Goal: Task Accomplishment & Management: Manage account settings

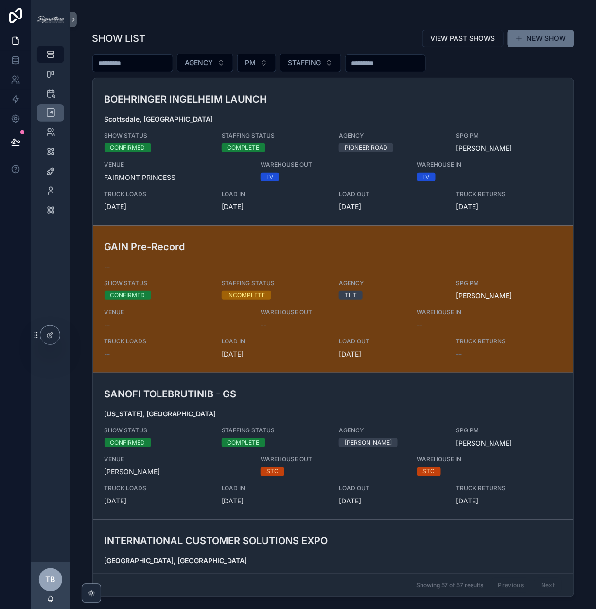
click at [56, 113] on div "TIMELINES" at bounding box center [51, 113] width 16 height 16
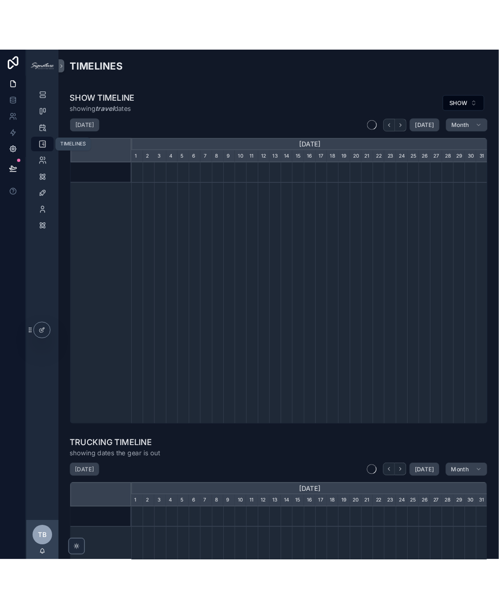
scroll to position [0, 426]
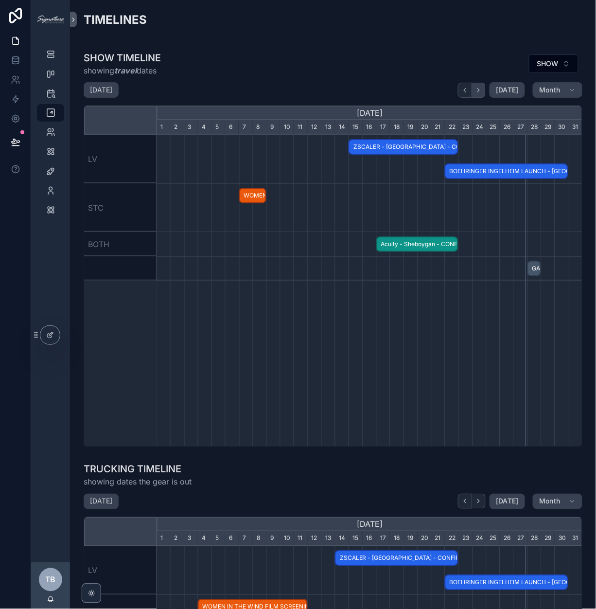
click at [481, 90] on icon "scrollable content" at bounding box center [478, 90] width 7 height 7
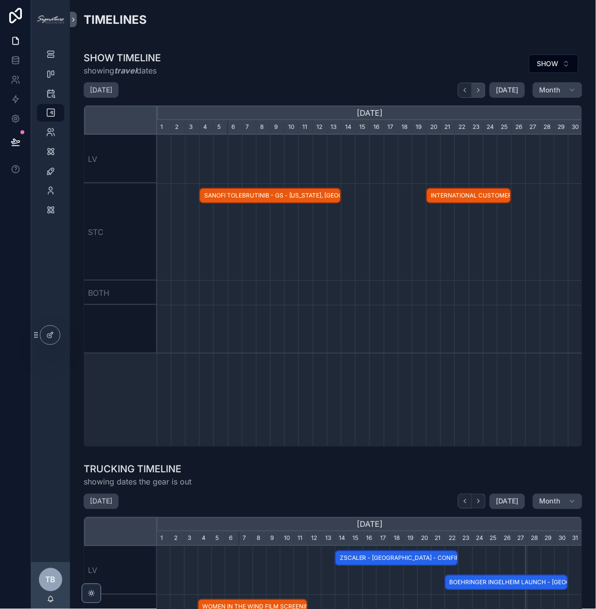
click at [481, 90] on icon "scrollable content" at bounding box center [478, 90] width 7 height 7
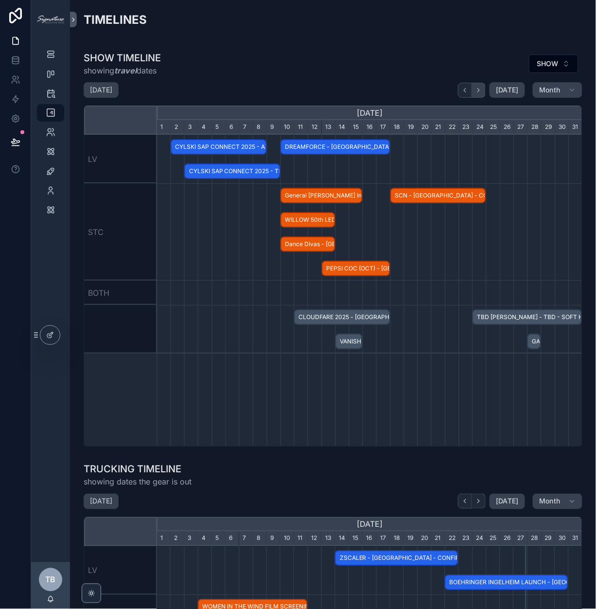
click at [481, 90] on icon "scrollable content" at bounding box center [478, 90] width 7 height 7
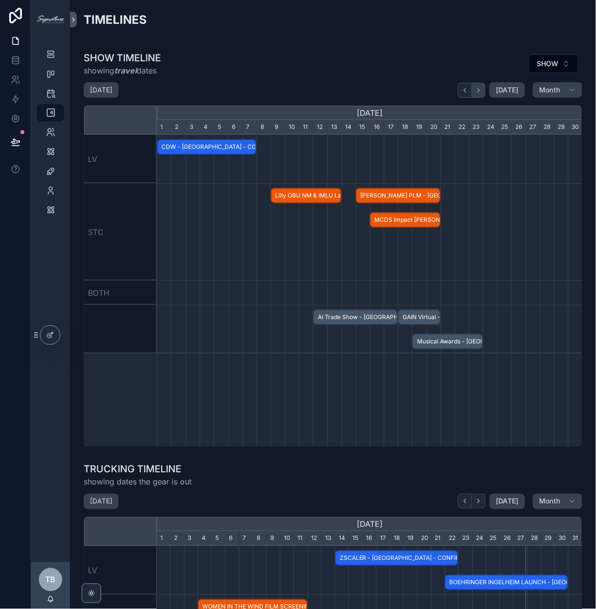
click at [481, 90] on icon "scrollable content" at bounding box center [478, 90] width 7 height 7
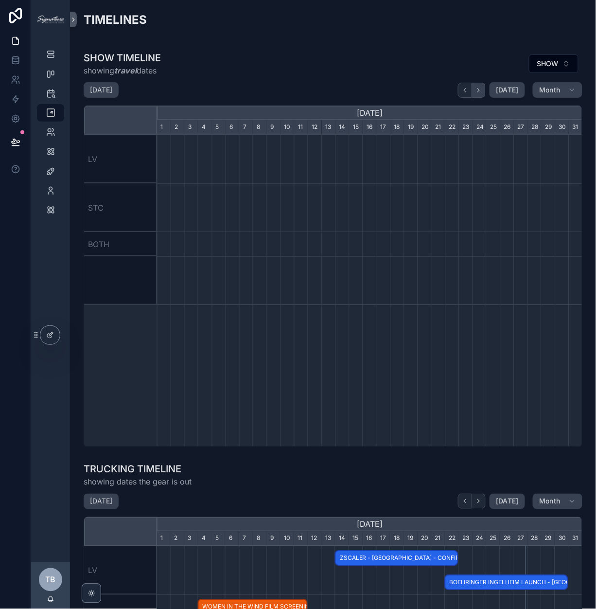
click at [481, 90] on icon "scrollable content" at bounding box center [478, 90] width 7 height 7
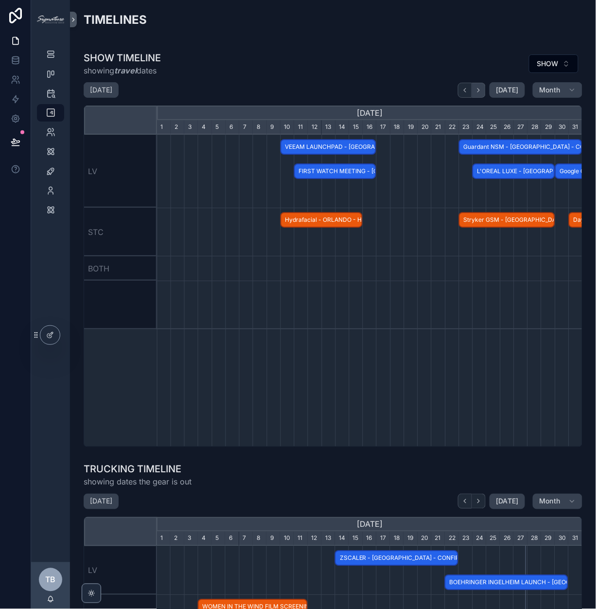
click at [481, 90] on icon "scrollable content" at bounding box center [478, 90] width 7 height 7
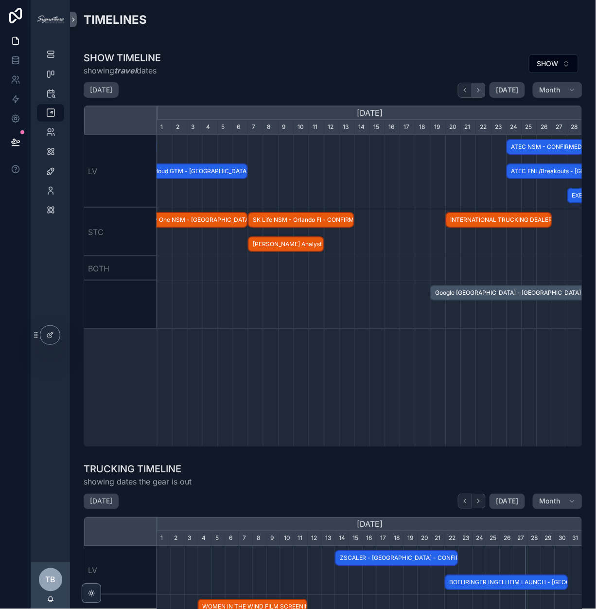
click at [481, 90] on icon "scrollable content" at bounding box center [478, 90] width 7 height 7
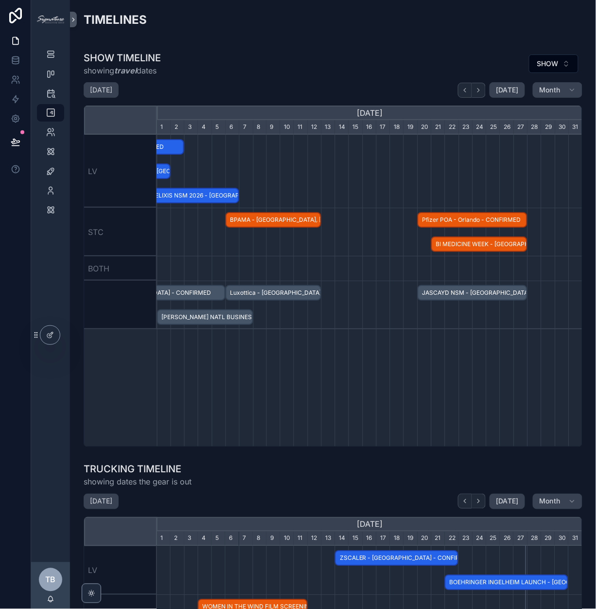
click at [264, 291] on span "Luxottica - [GEOGRAPHIC_DATA] - HOLD" at bounding box center [274, 293] width 94 height 16
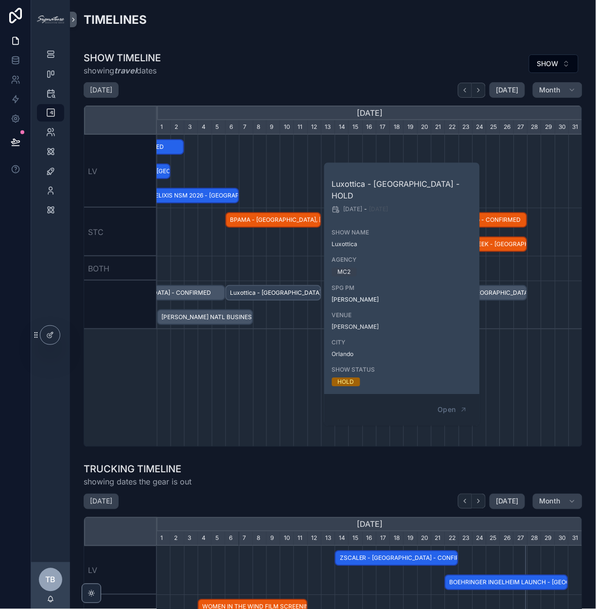
click at [290, 153] on div "scrollable content" at bounding box center [370, 171] width 1278 height 73
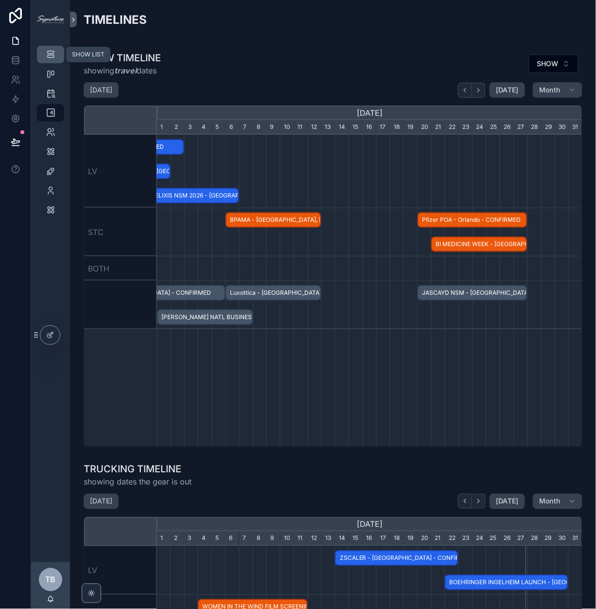
click at [62, 57] on link "SHOW LIST" at bounding box center [50, 55] width 27 height 18
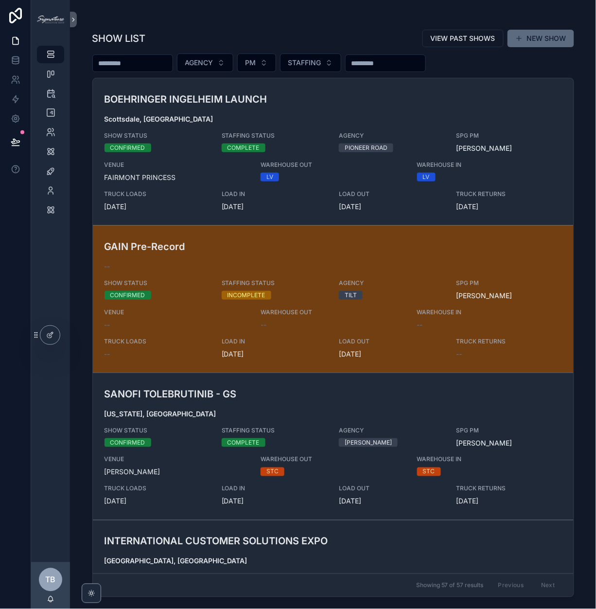
click at [544, 36] on button "NEW SHOW" at bounding box center [541, 39] width 67 height 18
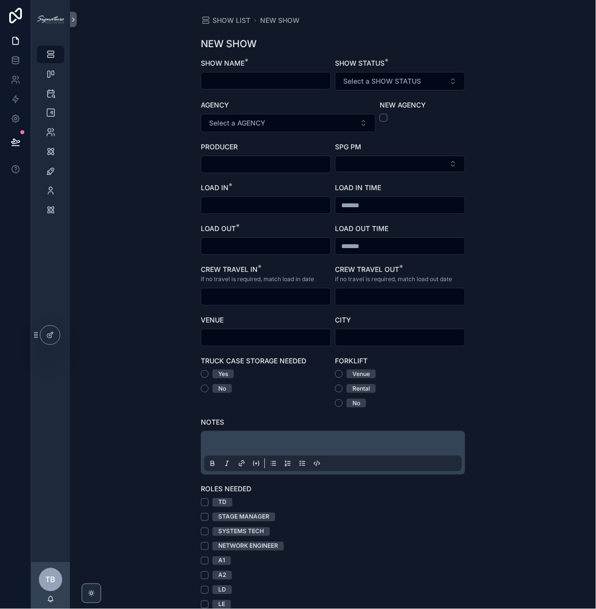
click at [249, 87] on input "scrollable content" at bounding box center [265, 81] width 129 height 14
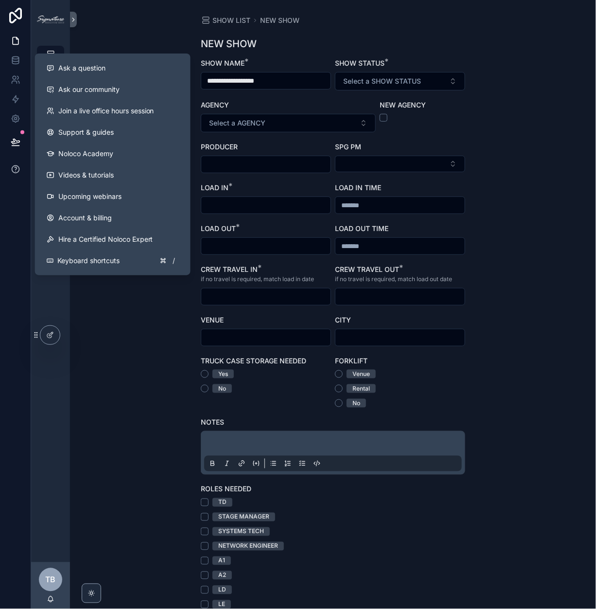
type input "**********"
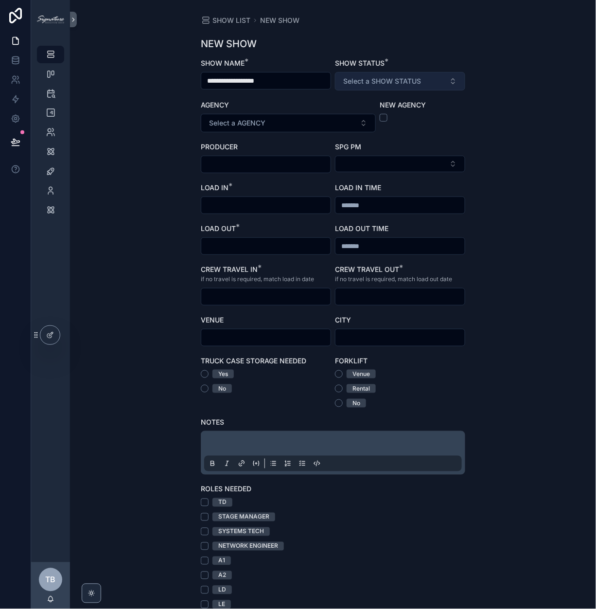
click at [413, 85] on span "Select a SHOW STATUS" at bounding box center [382, 81] width 78 height 10
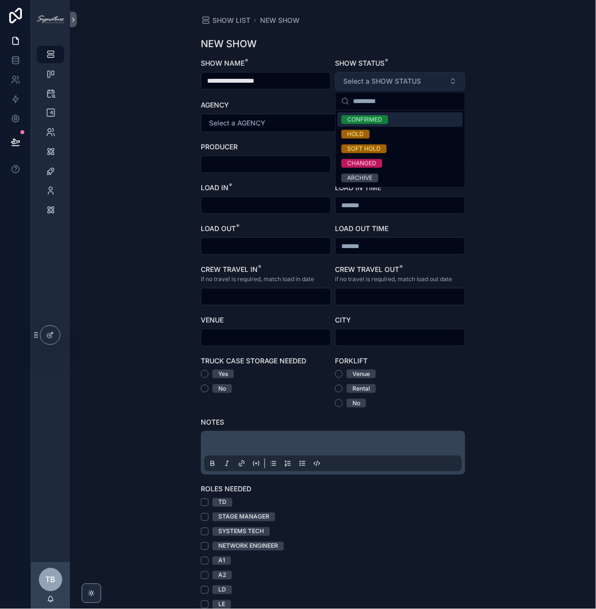
click at [413, 85] on span "Select a SHOW STATUS" at bounding box center [382, 81] width 78 height 10
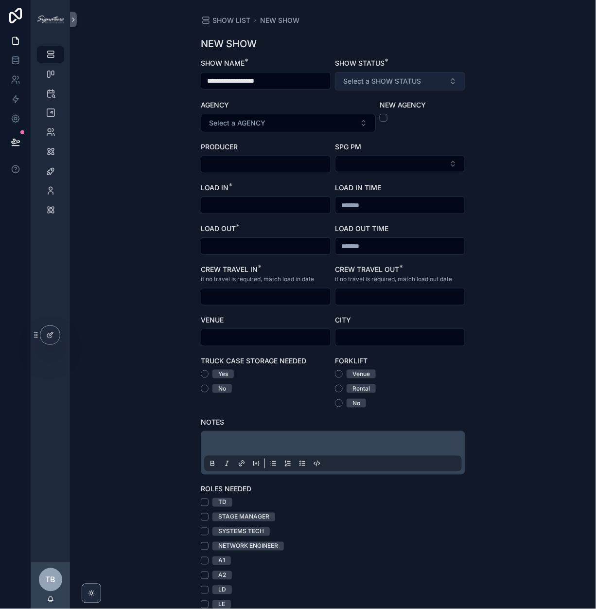
click at [402, 77] on span "Select a SHOW STATUS" at bounding box center [382, 81] width 78 height 10
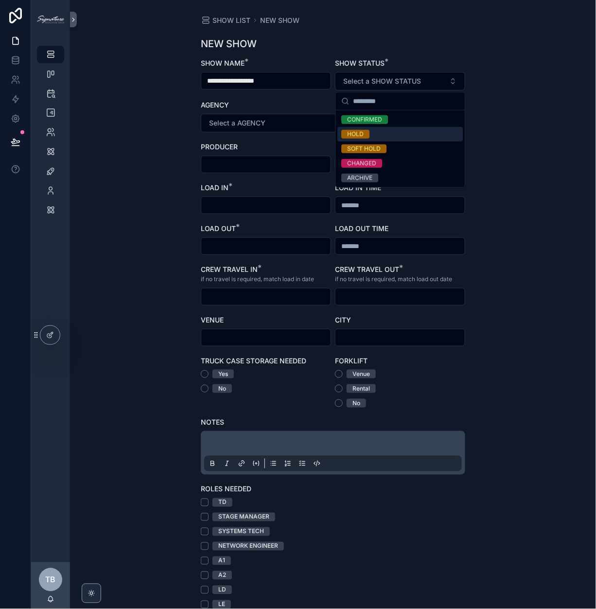
click at [382, 134] on div "HOLD" at bounding box center [399, 134] width 125 height 15
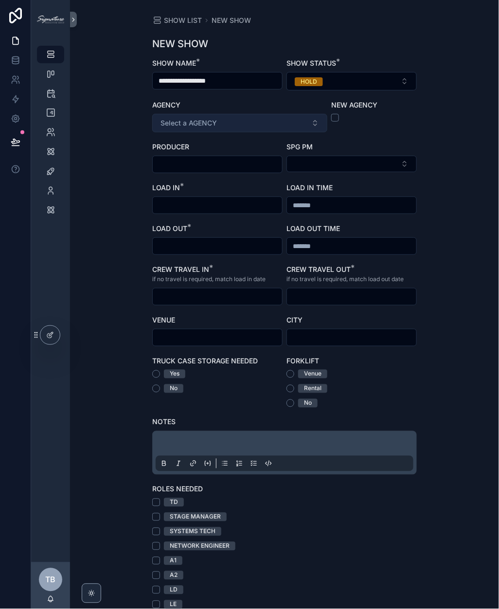
click at [201, 130] on button "Select a AGENCY" at bounding box center [239, 123] width 175 height 18
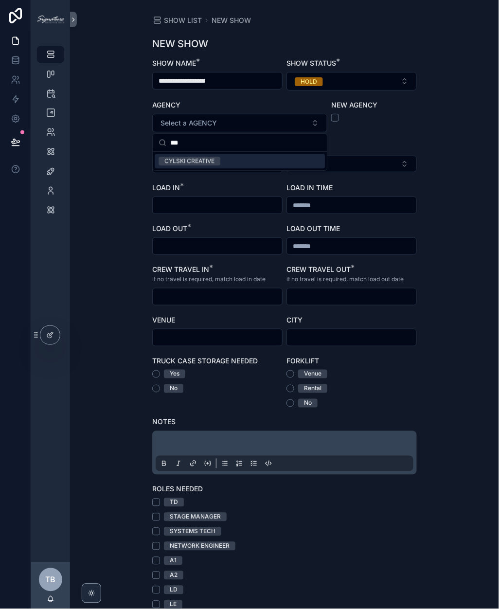
type input "***"
click at [182, 164] on div "CYLSKI CREATIVE" at bounding box center [189, 161] width 50 height 9
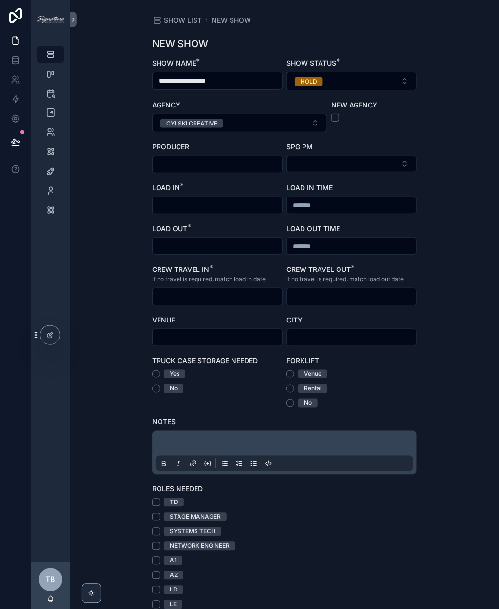
click at [181, 167] on input "scrollable content" at bounding box center [217, 165] width 129 height 14
type input "**********"
click at [343, 161] on button "Select Button" at bounding box center [351, 164] width 130 height 17
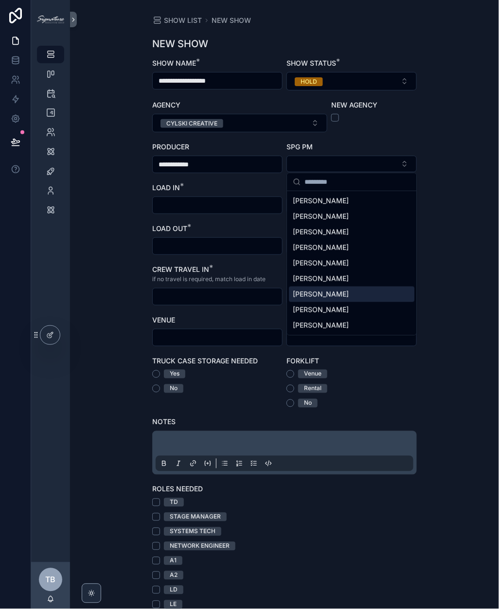
click at [335, 295] on span "[PERSON_NAME]" at bounding box center [321, 294] width 56 height 10
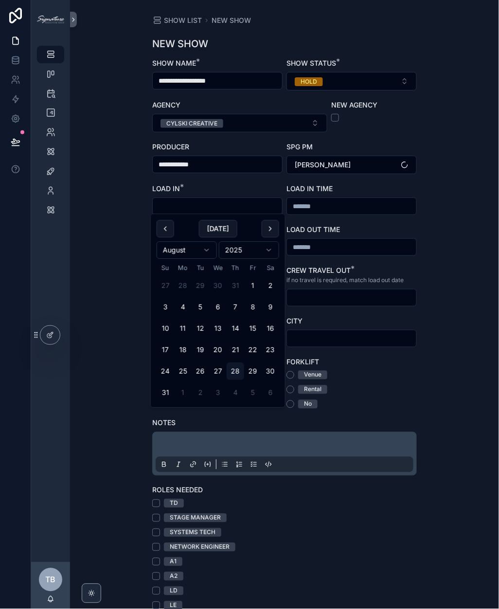
click at [197, 204] on input "scrollable content" at bounding box center [217, 206] width 129 height 14
click at [268, 225] on button "scrollable content" at bounding box center [271, 229] width 18 height 18
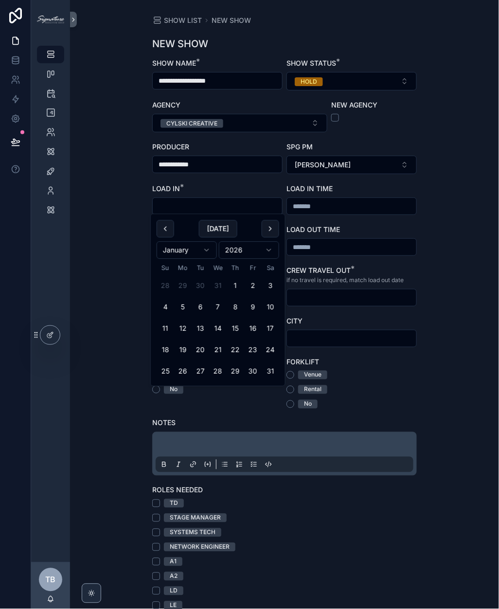
click at [268, 225] on button "scrollable content" at bounding box center [271, 229] width 18 height 18
click at [266, 307] on button "14" at bounding box center [271, 308] width 18 height 18
type input "*********"
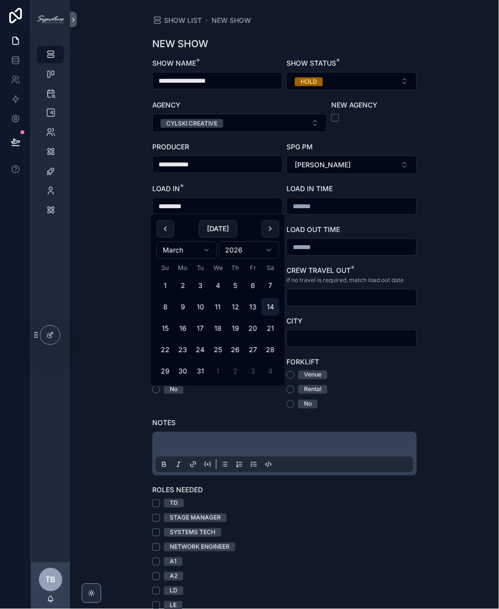
type input "*********"
click at [445, 218] on div "**********" at bounding box center [284, 304] width 429 height 609
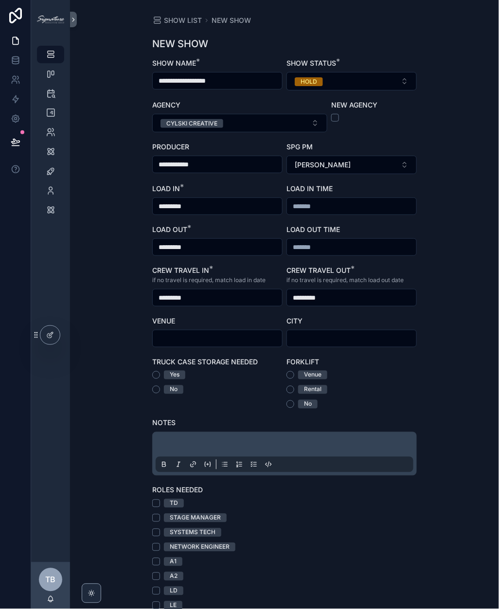
click at [245, 245] on input "*********" at bounding box center [217, 247] width 129 height 14
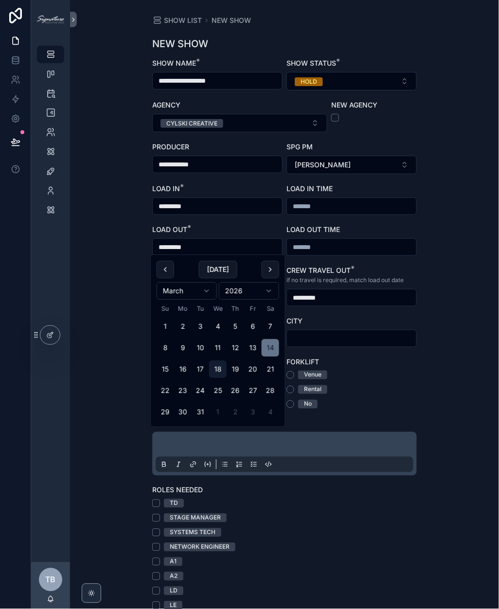
click at [221, 370] on button "18" at bounding box center [218, 370] width 18 height 18
type input "*********"
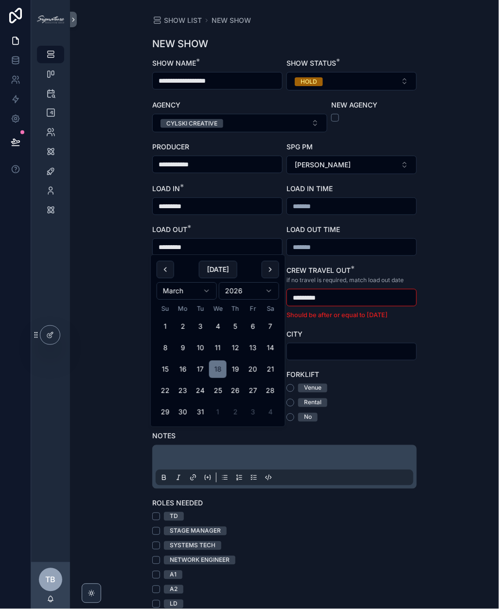
click at [367, 395] on div "Venue Rental No" at bounding box center [351, 403] width 130 height 38
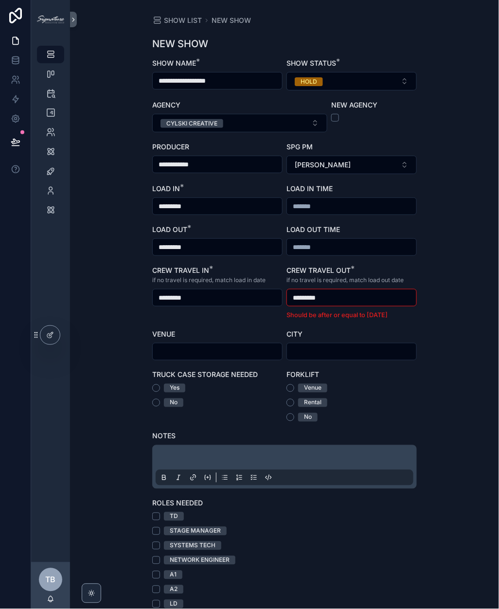
click at [338, 295] on input "*********" at bounding box center [351, 298] width 129 height 14
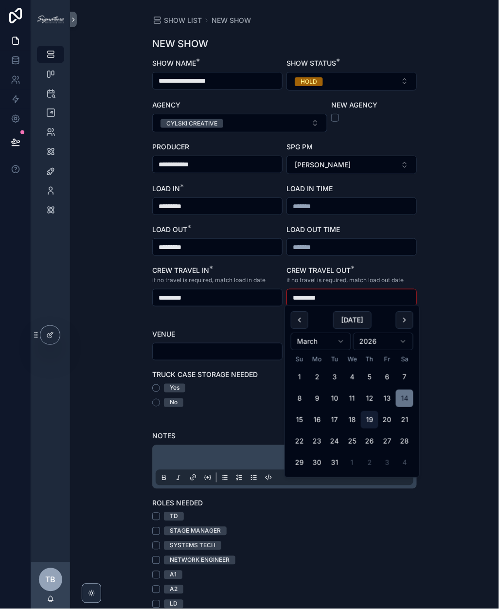
click at [374, 419] on button "19" at bounding box center [370, 420] width 18 height 18
type input "*********"
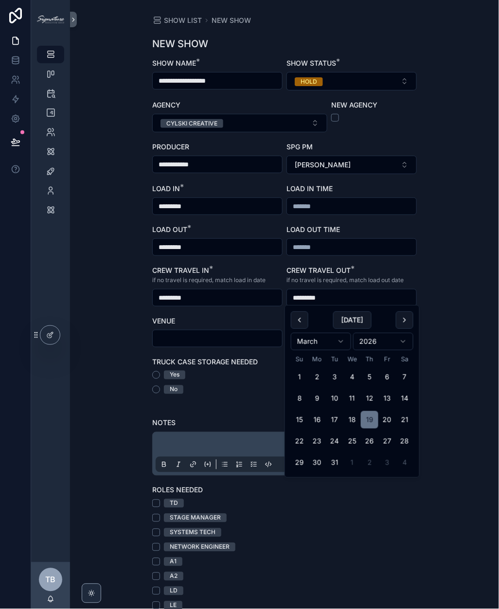
click at [111, 206] on div "**********" at bounding box center [284, 304] width 429 height 609
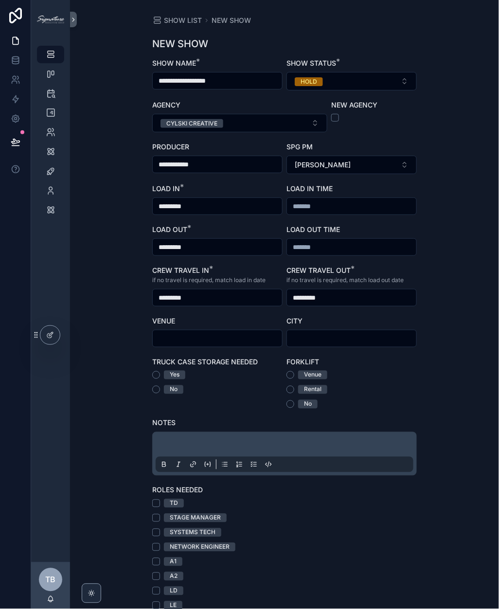
click at [196, 296] on input "*********" at bounding box center [217, 298] width 129 height 14
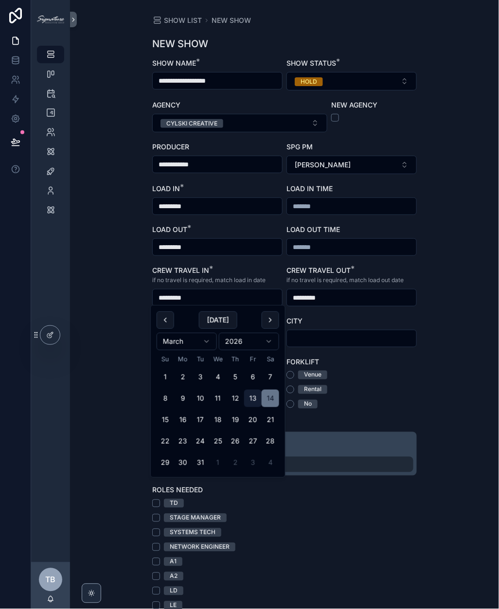
click at [251, 396] on button "13" at bounding box center [253, 399] width 18 height 18
type input "*********"
click at [115, 286] on div "**********" at bounding box center [284, 304] width 429 height 609
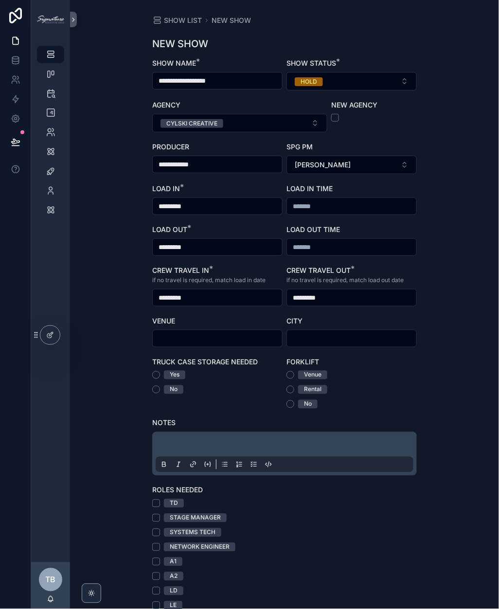
click at [218, 339] on input "scrollable content" at bounding box center [217, 339] width 129 height 14
type input "**********"
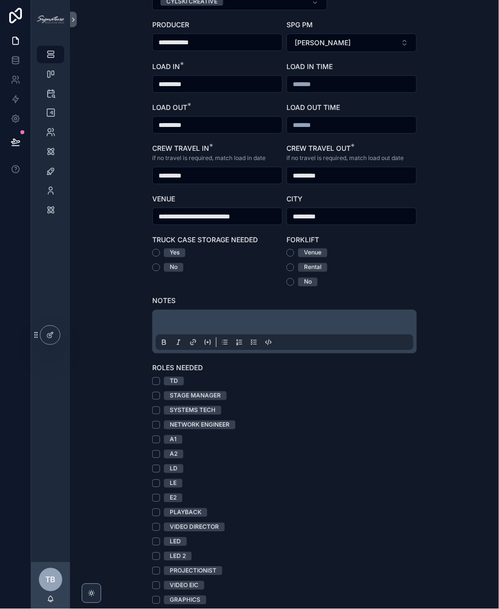
scroll to position [123, 0]
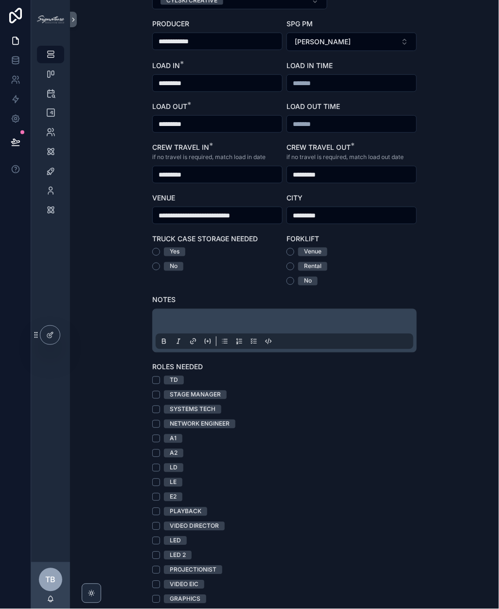
type input "*********"
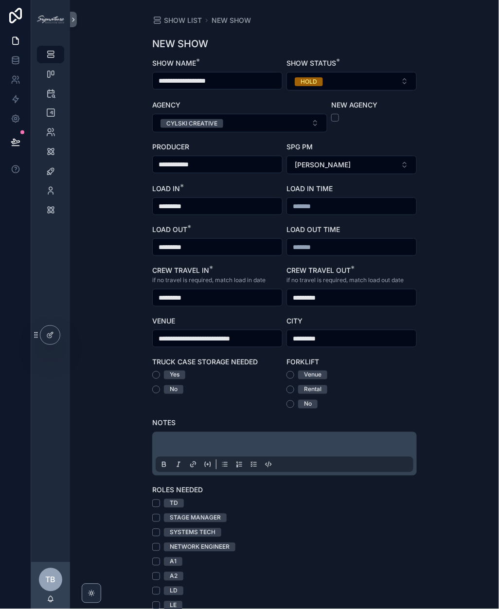
click at [211, 80] on input "**********" at bounding box center [217, 81] width 129 height 14
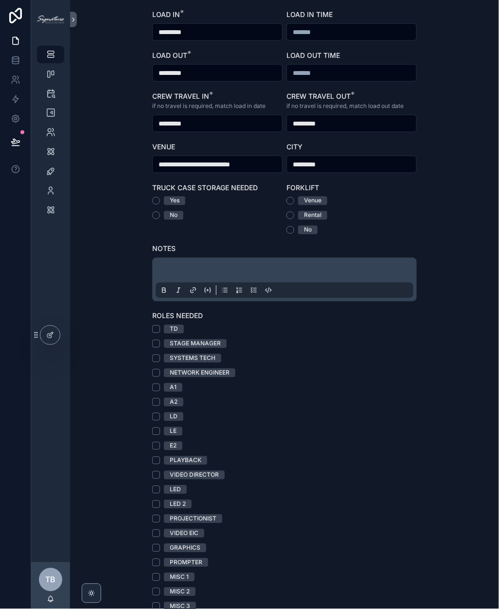
scroll to position [176, 0]
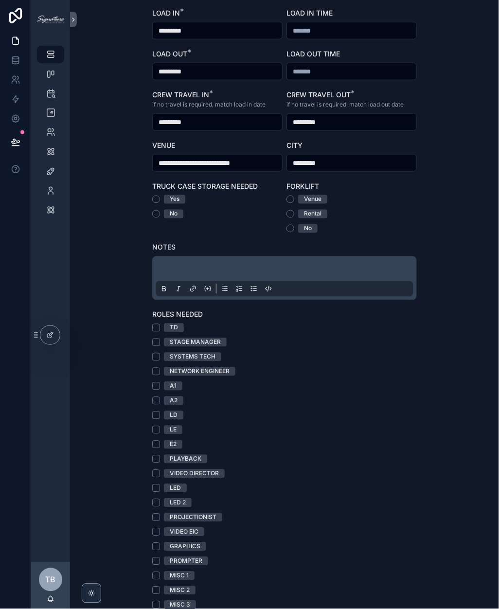
type input "**********"
click at [156, 328] on button "TD" at bounding box center [156, 328] width 8 height 8
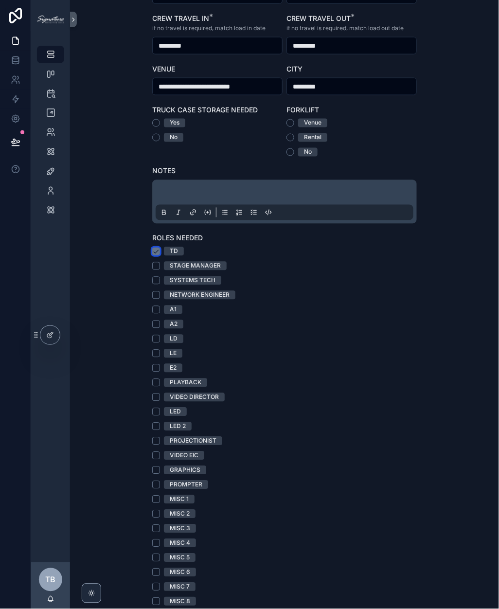
scroll to position [254, 0]
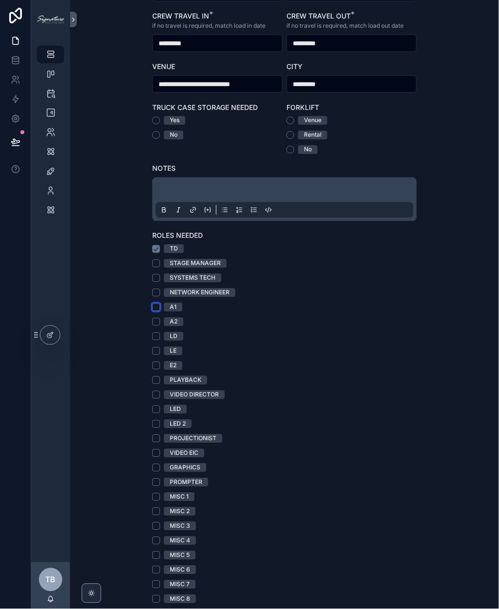
click at [157, 306] on button "A1" at bounding box center [156, 307] width 8 height 8
click at [155, 320] on button "A2" at bounding box center [156, 322] width 8 height 8
click at [155, 351] on button "LE" at bounding box center [156, 351] width 8 height 8
click at [157, 364] on button "E2" at bounding box center [156, 366] width 8 height 8
click at [159, 376] on button "PLAYBACK" at bounding box center [156, 380] width 8 height 8
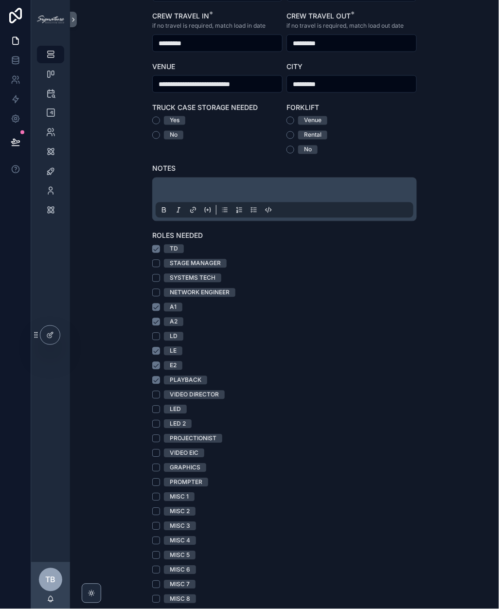
click at [154, 397] on div "TD STAGE MANAGER SYSTEMS TECH NETWORK ENGINEER A1 A2 LD LE E2 PLAYBACK VIDEO DI…" at bounding box center [284, 424] width 265 height 359
click at [157, 394] on button "VIDEO DIRECTOR" at bounding box center [156, 395] width 8 height 8
click at [155, 449] on button "VIDEO EIC" at bounding box center [156, 453] width 8 height 8
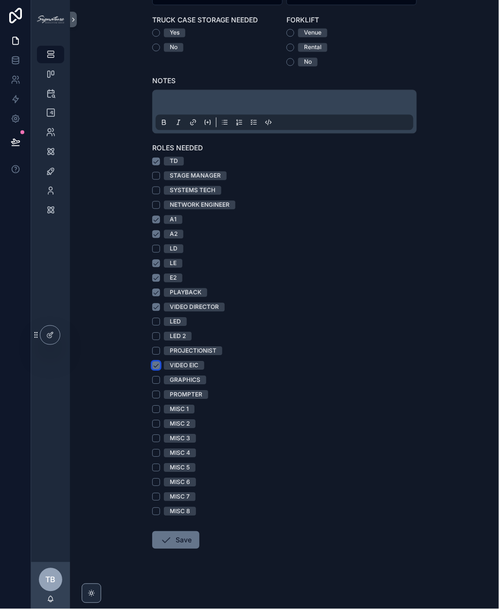
scroll to position [340, 0]
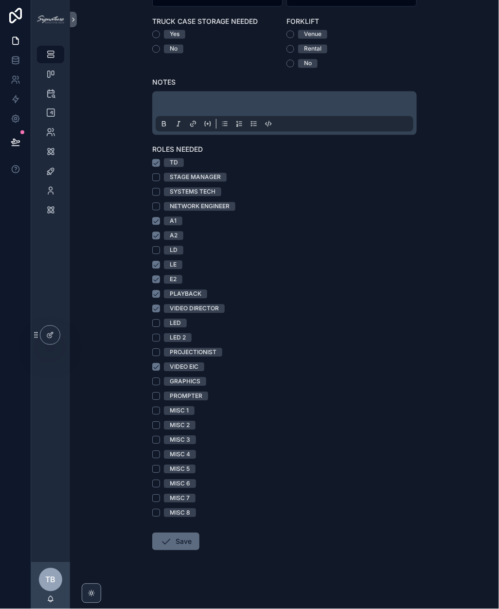
click at [184, 542] on button "Save" at bounding box center [175, 542] width 47 height 18
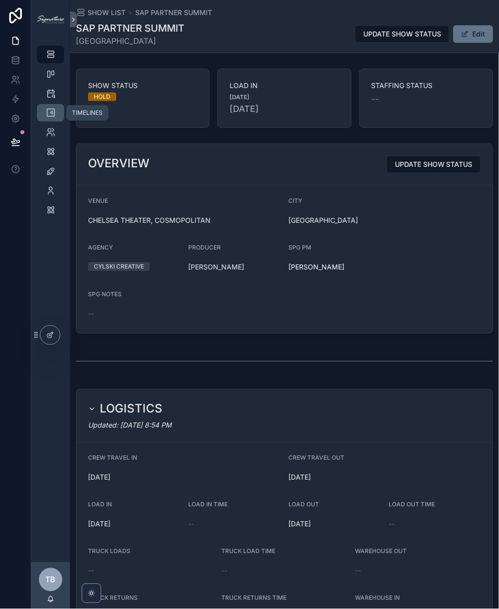
click at [49, 104] on link "TIMELINES" at bounding box center [50, 113] width 27 height 18
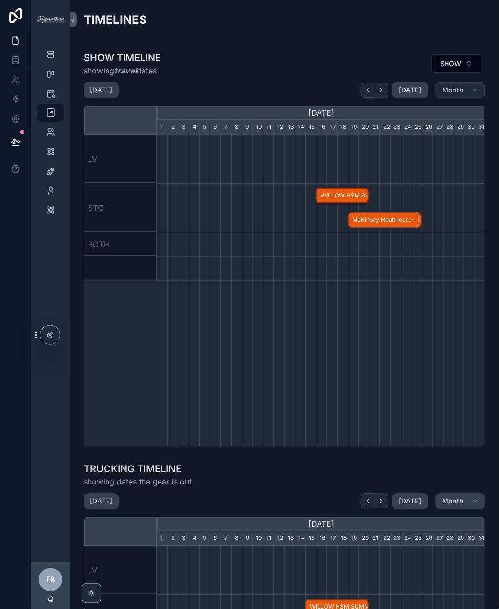
scroll to position [0, 329]
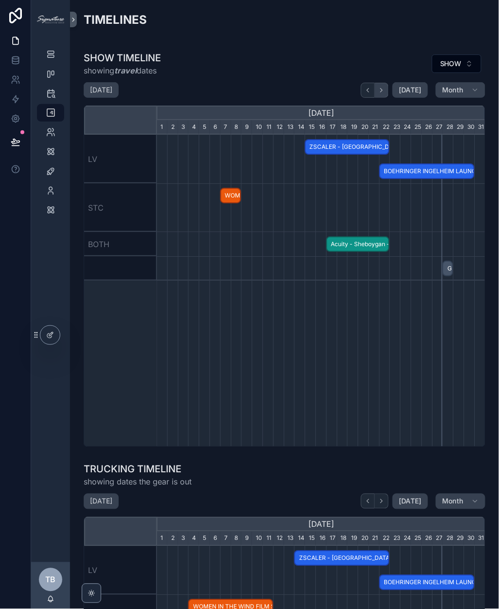
click at [385, 91] on icon "scrollable content" at bounding box center [381, 90] width 7 height 7
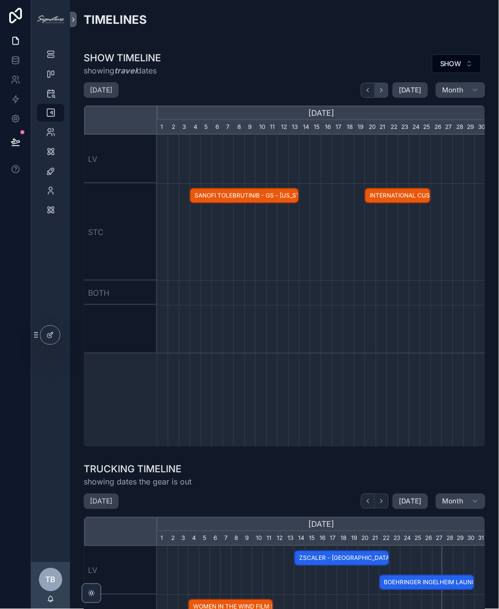
click at [385, 91] on icon "scrollable content" at bounding box center [381, 90] width 7 height 7
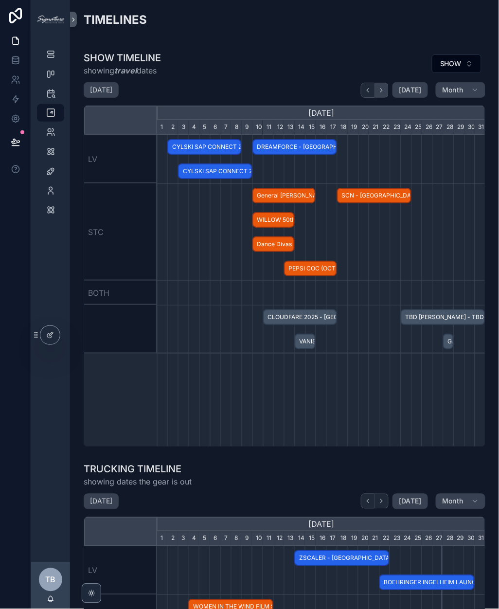
click at [385, 91] on icon "scrollable content" at bounding box center [381, 90] width 7 height 7
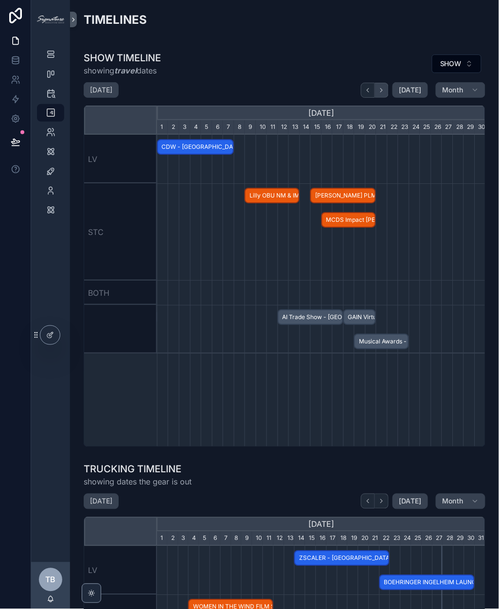
click at [385, 91] on icon "scrollable content" at bounding box center [381, 90] width 7 height 7
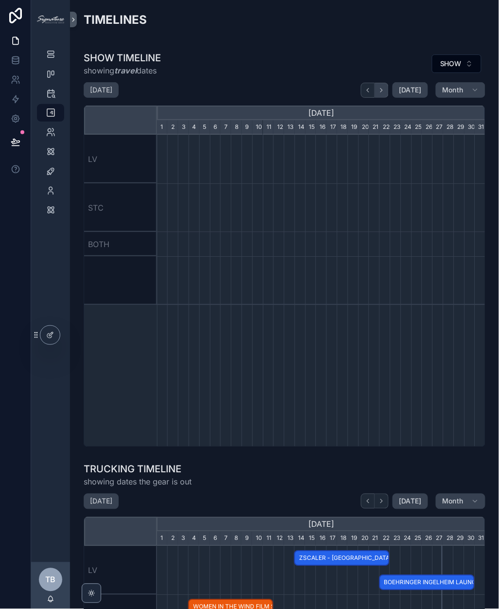
click at [385, 91] on icon "scrollable content" at bounding box center [381, 90] width 7 height 7
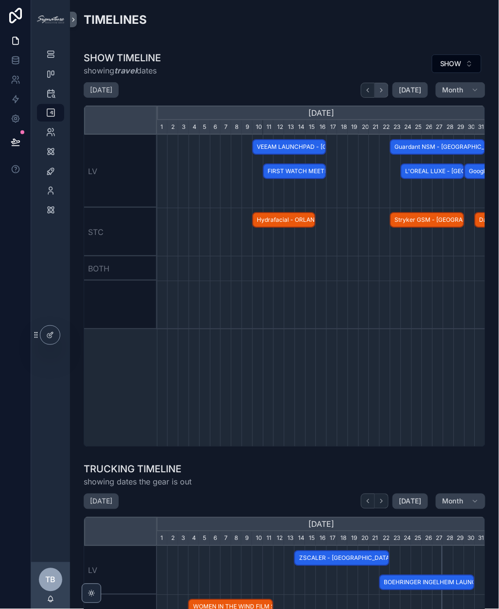
click at [385, 91] on icon "scrollable content" at bounding box center [381, 90] width 7 height 7
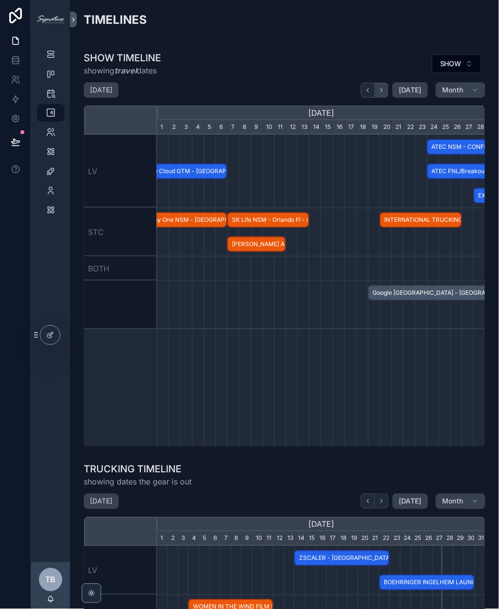
click at [385, 91] on icon "scrollable content" at bounding box center [381, 90] width 7 height 7
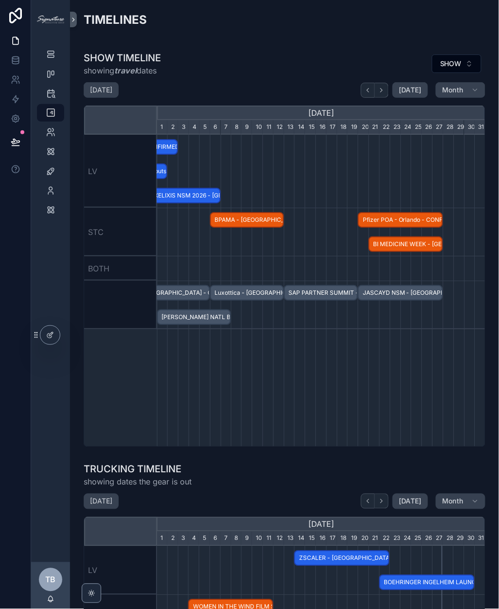
click at [334, 292] on span "SAP PARTNER SUMMIT - [GEOGRAPHIC_DATA] - HOLD" at bounding box center [321, 293] width 72 height 16
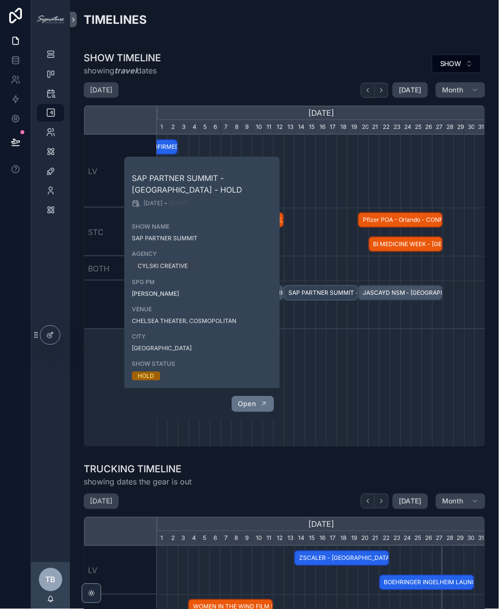
click at [254, 401] on span "Open" at bounding box center [247, 403] width 18 height 9
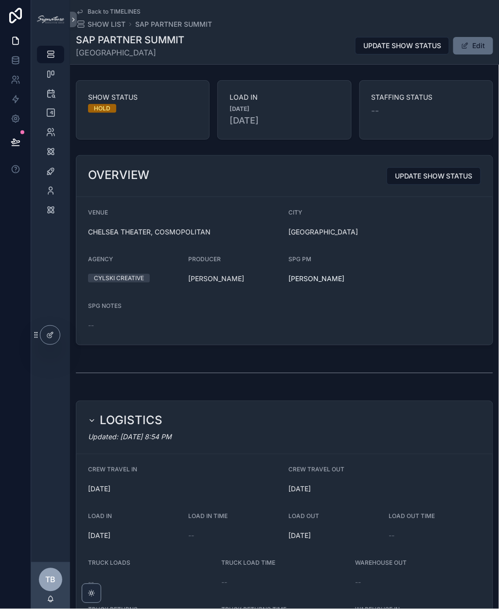
click at [475, 39] on button "Edit" at bounding box center [473, 46] width 40 height 18
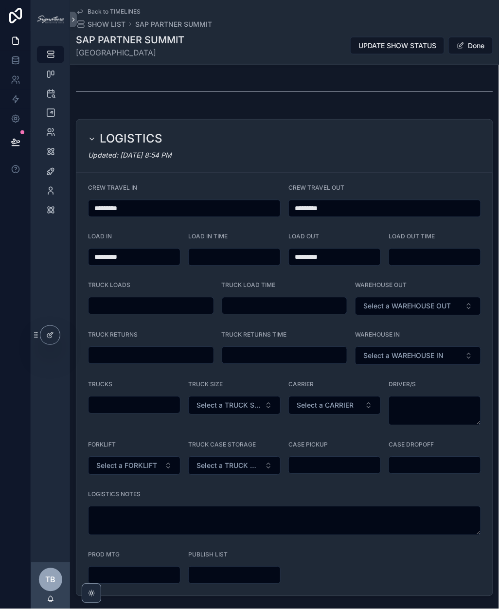
type input "*********"
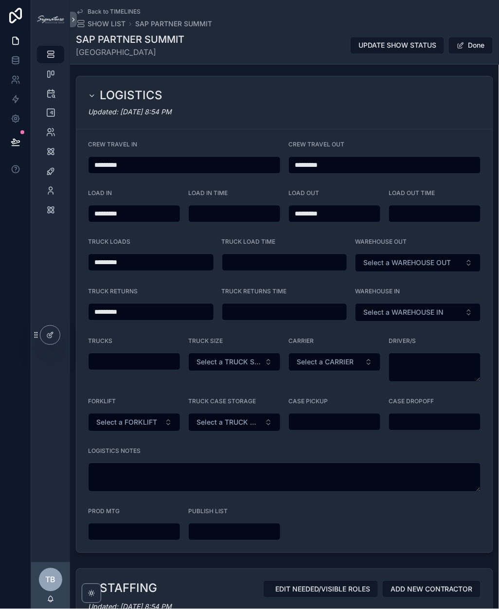
scroll to position [357, 0]
click at [373, 262] on span "Select a WAREHOUSE OUT" at bounding box center [407, 264] width 88 height 10
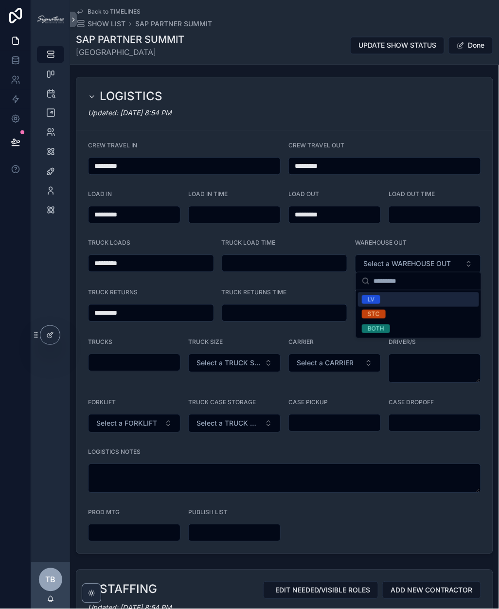
click at [376, 298] on span "LV" at bounding box center [371, 299] width 18 height 9
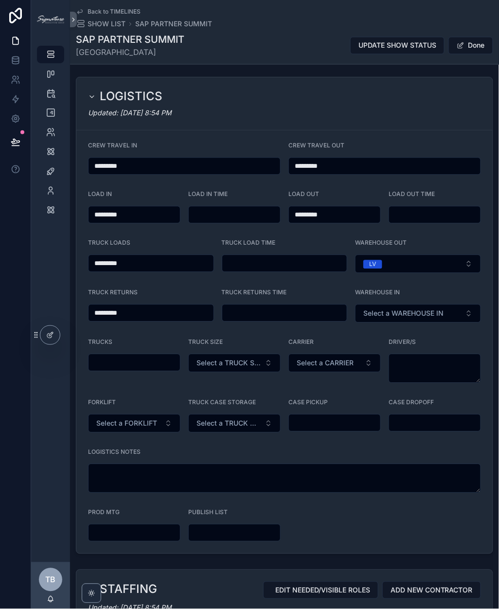
click at [474, 45] on button "Done" at bounding box center [470, 46] width 45 height 18
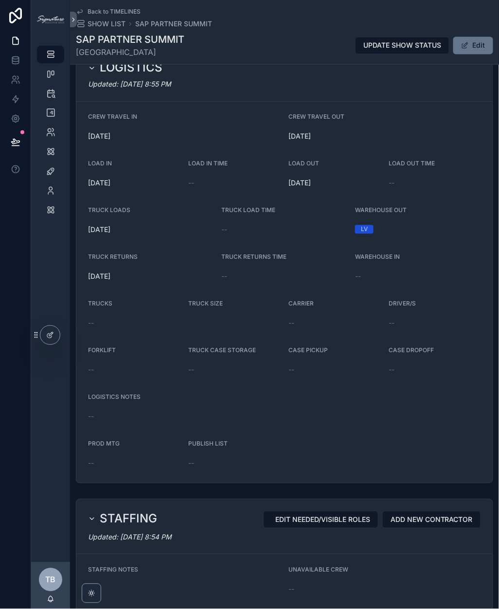
click at [53, 51] on icon "scrollable content" at bounding box center [51, 55] width 10 height 10
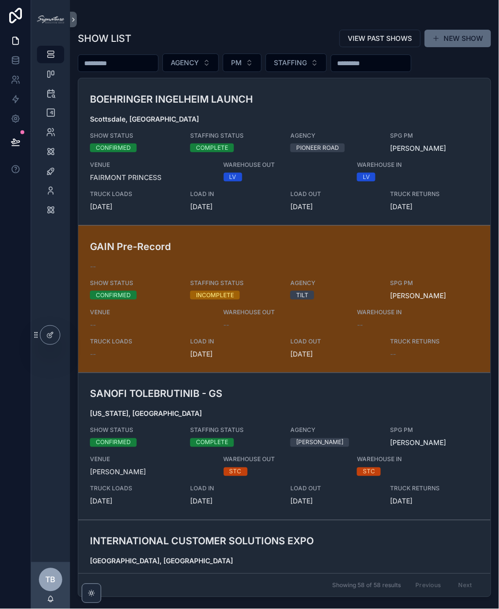
click at [438, 31] on button "NEW SHOW" at bounding box center [458, 39] width 67 height 18
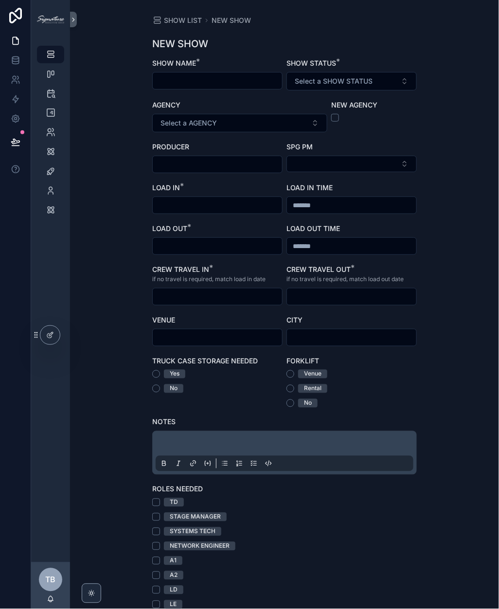
click at [186, 82] on input "scrollable content" at bounding box center [217, 81] width 129 height 14
type input "**********"
click at [382, 80] on button "Select a SHOW STATUS" at bounding box center [351, 81] width 130 height 18
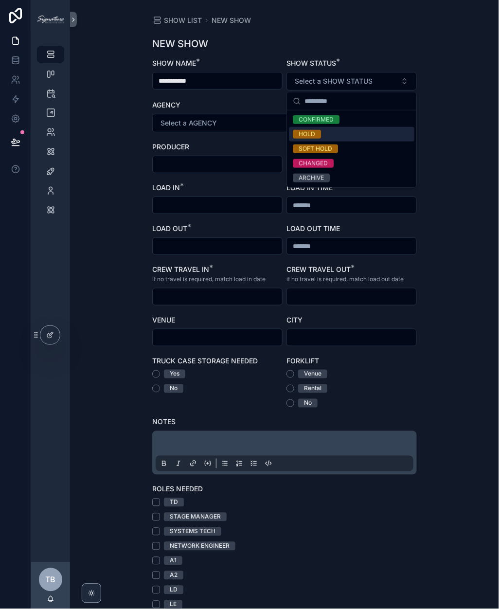
click at [319, 136] on span "HOLD" at bounding box center [307, 134] width 28 height 9
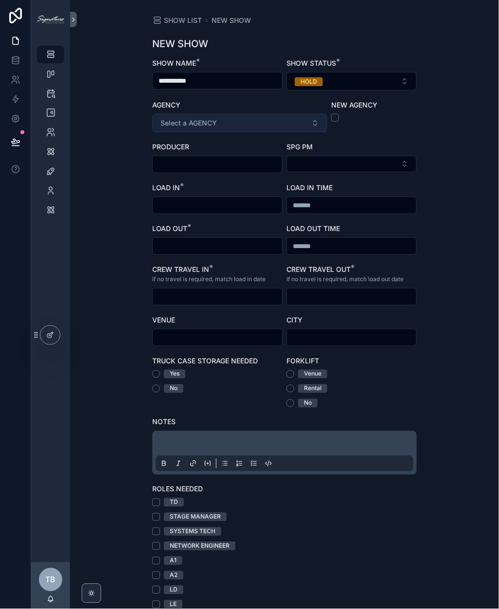
click at [230, 129] on button "Select a AGENCY" at bounding box center [239, 123] width 175 height 18
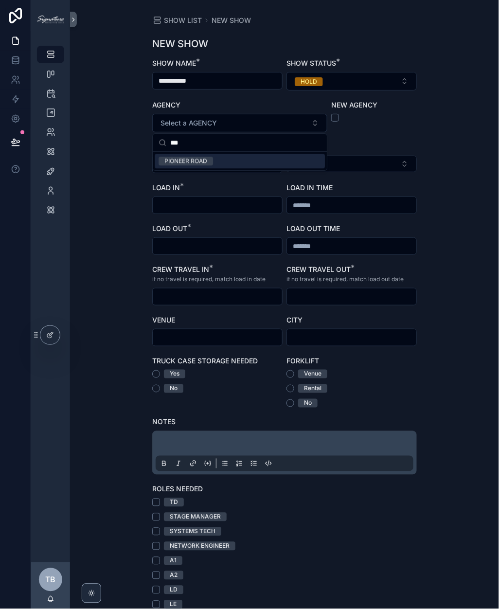
type input "***"
click at [202, 163] on div "PIONEER ROAD" at bounding box center [185, 161] width 43 height 9
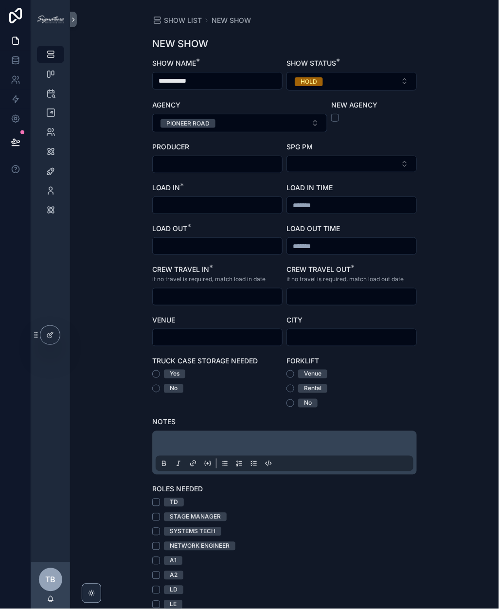
click at [214, 163] on input "scrollable content" at bounding box center [217, 165] width 129 height 14
type input "**********"
click at [333, 164] on button "Select Button" at bounding box center [351, 164] width 130 height 17
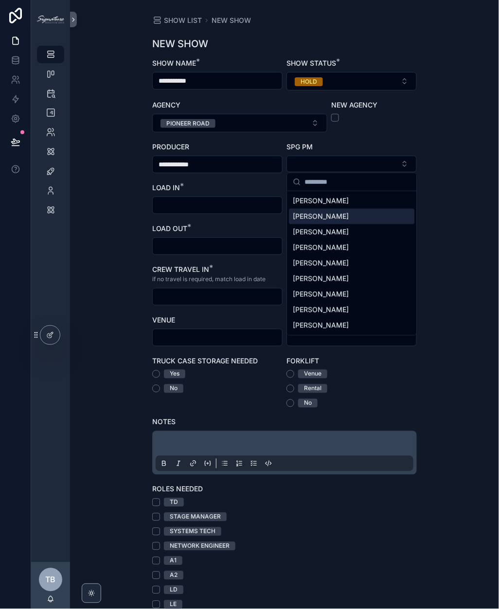
click at [330, 219] on div "[PERSON_NAME]" at bounding box center [351, 217] width 125 height 16
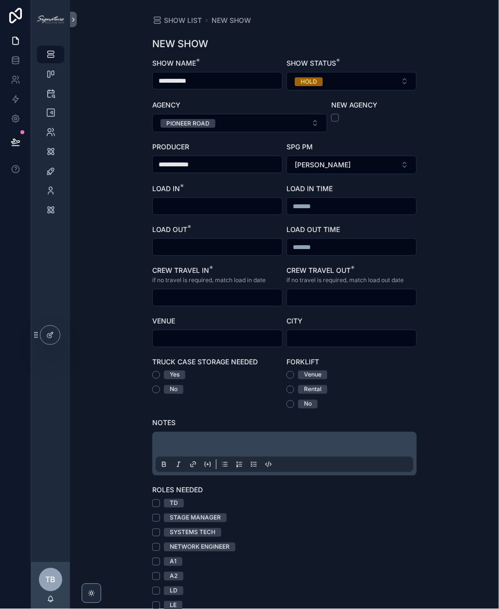
click at [217, 197] on div "scrollable content" at bounding box center [217, 206] width 130 height 18
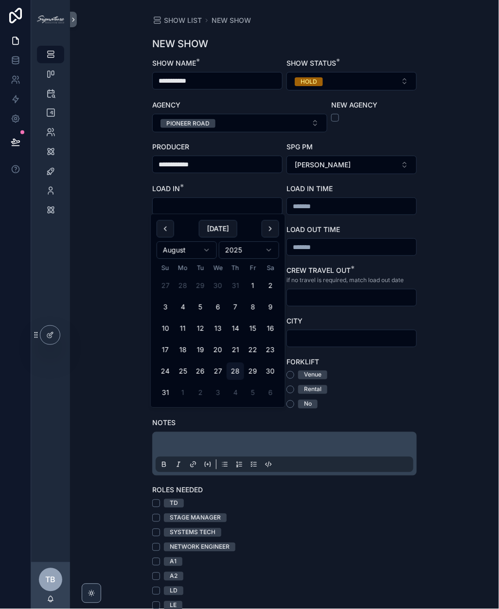
click at [213, 203] on input "scrollable content" at bounding box center [217, 206] width 129 height 14
click at [268, 228] on button "scrollable content" at bounding box center [271, 229] width 18 height 18
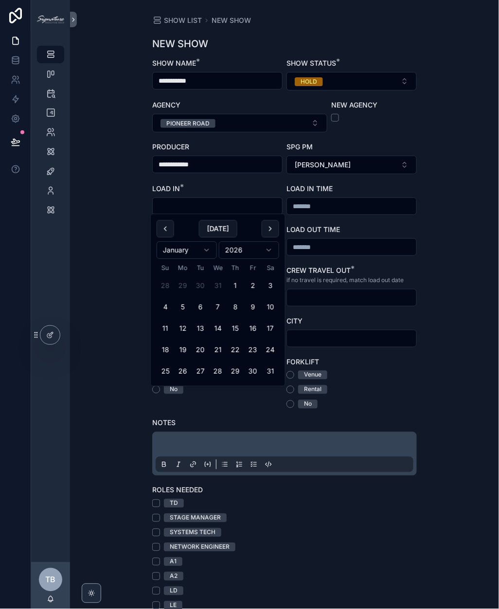
click at [268, 228] on button "scrollable content" at bounding box center [271, 229] width 18 height 18
click at [255, 329] on button "20" at bounding box center [253, 329] width 18 height 18
type input "*********"
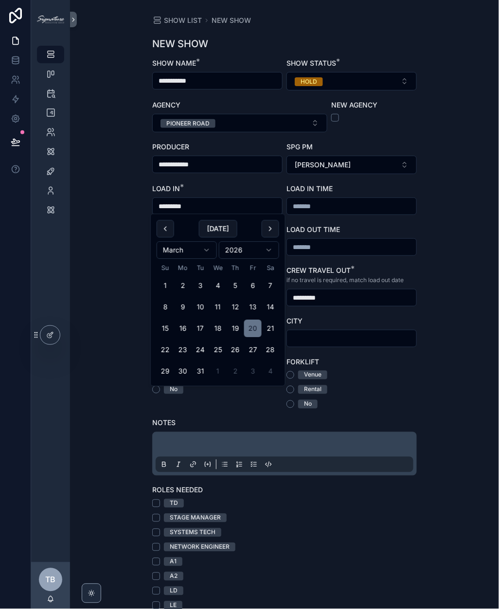
type input "*********"
click at [438, 332] on div "**********" at bounding box center [284, 304] width 429 height 609
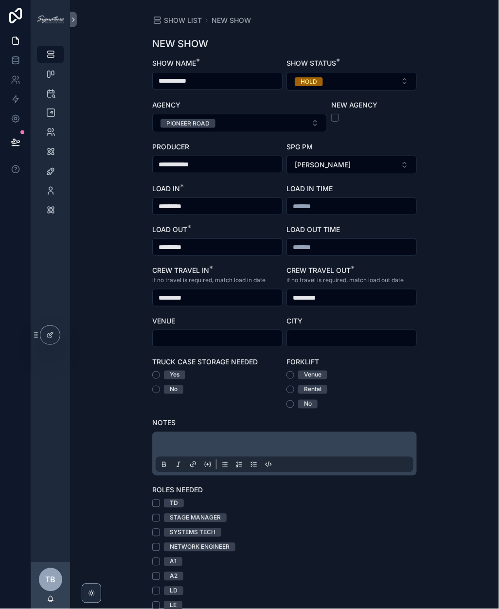
click at [340, 295] on input "*********" at bounding box center [351, 298] width 129 height 14
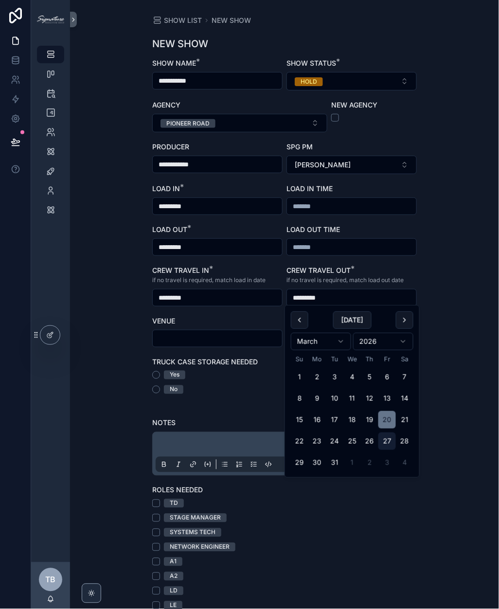
click at [388, 442] on button "27" at bounding box center [387, 441] width 18 height 18
type input "*********"
click at [454, 316] on div "**********" at bounding box center [284, 304] width 429 height 609
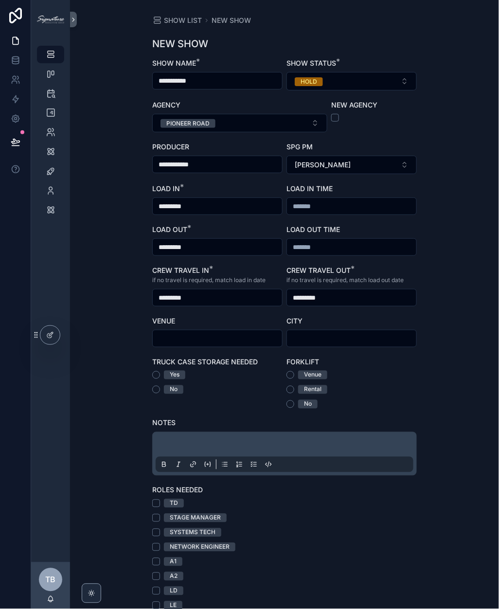
click at [267, 249] on input "*********" at bounding box center [217, 247] width 129 height 14
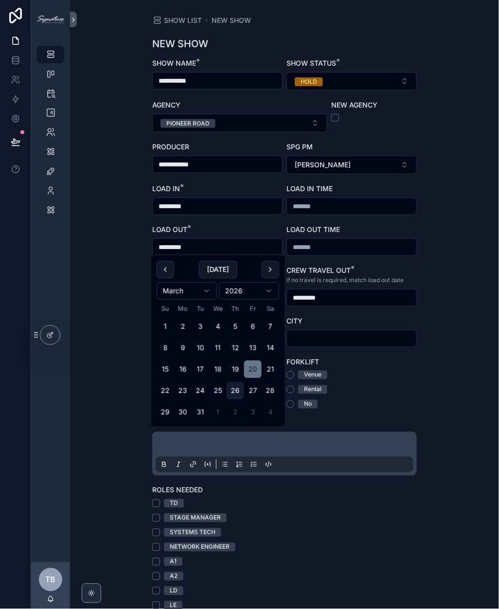
click at [229, 388] on button "26" at bounding box center [236, 391] width 18 height 18
type input "*********"
click at [98, 228] on div "**********" at bounding box center [284, 304] width 429 height 609
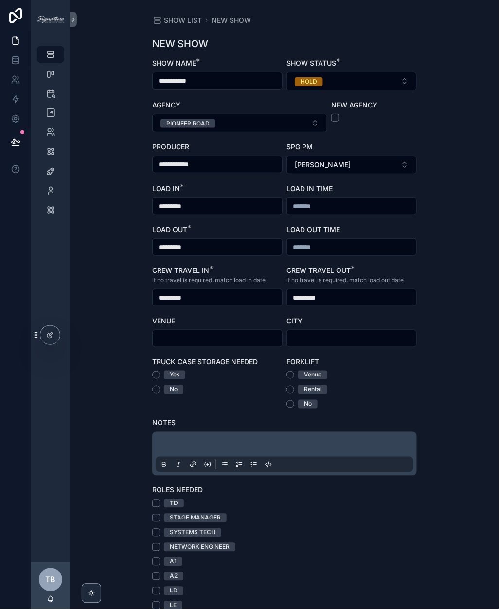
click at [209, 201] on input "*********" at bounding box center [217, 206] width 129 height 14
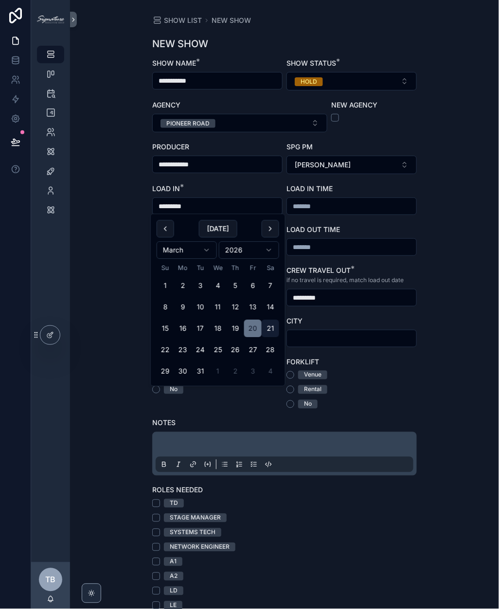
click at [276, 327] on button "21" at bounding box center [271, 329] width 18 height 18
type input "*********"
click at [139, 254] on div "**********" at bounding box center [284, 304] width 429 height 609
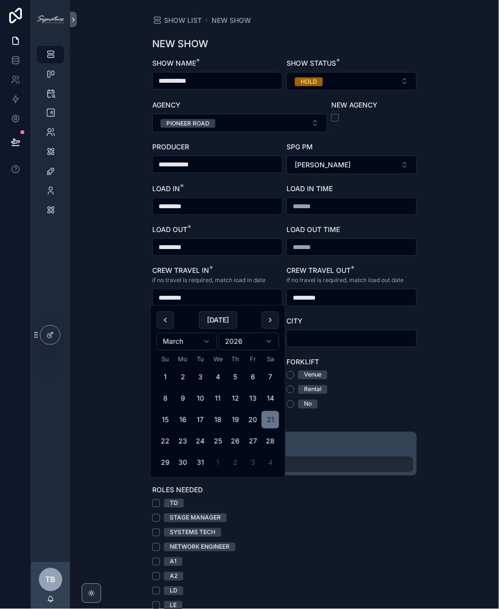
click at [203, 298] on input "*********" at bounding box center [217, 298] width 129 height 14
click at [259, 424] on button "20" at bounding box center [253, 420] width 18 height 18
type input "*********"
click at [110, 310] on div "**********" at bounding box center [284, 304] width 429 height 609
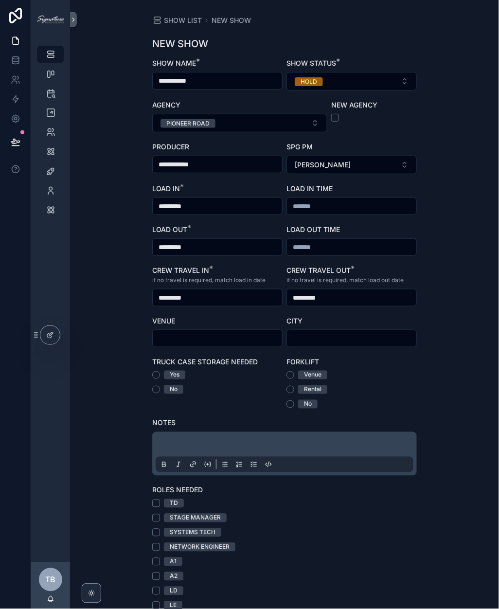
click at [184, 332] on input "scrollable content" at bounding box center [217, 339] width 129 height 14
click at [201, 342] on input "*******" at bounding box center [217, 339] width 129 height 14
type input "**********"
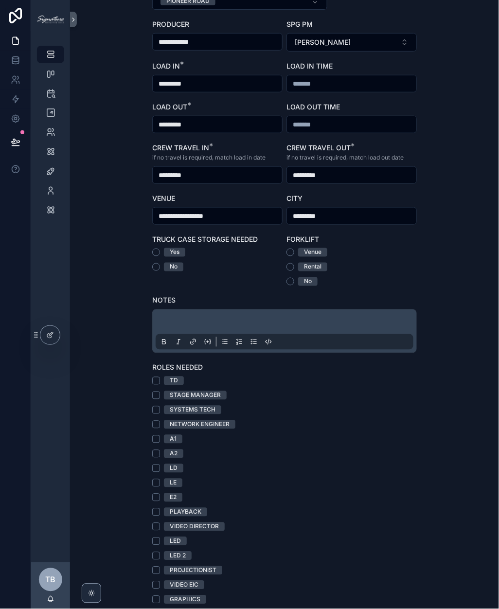
scroll to position [125, 0]
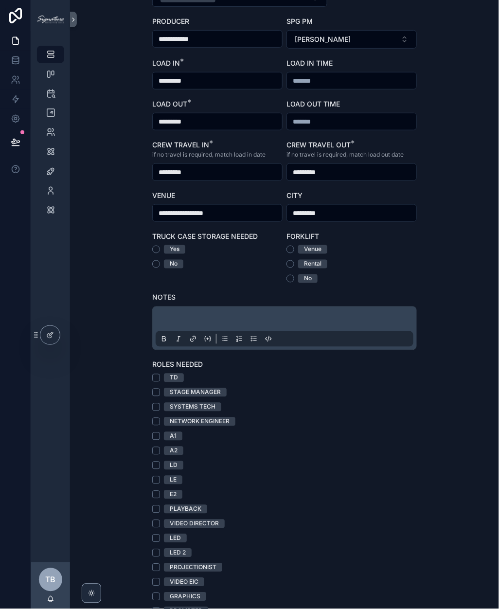
type input "*********"
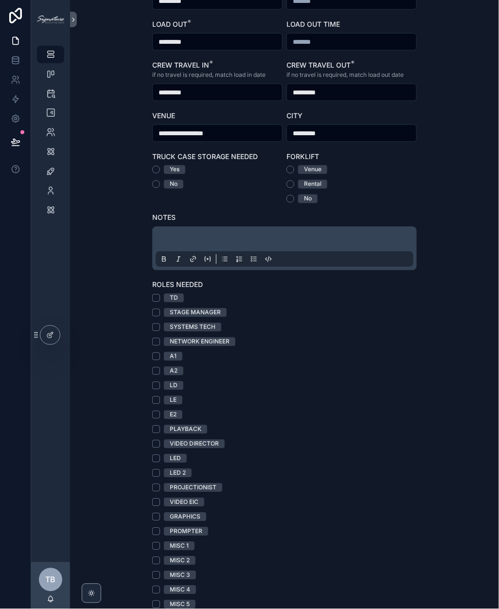
scroll to position [209, 0]
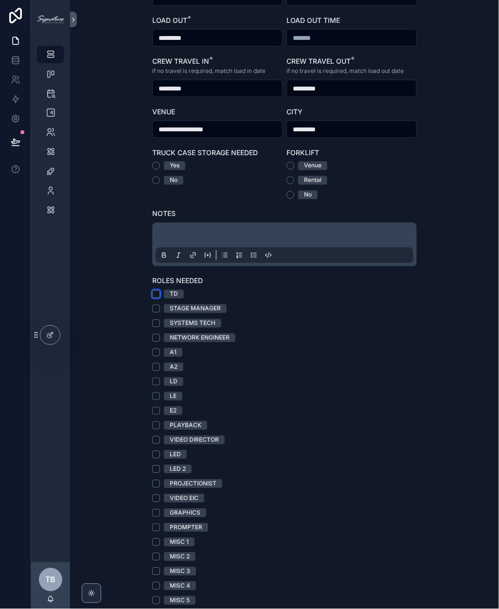
click at [159, 290] on button "TD" at bounding box center [156, 294] width 8 height 8
click at [155, 366] on button "A2" at bounding box center [156, 367] width 8 height 8
click at [155, 410] on button "E2" at bounding box center [156, 411] width 8 height 8
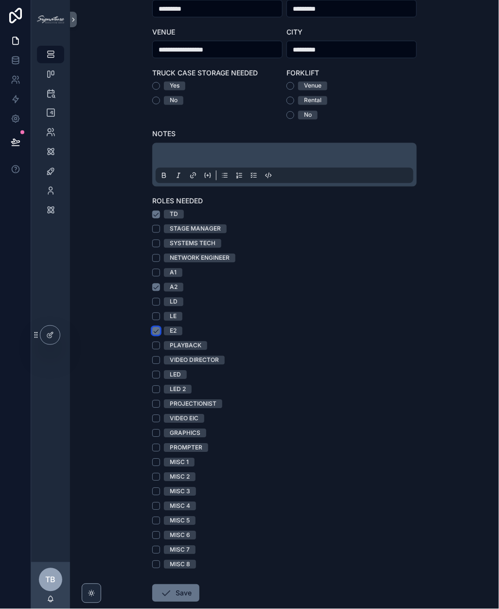
scroll to position [293, 0]
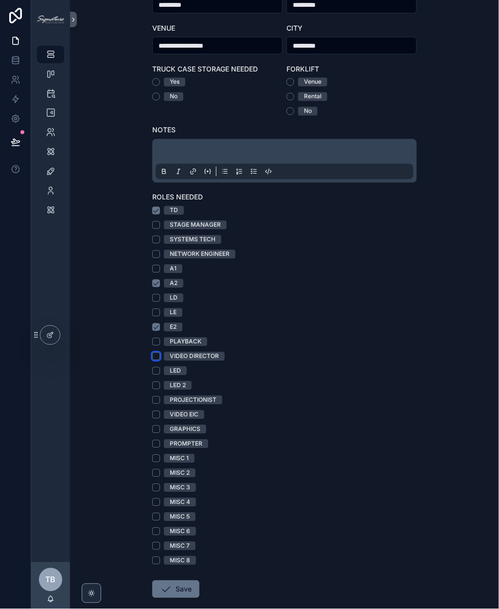
click at [158, 356] on button "VIDEO DIRECTOR" at bounding box center [156, 357] width 8 height 8
click at [156, 367] on button "LED" at bounding box center [156, 371] width 8 height 8
click at [156, 399] on button "PROJECTIONIST" at bounding box center [156, 400] width 8 height 8
click at [158, 458] on button "MISC 1" at bounding box center [156, 459] width 8 height 8
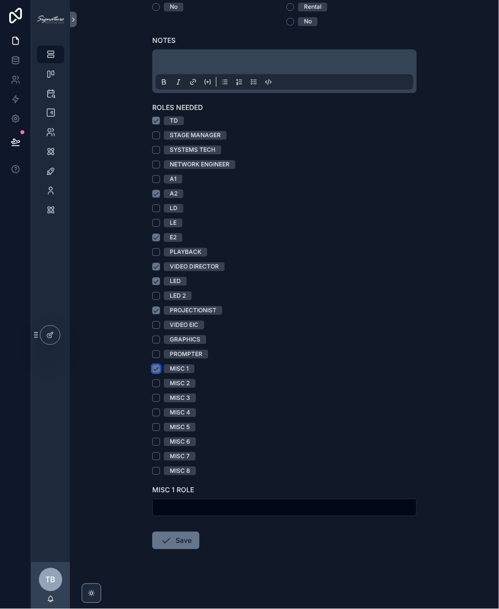
scroll to position [382, 0]
click at [185, 512] on div "scrollable content" at bounding box center [284, 508] width 265 height 18
click at [180, 505] on input "scrollable content" at bounding box center [285, 508] width 264 height 14
type input "**********"
click at [155, 381] on button "MISC 2" at bounding box center [156, 384] width 8 height 8
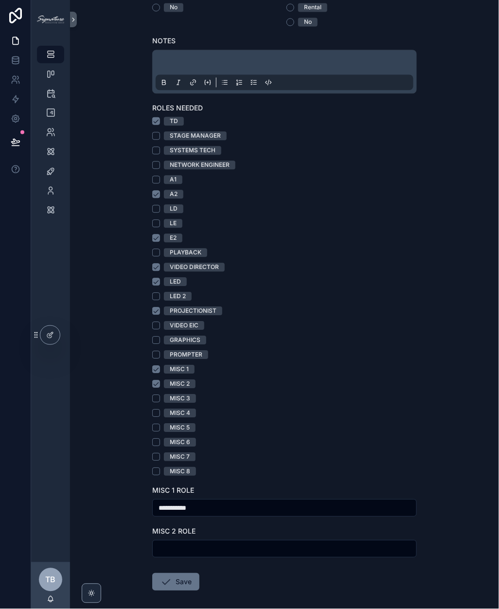
click at [180, 547] on input "scrollable content" at bounding box center [285, 549] width 264 height 14
type input "**********"
click at [158, 150] on button "SYSTEMS TECH" at bounding box center [156, 150] width 8 height 8
click at [184, 586] on button "Save" at bounding box center [175, 582] width 47 height 18
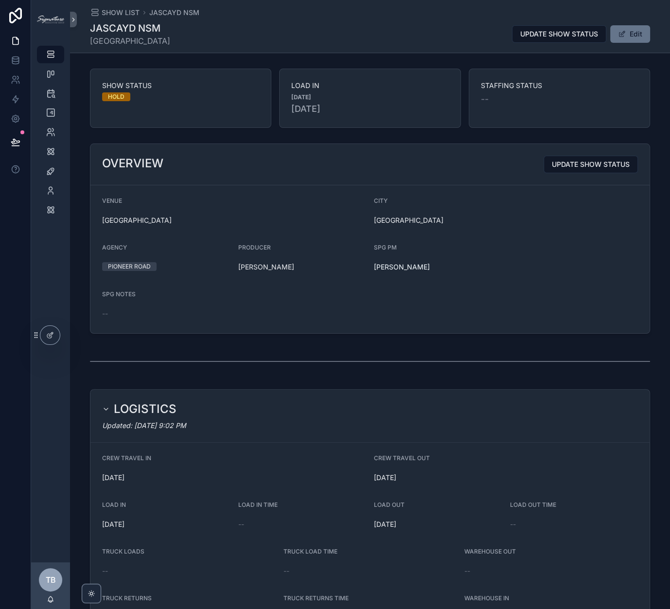
click at [596, 44] on div "JASCAYD NSM [GEOGRAPHIC_DATA] UPDATE SHOW STATUS Edit" at bounding box center [370, 33] width 560 height 25
click at [596, 35] on span "scrollable content" at bounding box center [622, 34] width 8 height 8
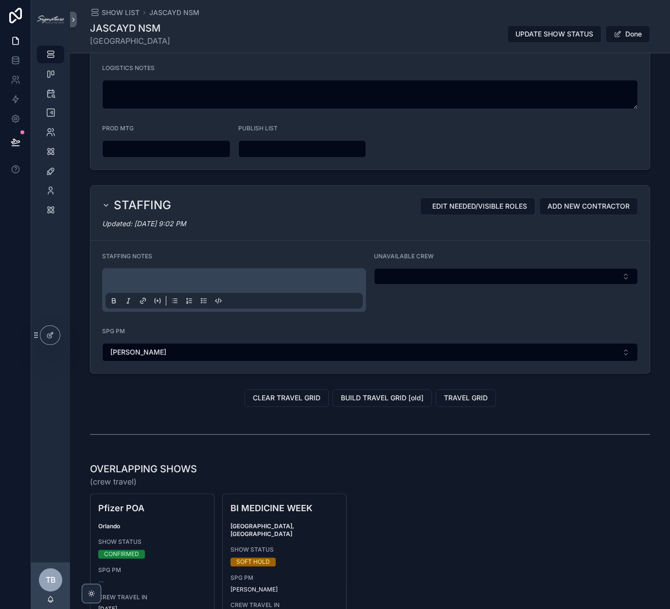
scroll to position [728, 0]
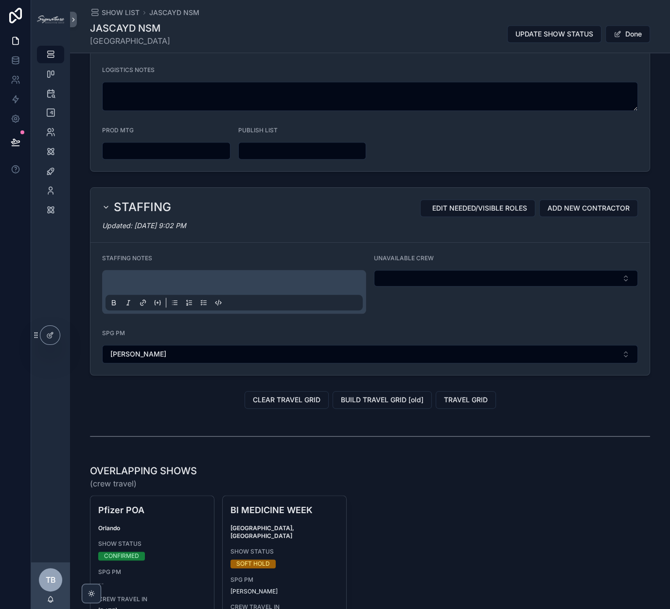
click at [166, 208] on h2 "STAFFING" at bounding box center [142, 207] width 57 height 16
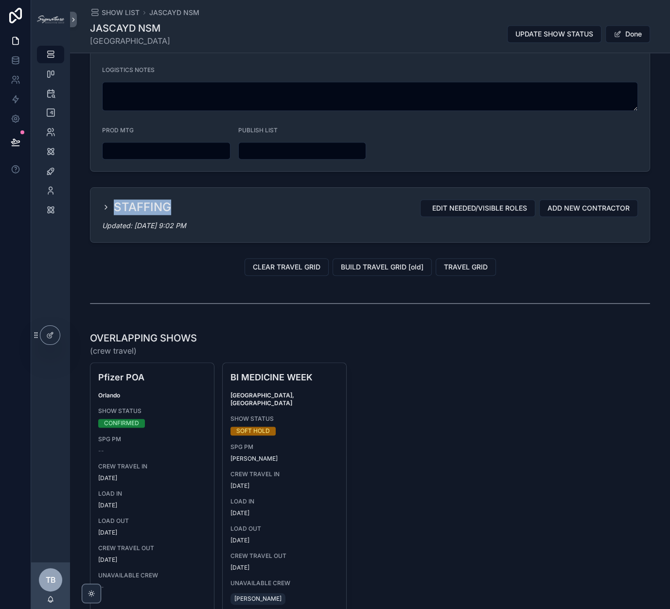
click at [166, 208] on h2 "STAFFING" at bounding box center [142, 207] width 57 height 16
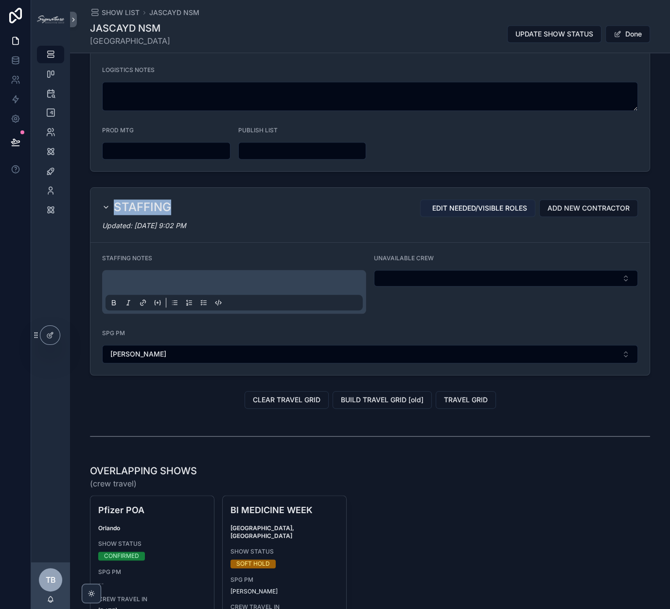
click at [515, 203] on span "EDIT NEEDED/VISIBLE ROLES" at bounding box center [479, 208] width 95 height 10
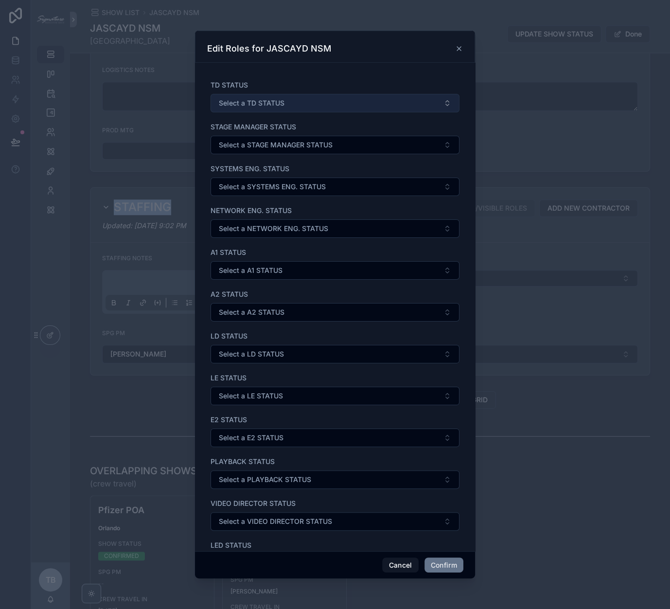
click at [278, 98] on span "Select a TD STATUS" at bounding box center [252, 103] width 66 height 10
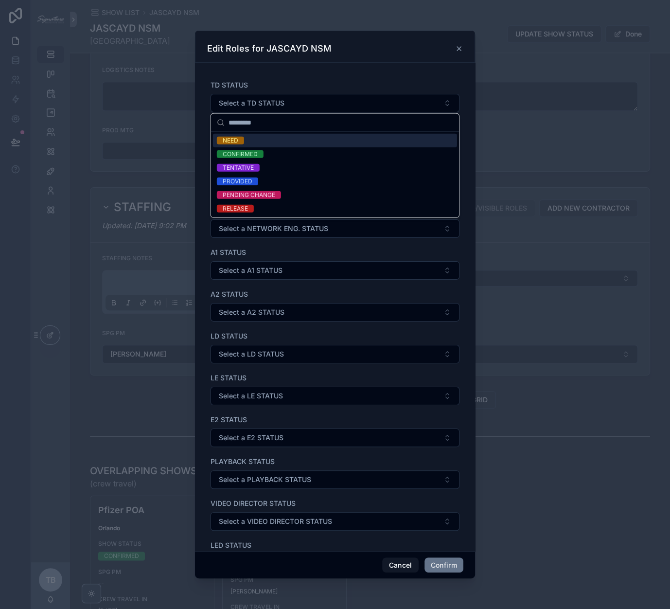
click at [242, 140] on span "NEED" at bounding box center [230, 141] width 27 height 8
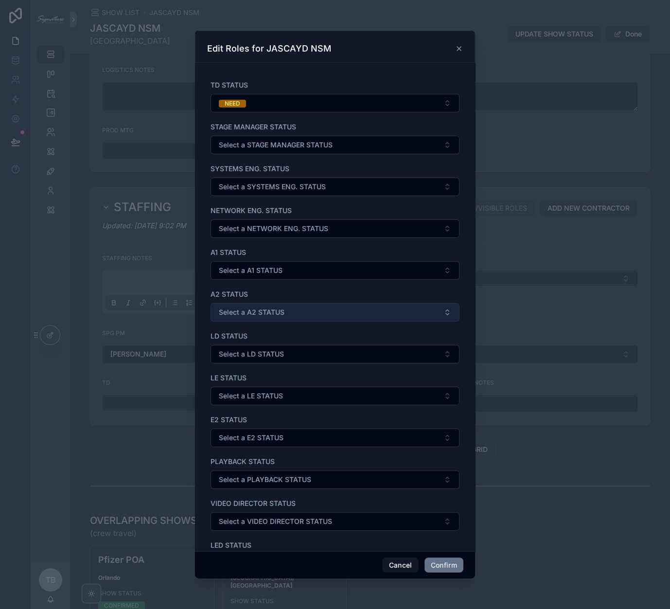
click at [242, 309] on span "Select a A2 STATUS" at bounding box center [252, 312] width 66 height 10
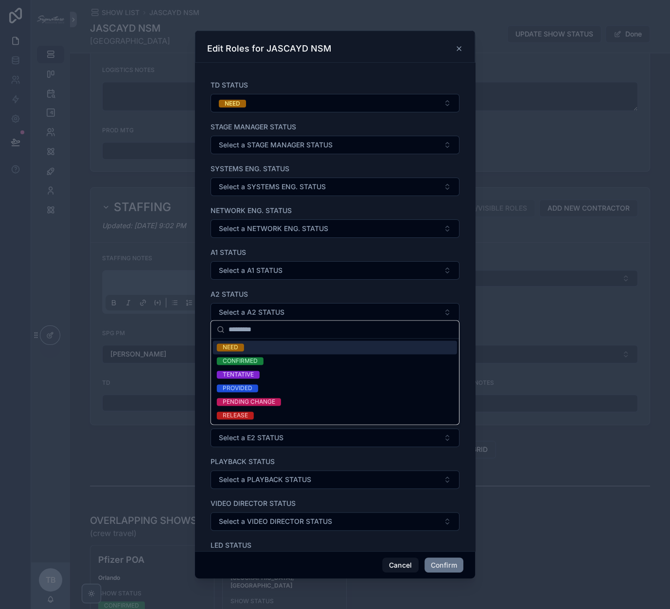
type input "*********"
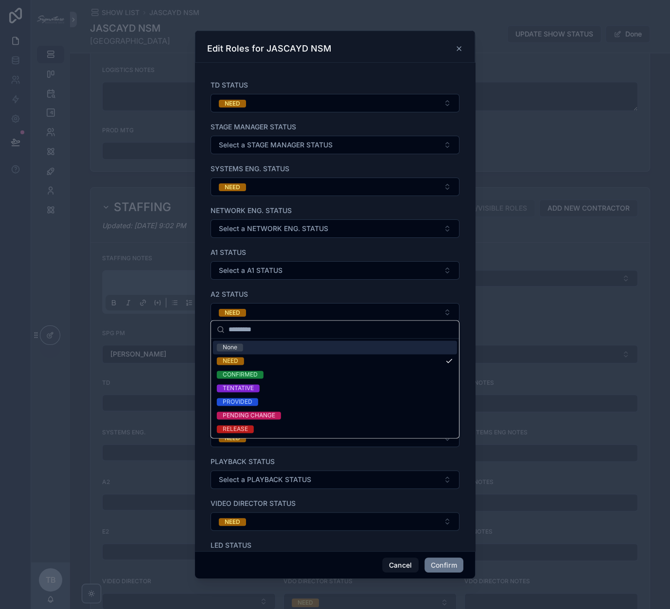
click at [240, 346] on span "None" at bounding box center [230, 347] width 26 height 8
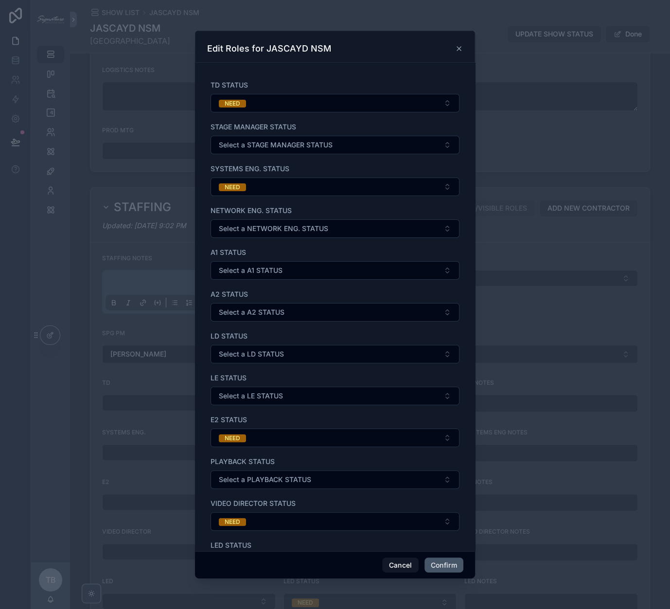
click at [443, 562] on button "Confirm" at bounding box center [444, 565] width 39 height 16
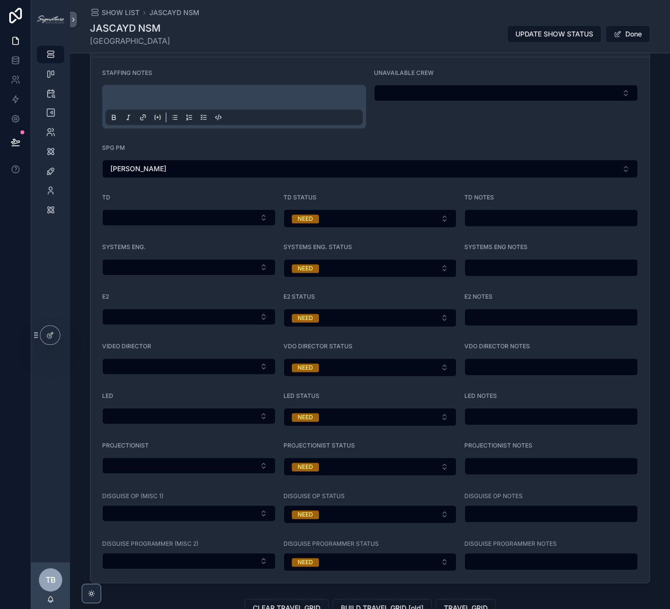
scroll to position [923, 0]
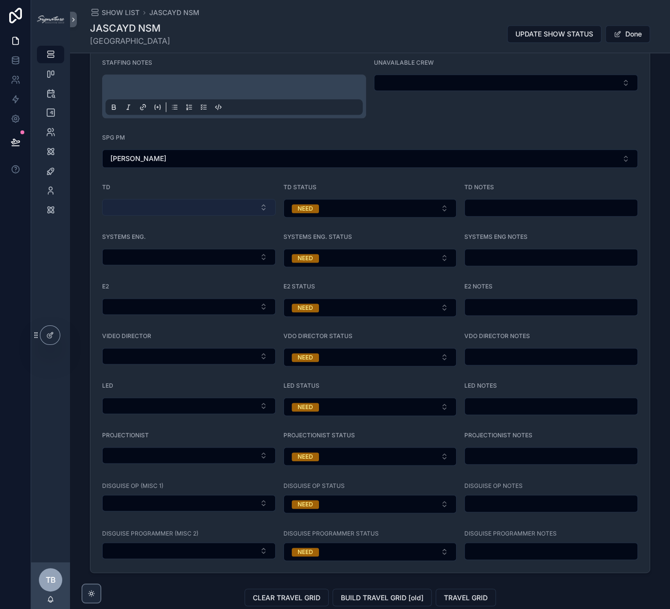
click at [191, 200] on button "Select Button" at bounding box center [189, 207] width 174 height 17
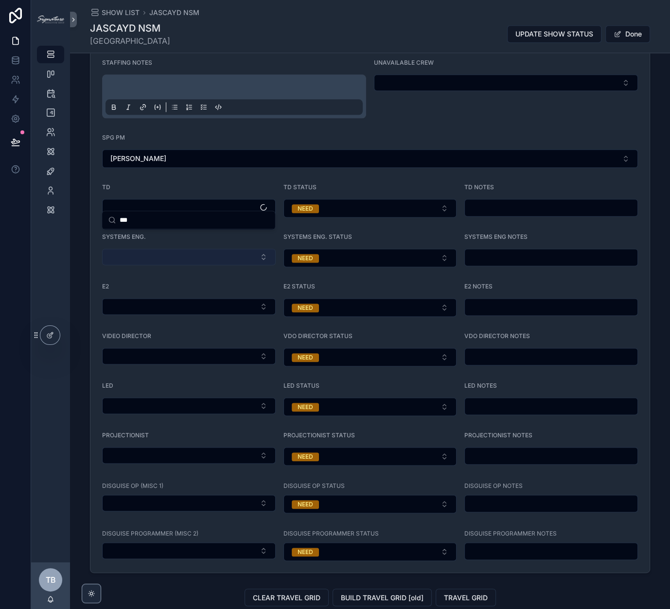
type input "***"
click at [170, 243] on div "[PERSON_NAME]" at bounding box center [188, 239] width 169 height 16
click at [152, 252] on button "Select Button" at bounding box center [189, 257] width 174 height 17
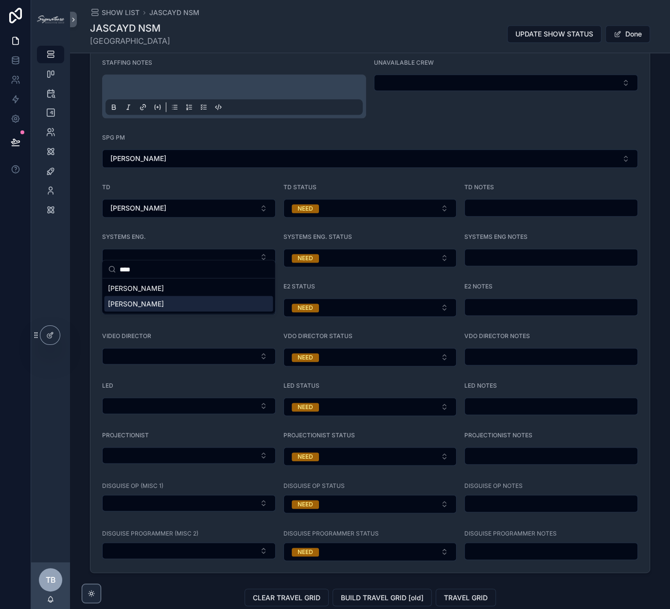
type input "****"
click at [152, 301] on span "[PERSON_NAME]" at bounding box center [136, 304] width 56 height 10
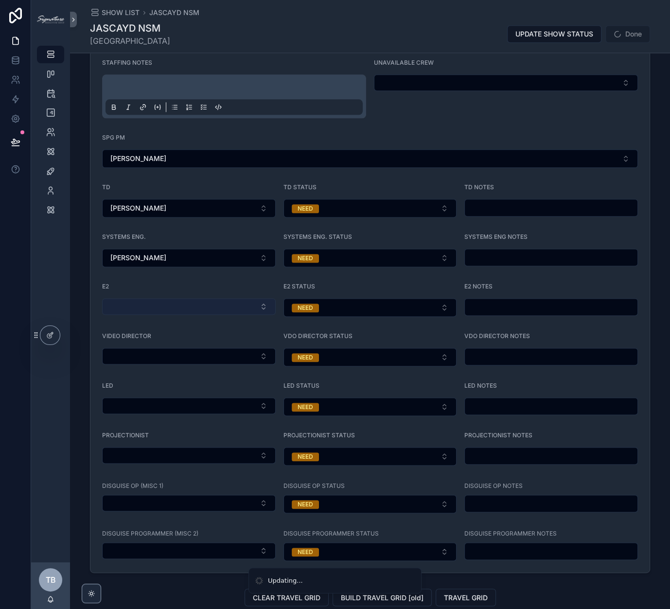
click at [127, 298] on button "Select Button" at bounding box center [189, 306] width 174 height 17
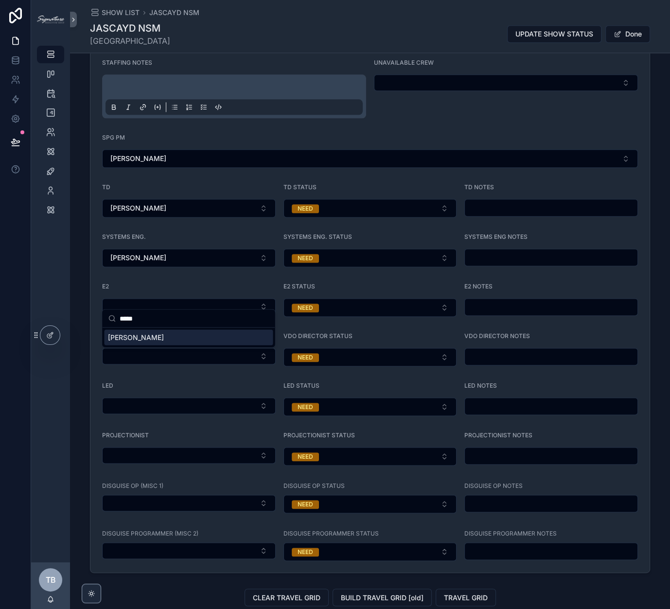
type input "*****"
click at [149, 337] on span "[PERSON_NAME]" at bounding box center [136, 338] width 56 height 10
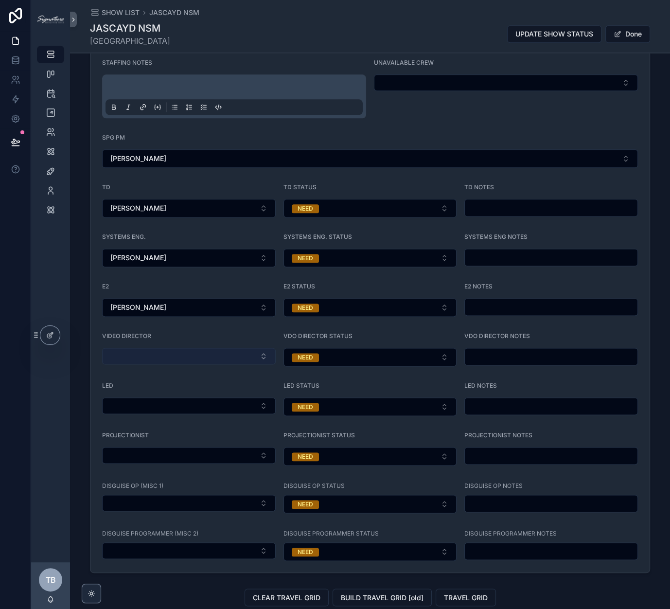
click at [137, 348] on button "Select Button" at bounding box center [189, 356] width 174 height 17
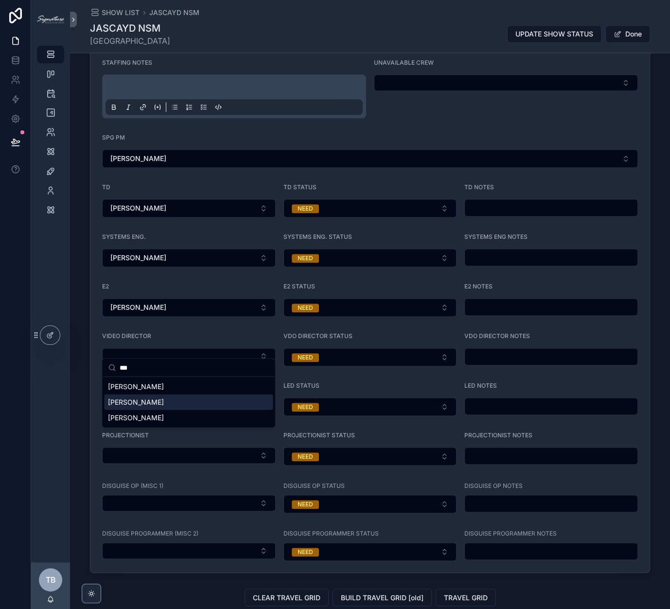
type input "***"
click at [140, 400] on span "[PERSON_NAME]" at bounding box center [136, 402] width 56 height 10
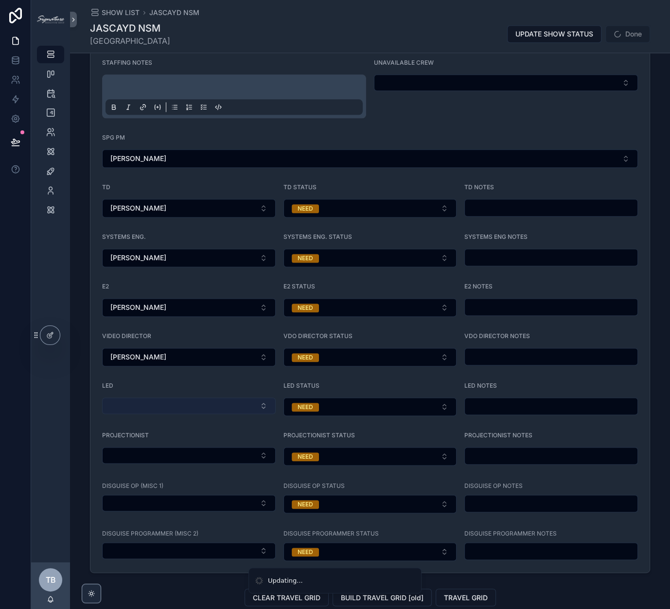
click at [132, 401] on button "Select Button" at bounding box center [189, 405] width 174 height 17
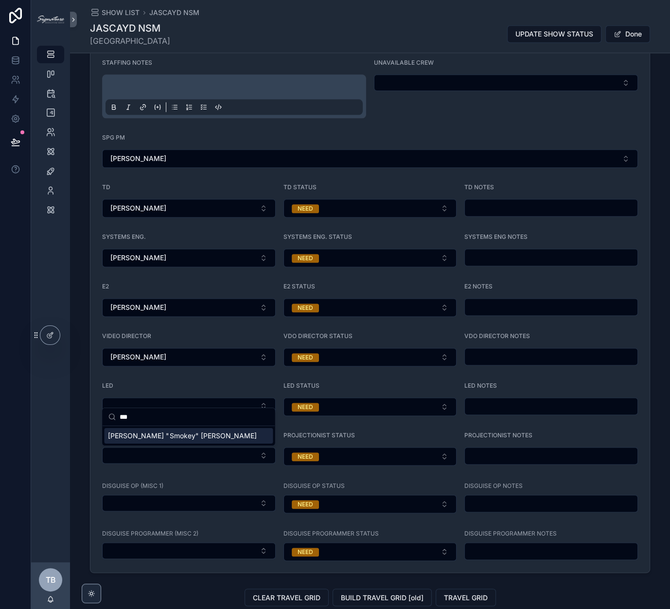
type input "***"
click at [142, 435] on span "[PERSON_NAME] "Smokey" [PERSON_NAME]" at bounding box center [182, 436] width 148 height 10
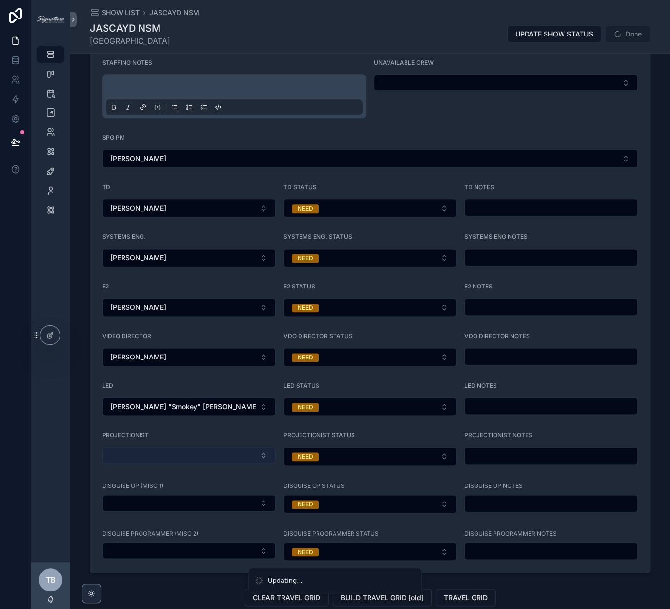
click at [137, 449] on button "Select Button" at bounding box center [189, 455] width 174 height 17
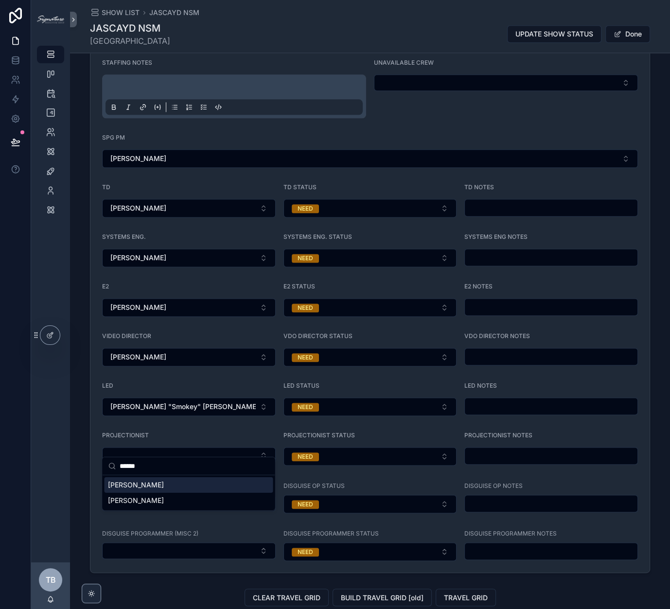
type input "******"
click at [136, 480] on span "[PERSON_NAME]" at bounding box center [136, 485] width 56 height 10
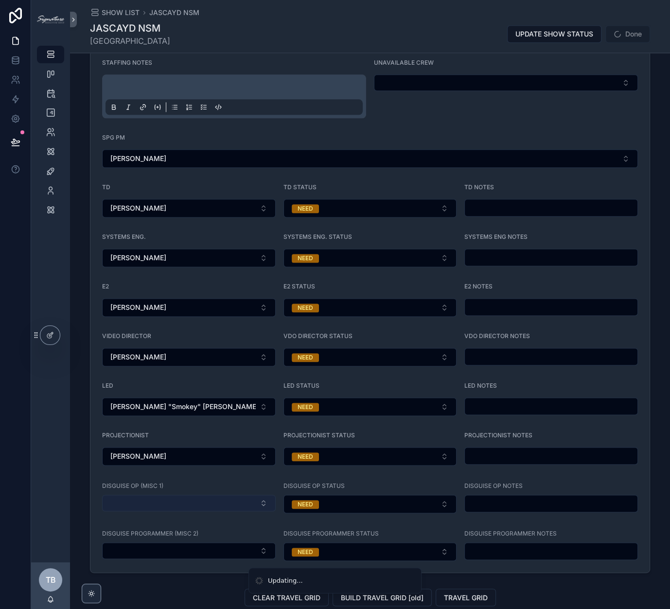
click at [129, 495] on button "Select Button" at bounding box center [189, 503] width 174 height 17
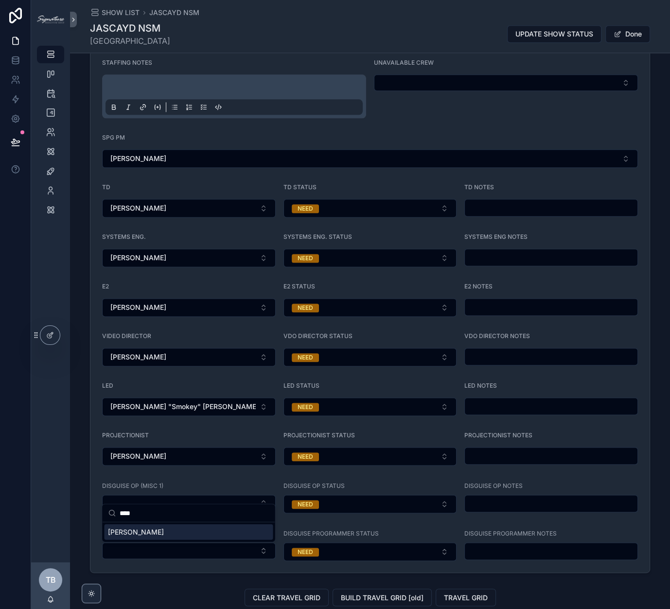
type input "****"
click at [139, 532] on span "[PERSON_NAME]" at bounding box center [136, 532] width 56 height 10
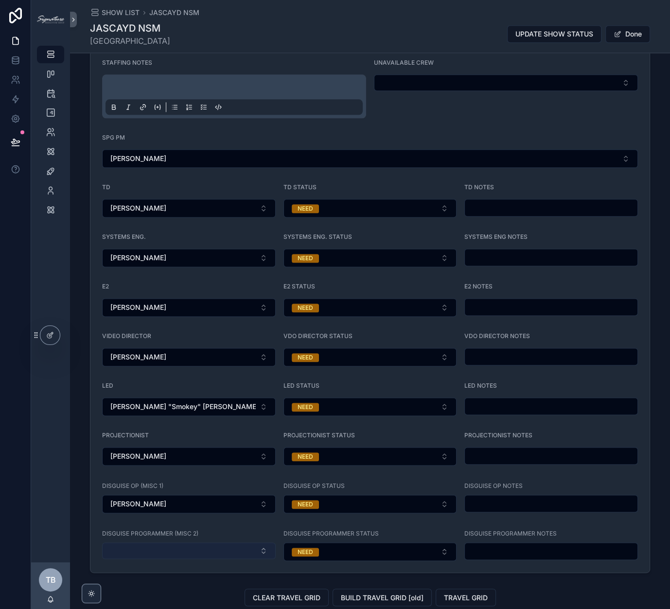
click at [133, 542] on button "Select Button" at bounding box center [189, 550] width 174 height 17
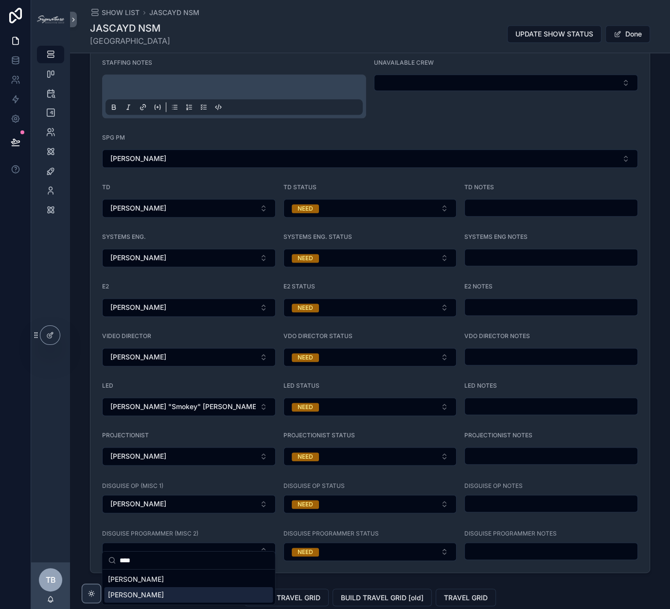
type input "****"
click at [137, 594] on span "[PERSON_NAME]" at bounding box center [136, 595] width 56 height 10
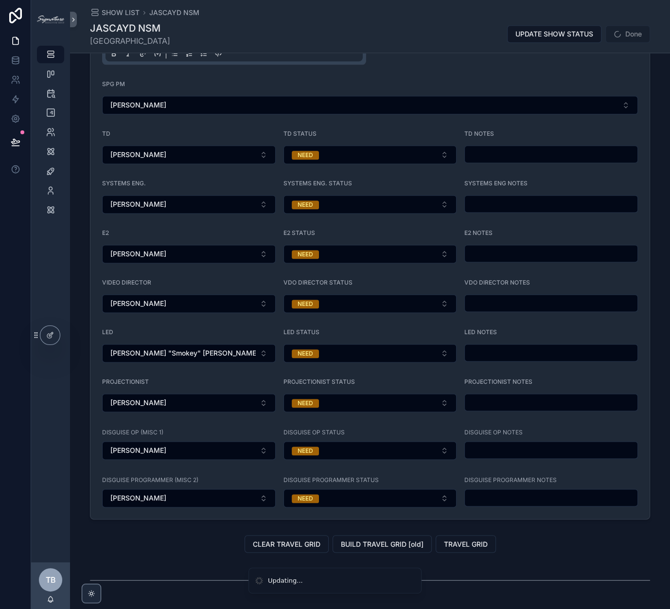
scroll to position [978, 0]
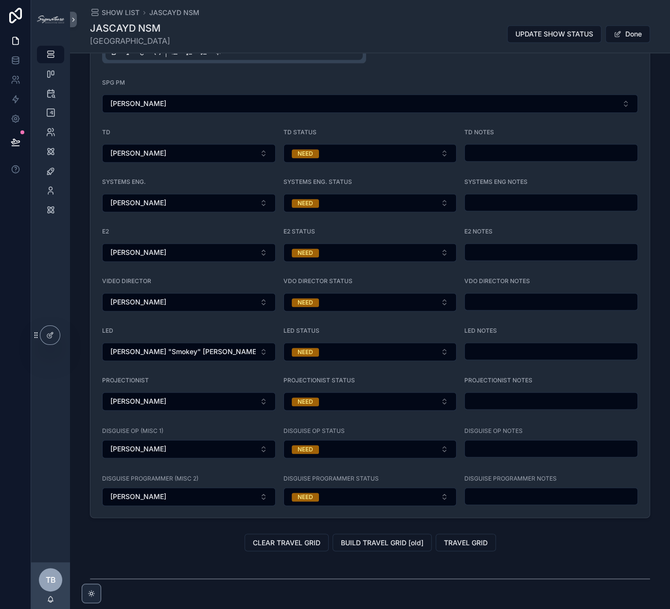
click at [596, 45] on div "JASCAYD NSM [GEOGRAPHIC_DATA] UPDATE SHOW STATUS Done" at bounding box center [370, 33] width 560 height 25
click at [596, 36] on button "Done" at bounding box center [627, 34] width 45 height 18
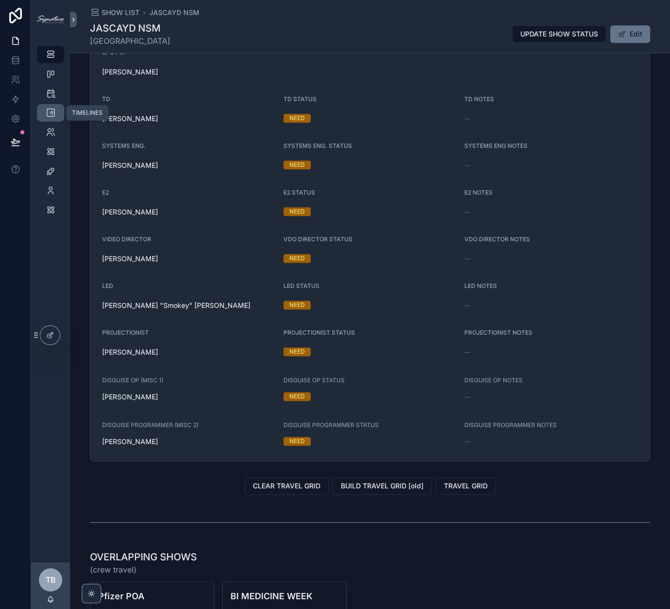
click at [48, 115] on icon "scrollable content" at bounding box center [51, 113] width 10 height 10
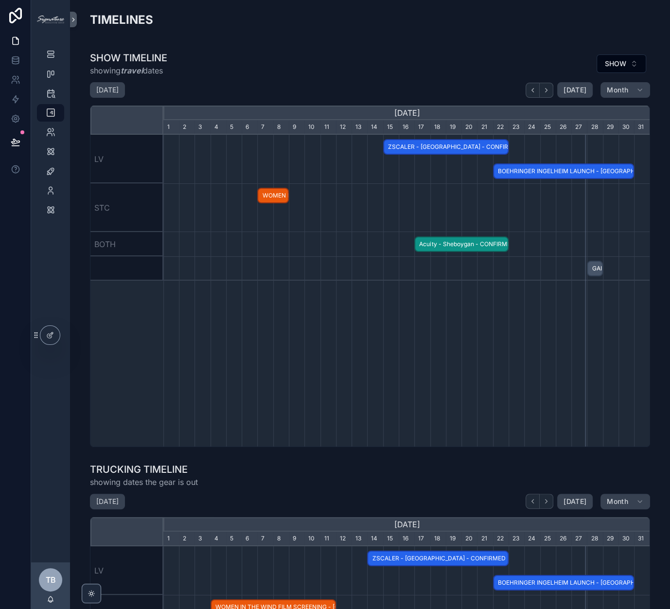
click at [558, 89] on div "[DATE]" at bounding box center [559, 90] width 67 height 16
click at [553, 89] on button "scrollable content" at bounding box center [547, 90] width 14 height 15
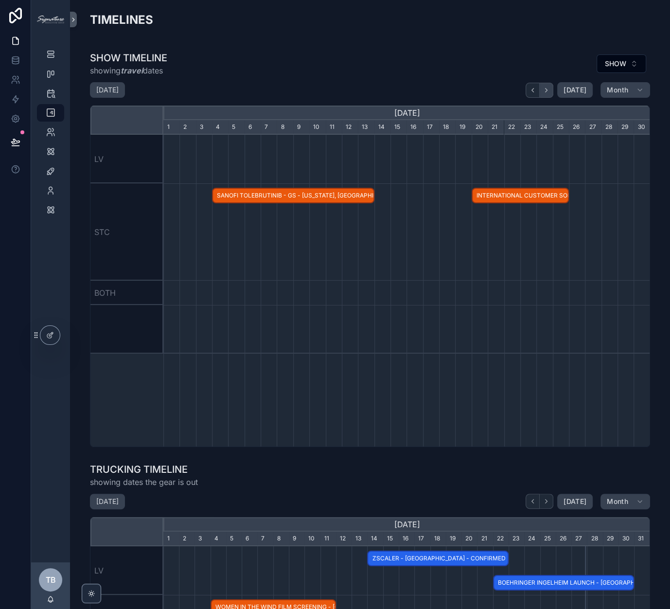
click at [553, 89] on button "scrollable content" at bounding box center [547, 90] width 14 height 15
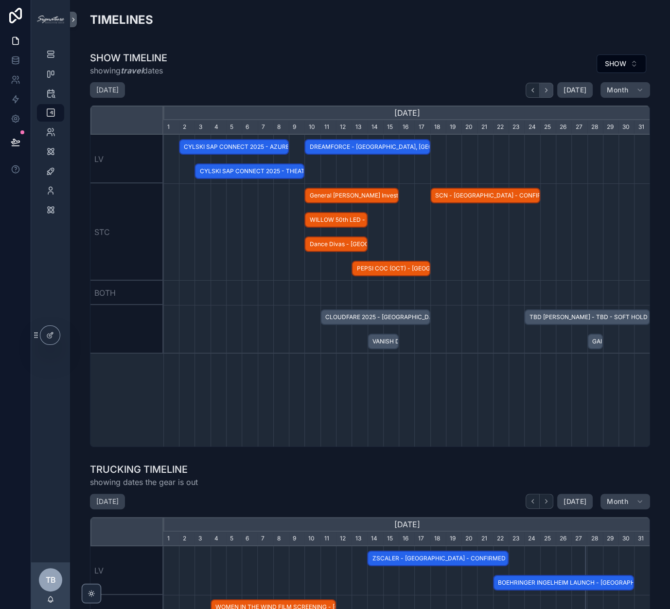
click at [553, 89] on button "scrollable content" at bounding box center [547, 90] width 14 height 15
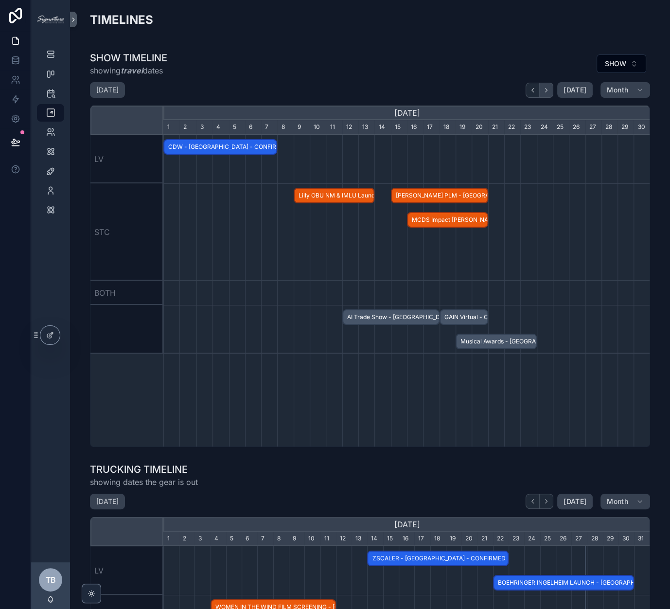
click at [553, 89] on button "scrollable content" at bounding box center [547, 90] width 14 height 15
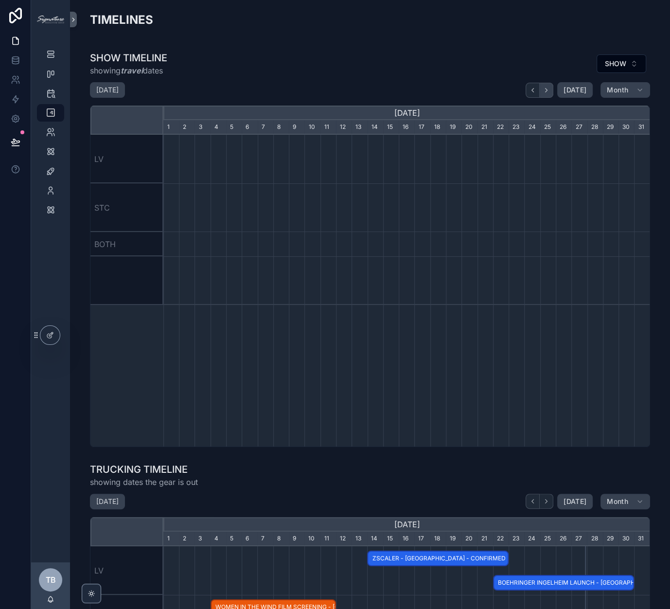
click at [553, 89] on button "scrollable content" at bounding box center [547, 90] width 14 height 15
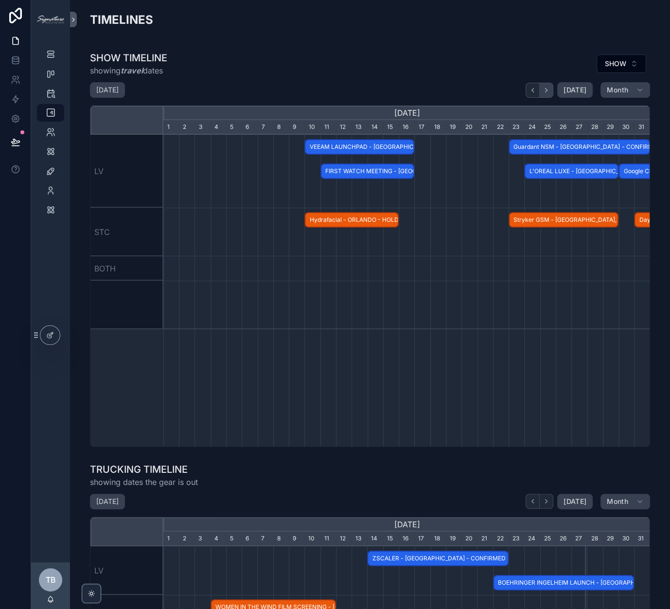
click at [553, 89] on button "scrollable content" at bounding box center [547, 90] width 14 height 15
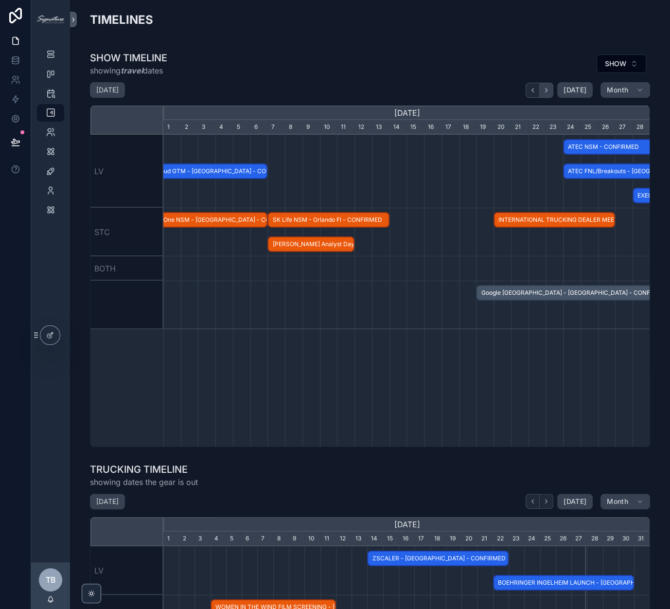
click at [553, 89] on button "scrollable content" at bounding box center [547, 90] width 14 height 15
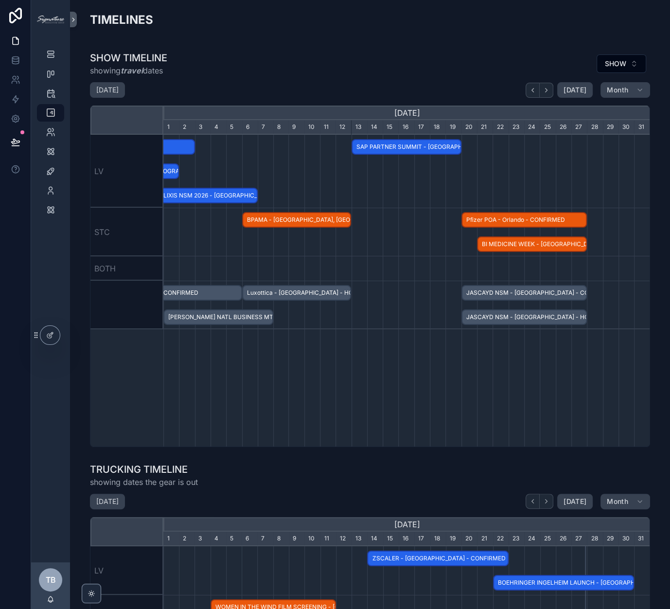
click at [504, 296] on span "JASCAYD NSM - [GEOGRAPHIC_DATA] - CONFIRMED" at bounding box center [524, 293] width 124 height 16
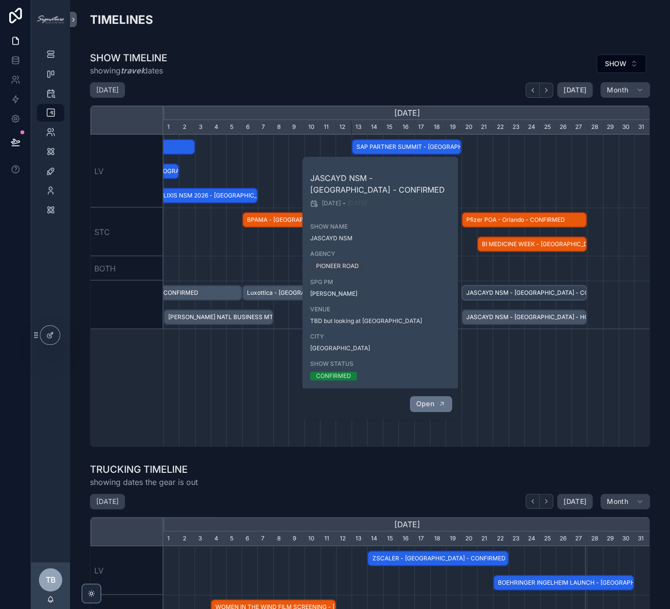
click at [433, 402] on span "Open" at bounding box center [425, 403] width 18 height 9
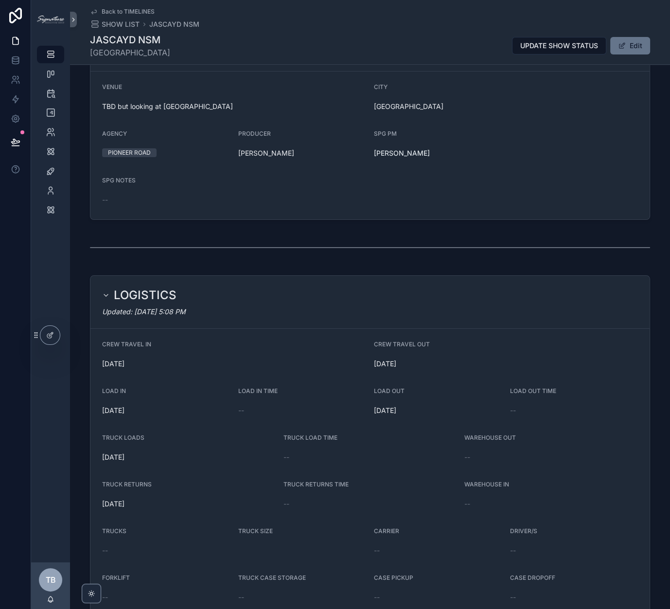
scroll to position [76, 0]
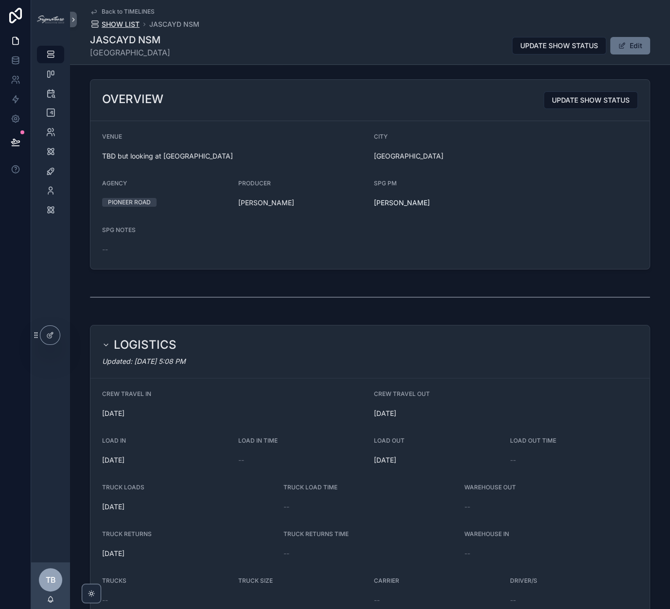
click at [120, 26] on span "SHOW LIST" at bounding box center [121, 24] width 38 height 10
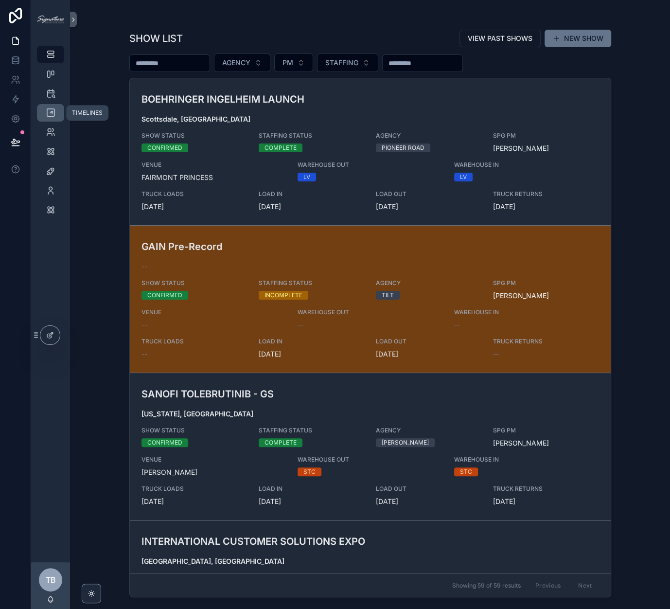
click at [47, 119] on div "TIMELINES" at bounding box center [51, 113] width 16 height 16
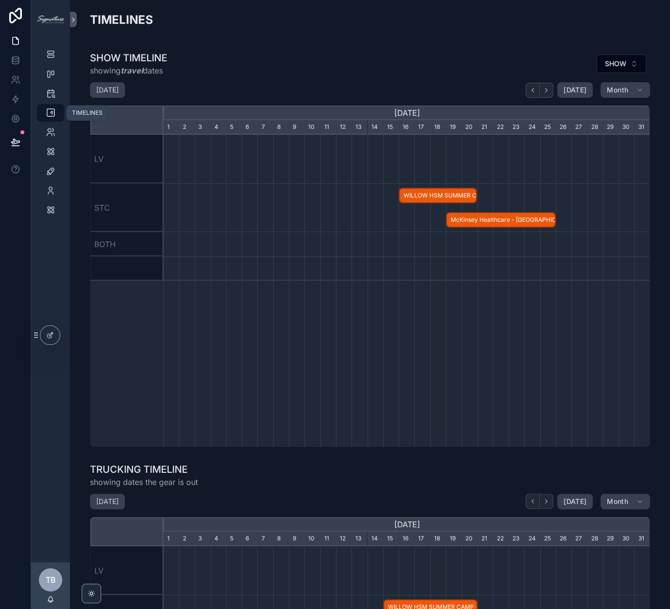
scroll to position [0, 487]
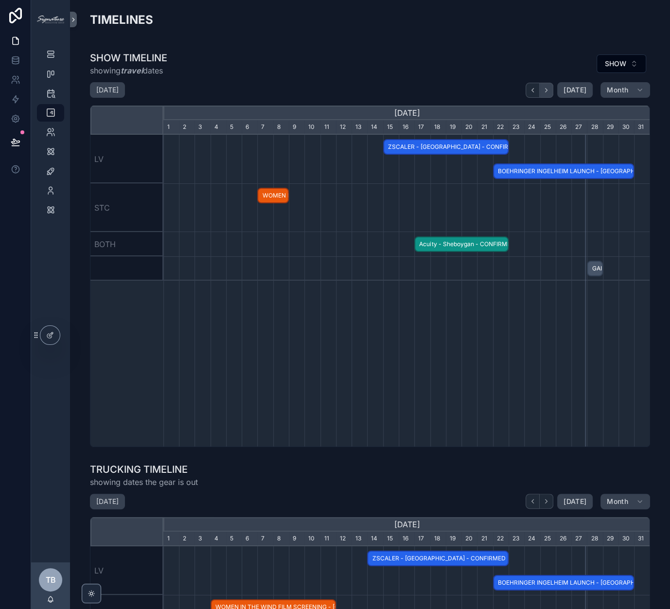
click at [550, 90] on icon "scrollable content" at bounding box center [546, 90] width 7 height 7
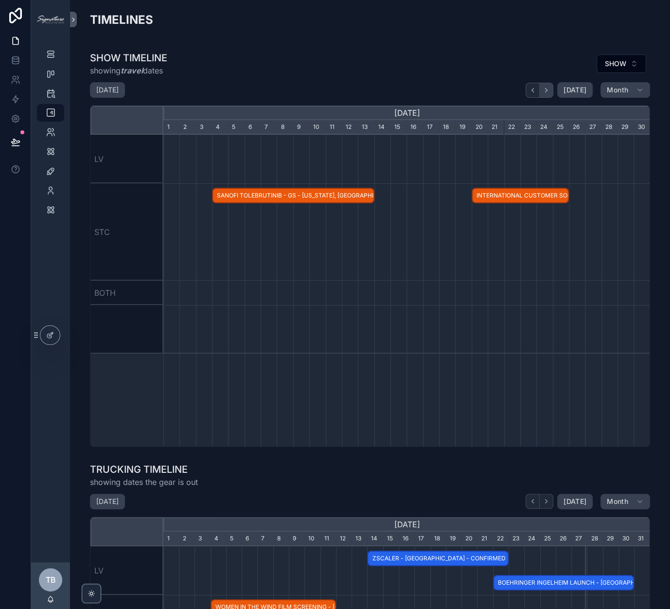
click at [550, 90] on icon "scrollable content" at bounding box center [546, 90] width 7 height 7
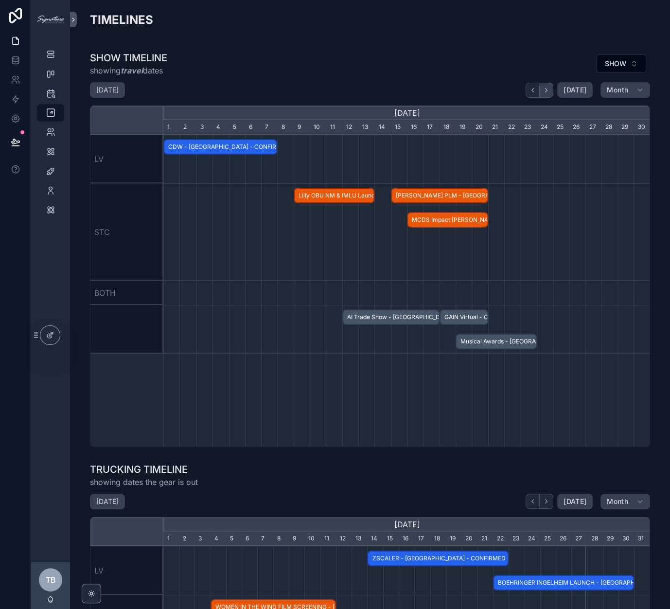
click at [550, 90] on icon "scrollable content" at bounding box center [546, 90] width 7 height 7
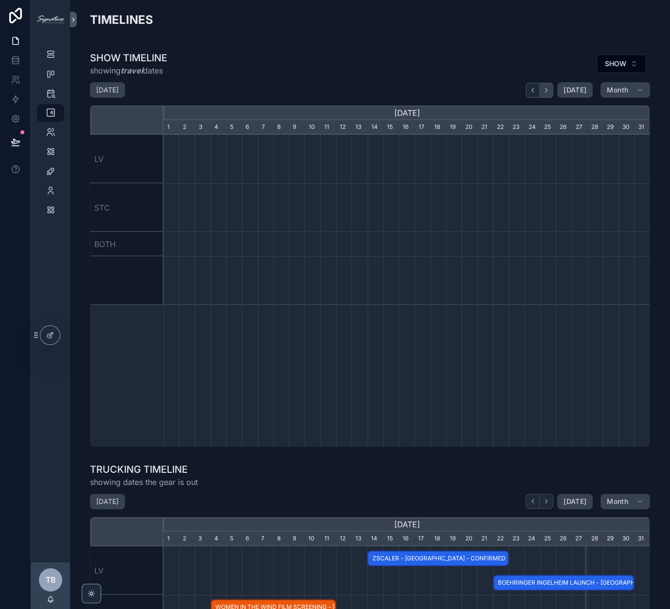
click at [550, 90] on icon "scrollable content" at bounding box center [546, 90] width 7 height 7
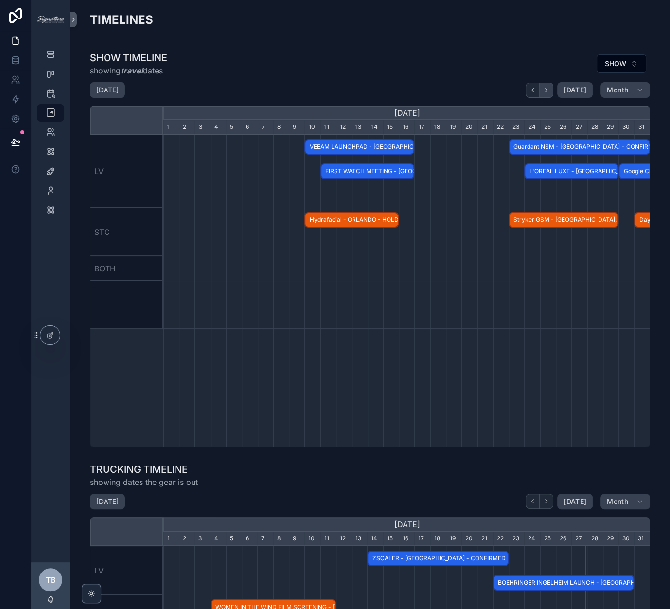
click at [550, 90] on icon "scrollable content" at bounding box center [546, 90] width 7 height 7
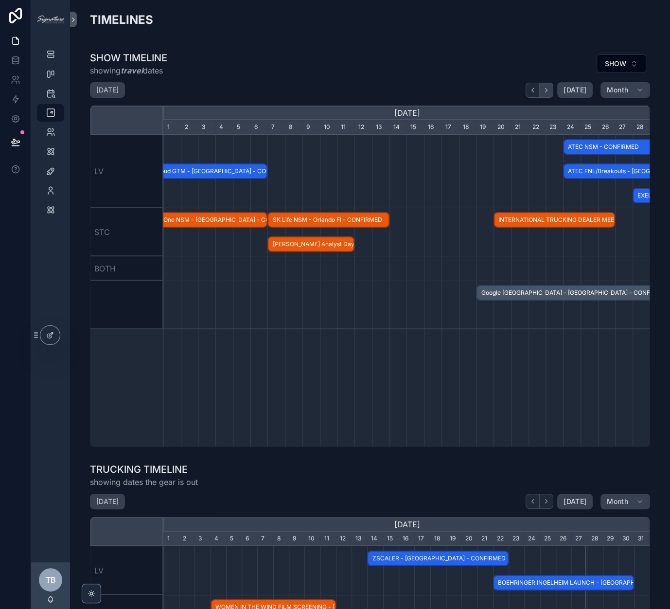
click at [550, 90] on icon "scrollable content" at bounding box center [546, 90] width 7 height 7
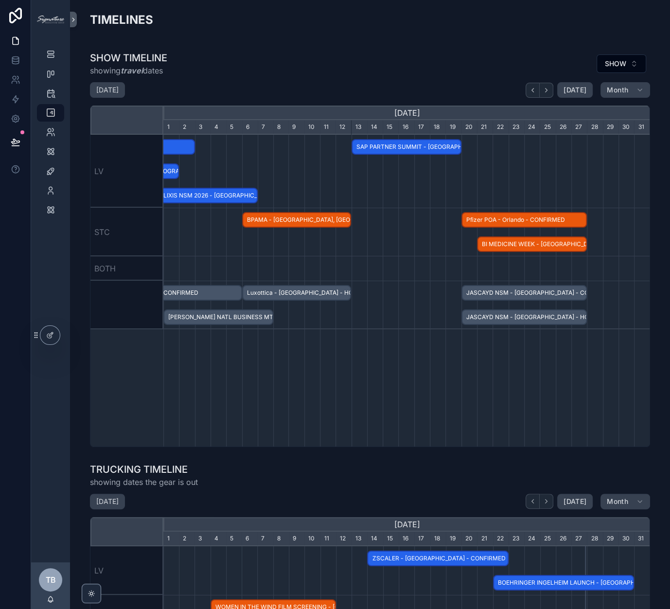
click at [532, 317] on span "JASCAYD NSM - [GEOGRAPHIC_DATA] - HOLD" at bounding box center [524, 317] width 124 height 16
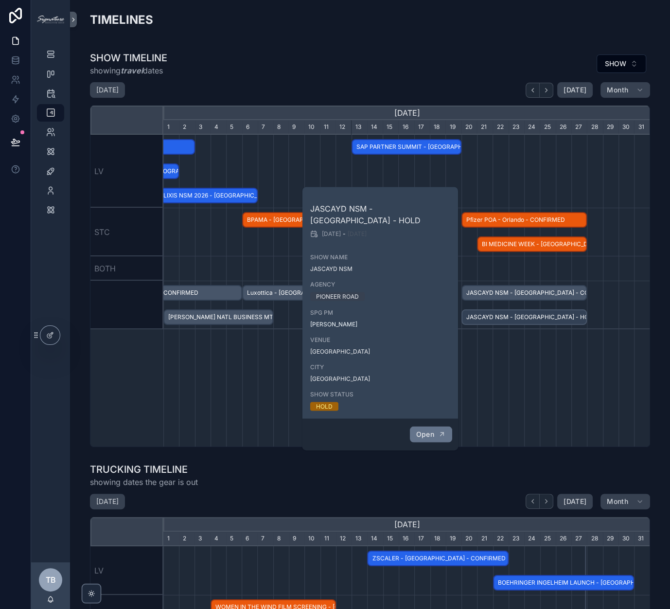
click at [426, 429] on span "Open" at bounding box center [425, 433] width 18 height 9
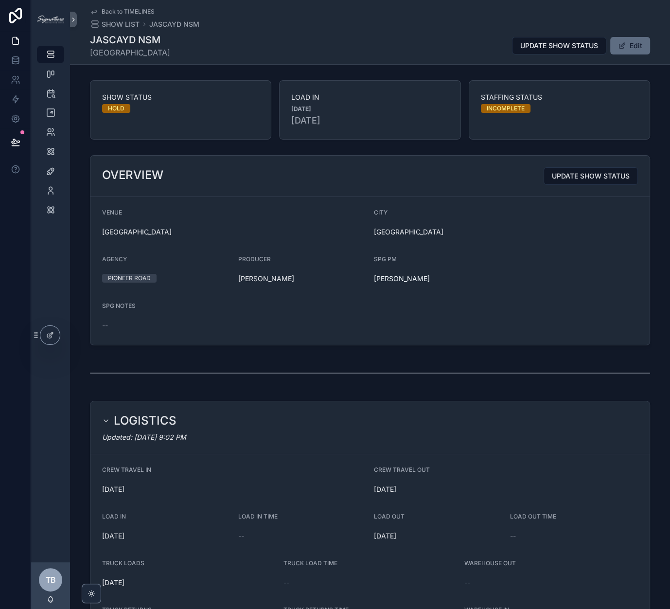
click at [596, 45] on span "scrollable content" at bounding box center [622, 46] width 8 height 8
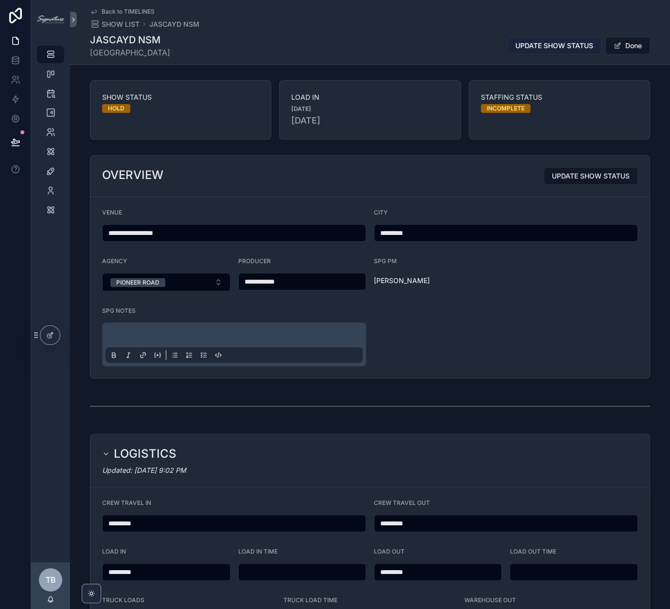
click at [547, 49] on span "UPDATE SHOW STATUS" at bounding box center [554, 46] width 78 height 10
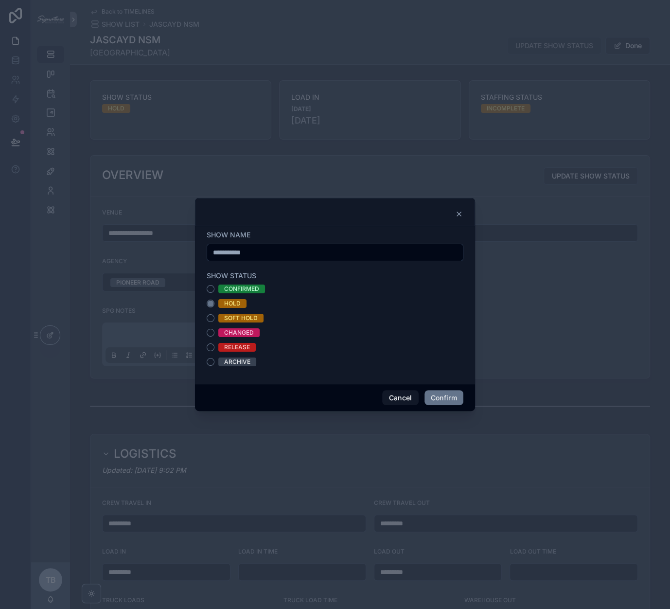
click at [238, 362] on div "ARCHIVE" at bounding box center [237, 361] width 26 height 9
click at [214, 362] on button "ARCHIVE" at bounding box center [211, 362] width 8 height 8
click at [357, 256] on input "**********" at bounding box center [335, 253] width 256 height 14
type input "**********"
click at [434, 396] on button "Confirm" at bounding box center [444, 398] width 39 height 16
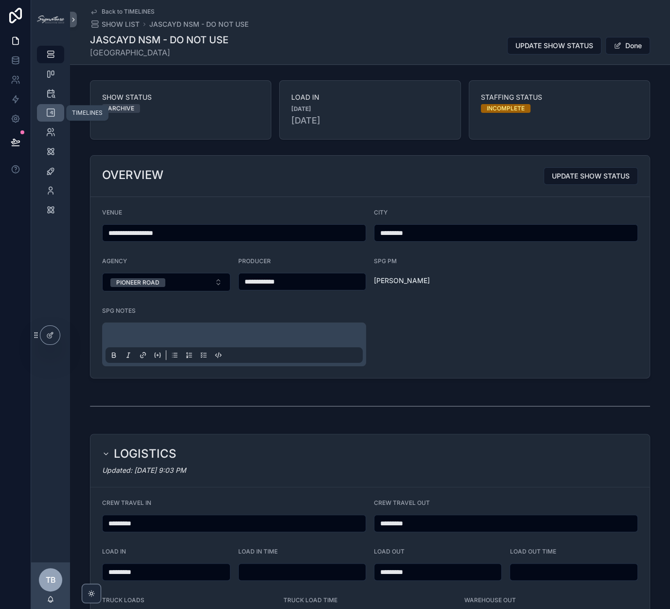
click at [51, 109] on icon "scrollable content" at bounding box center [51, 113] width 10 height 10
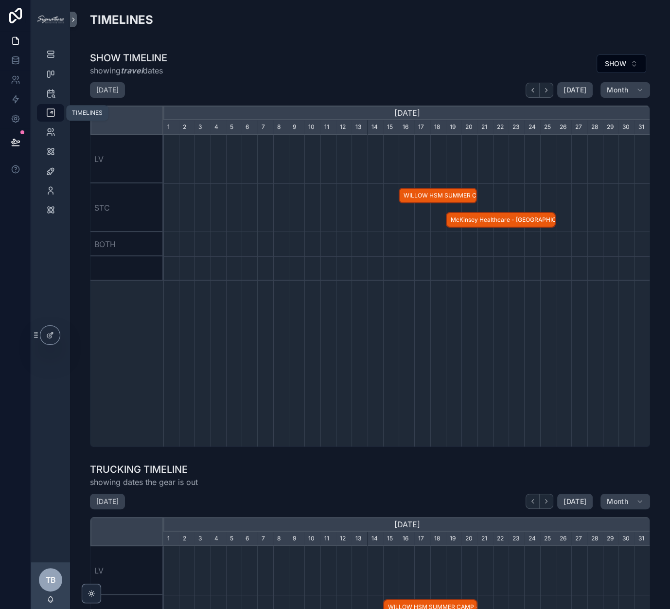
scroll to position [0, 487]
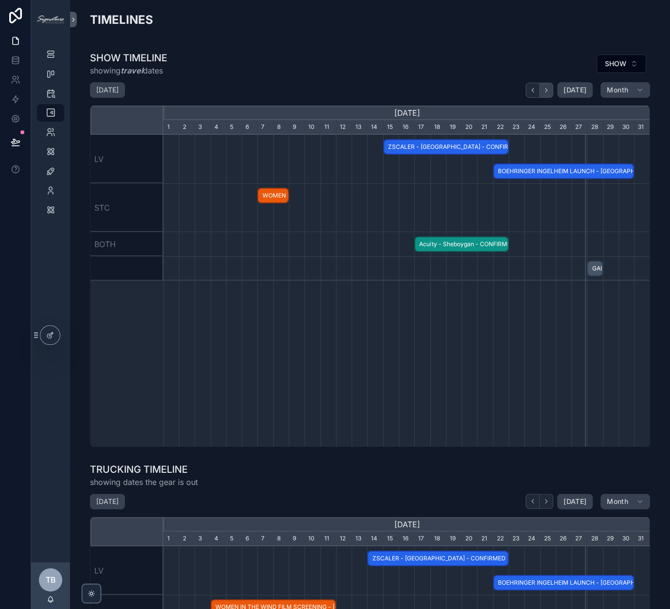
click at [548, 88] on icon "scrollable content" at bounding box center [547, 90] width 2 height 4
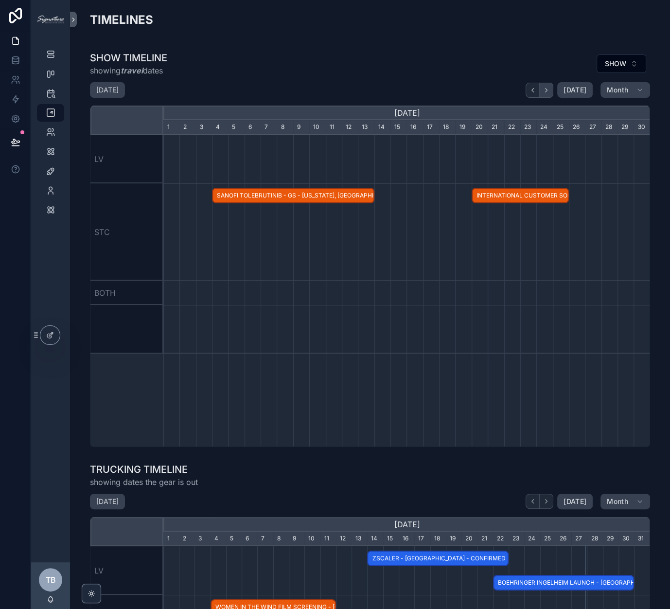
click at [548, 88] on icon "scrollable content" at bounding box center [547, 90] width 2 height 4
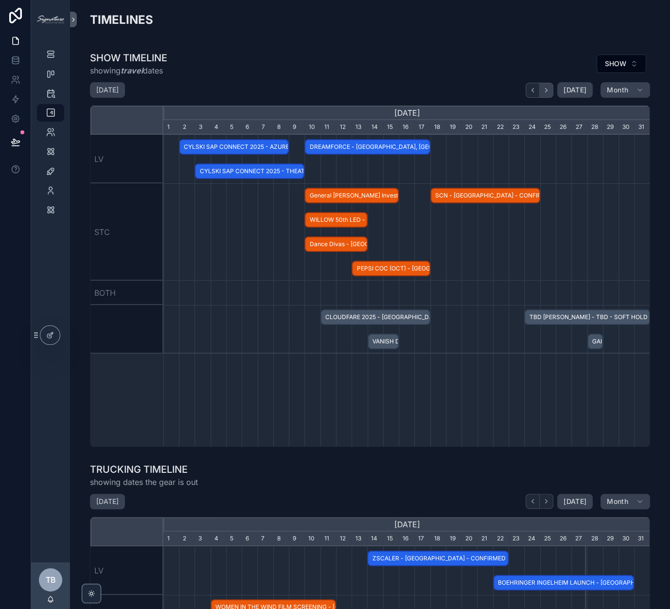
click at [548, 88] on icon "scrollable content" at bounding box center [547, 90] width 2 height 4
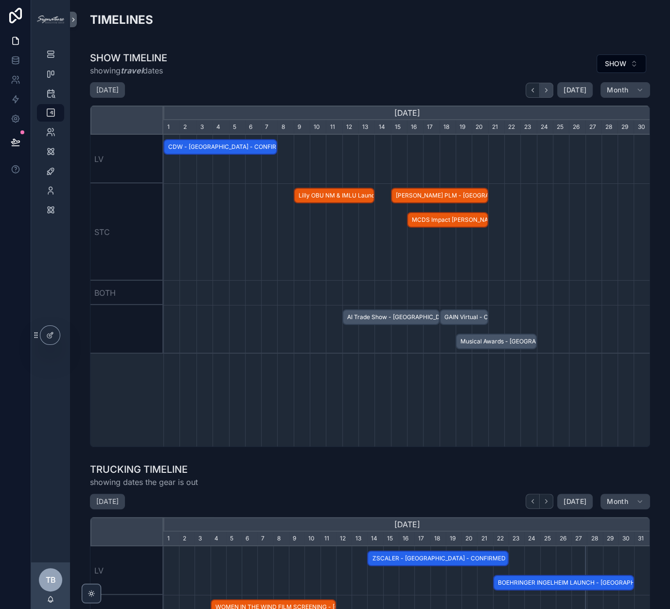
click at [548, 88] on icon "scrollable content" at bounding box center [547, 90] width 2 height 4
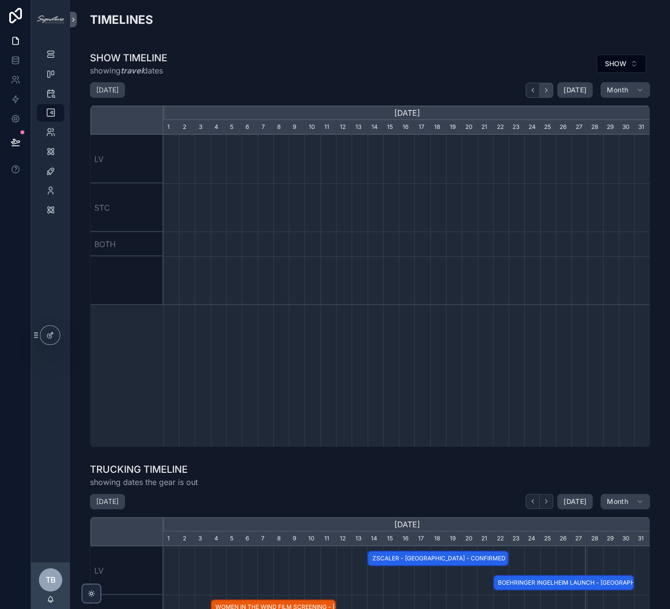
click at [548, 88] on icon "scrollable content" at bounding box center [547, 90] width 2 height 4
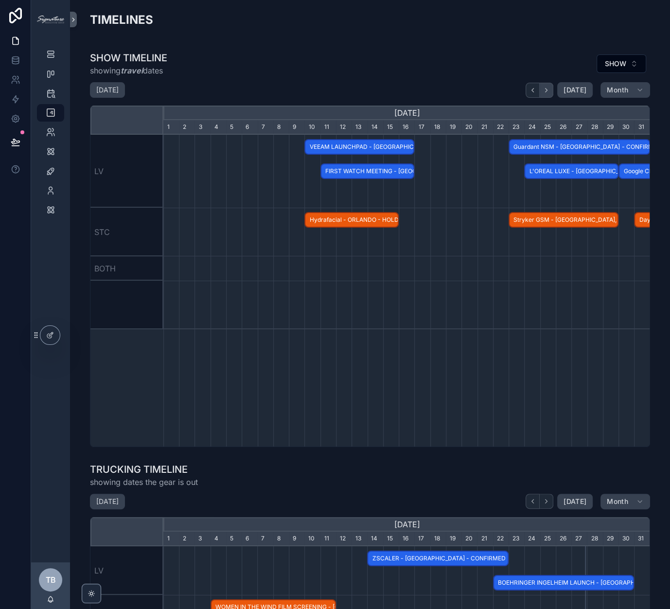
click at [548, 88] on icon "scrollable content" at bounding box center [547, 90] width 2 height 4
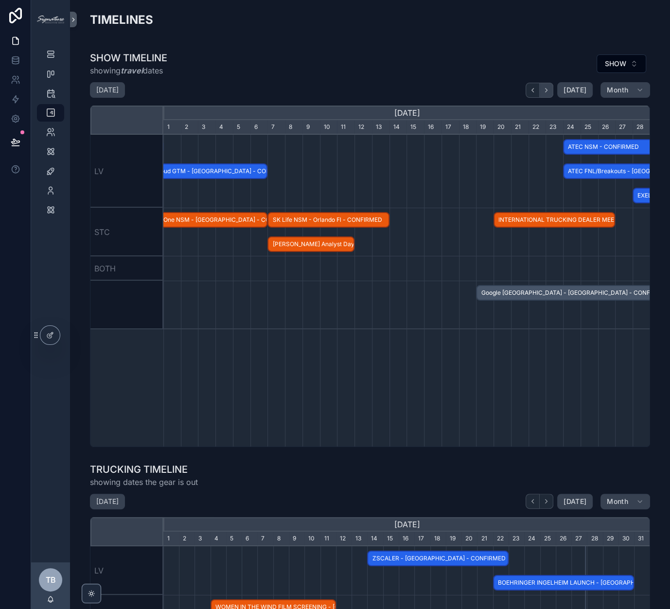
click at [548, 88] on icon "scrollable content" at bounding box center [547, 90] width 2 height 4
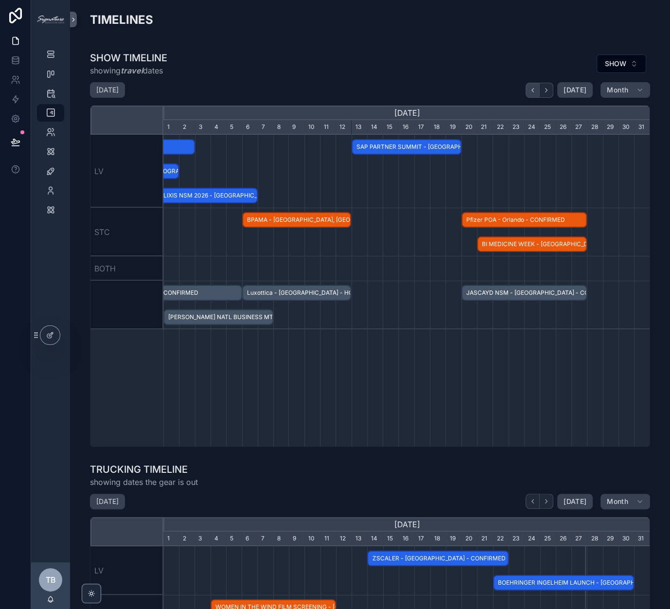
click at [540, 89] on button "scrollable content" at bounding box center [533, 90] width 14 height 15
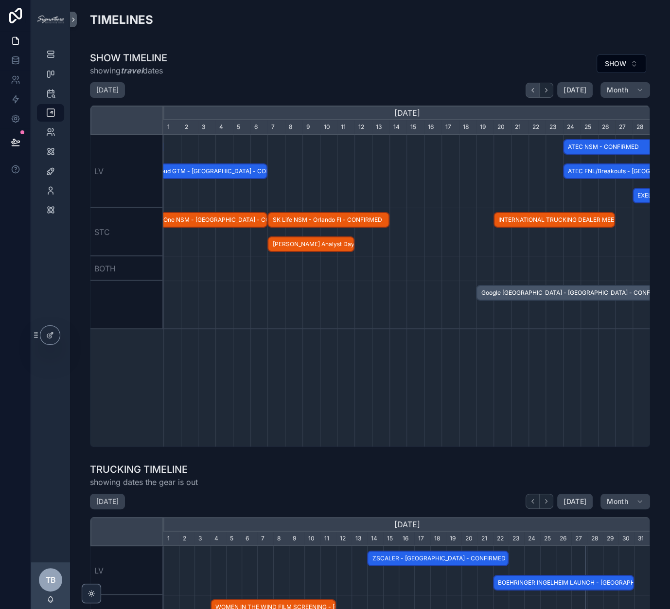
click at [540, 89] on button "scrollable content" at bounding box center [533, 90] width 14 height 15
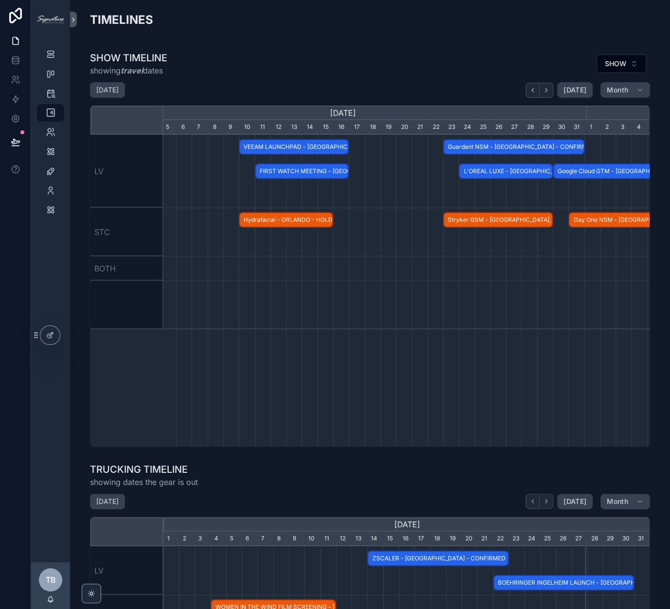
scroll to position [0, 555]
click at [272, 173] on span "FIRST WATCH MEETING - [GEOGRAPHIC_DATA], [GEOGRAPHIC_DATA] - CONFIRMED" at bounding box center [299, 171] width 92 height 16
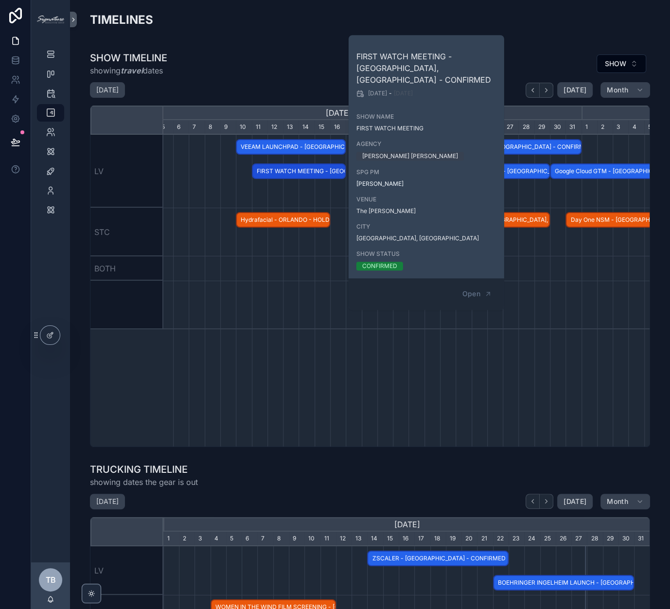
click at [250, 87] on div "January 2026 Today Month" at bounding box center [370, 90] width 560 height 16
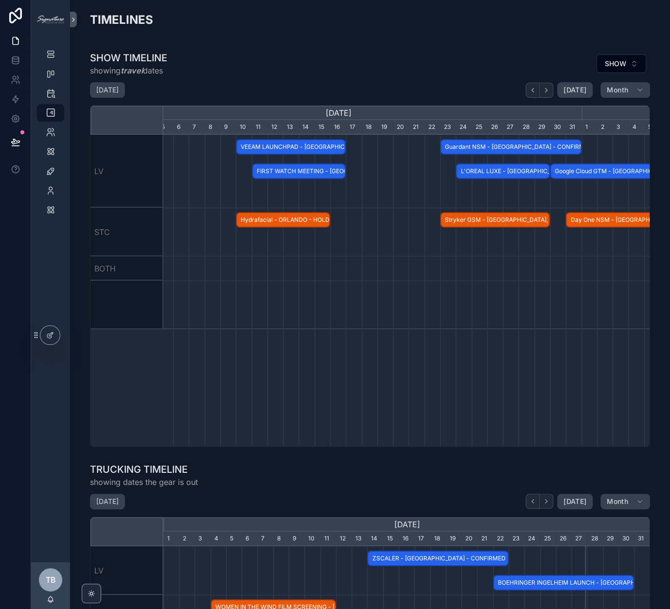
click at [485, 175] on span "L'OREAL LUXE - [GEOGRAPHIC_DATA] - CONFIRMED" at bounding box center [503, 171] width 92 height 16
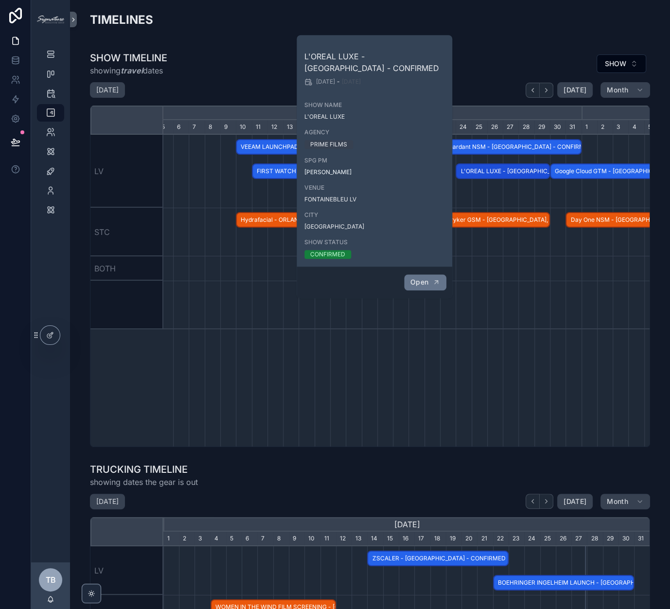
click at [408, 279] on button "Open" at bounding box center [425, 282] width 42 height 16
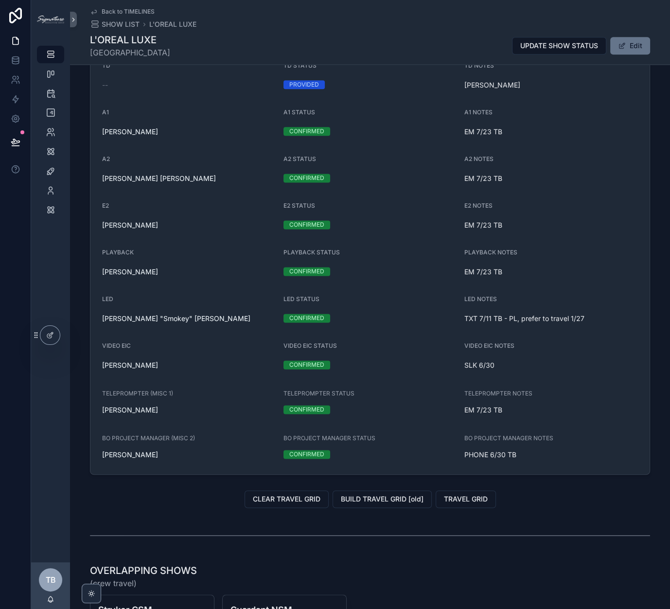
scroll to position [978, 0]
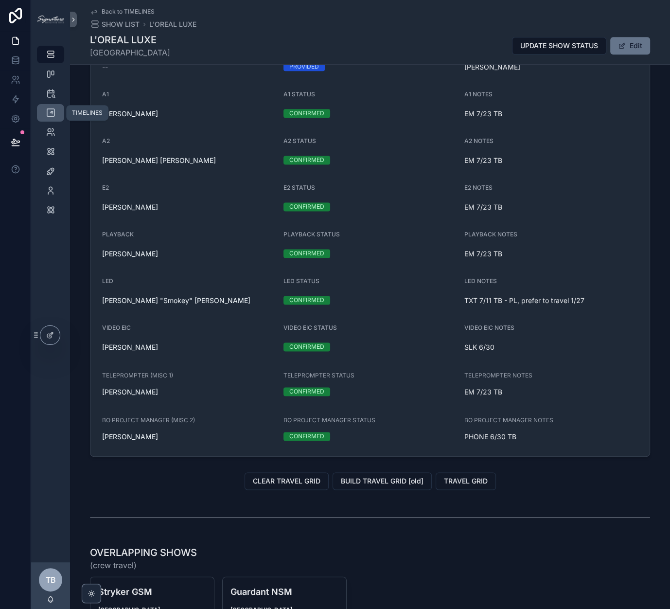
click at [52, 116] on icon "scrollable content" at bounding box center [51, 113] width 10 height 10
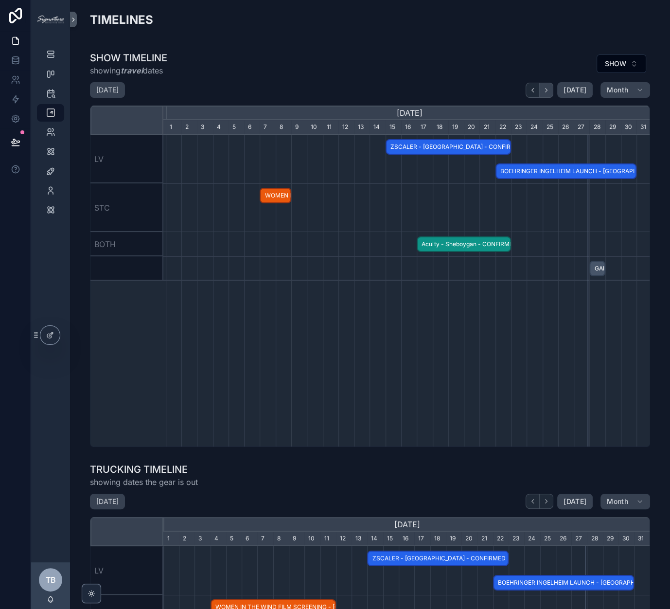
click at [553, 91] on button "scrollable content" at bounding box center [547, 90] width 14 height 15
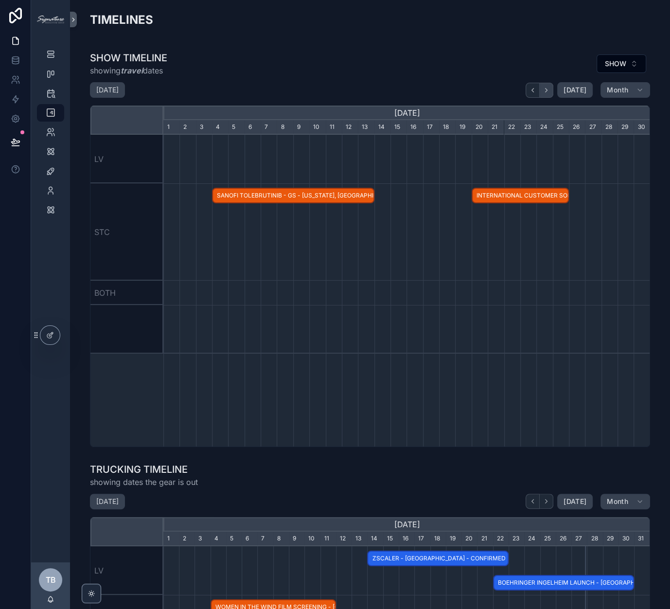
click at [553, 91] on button "scrollable content" at bounding box center [547, 90] width 14 height 15
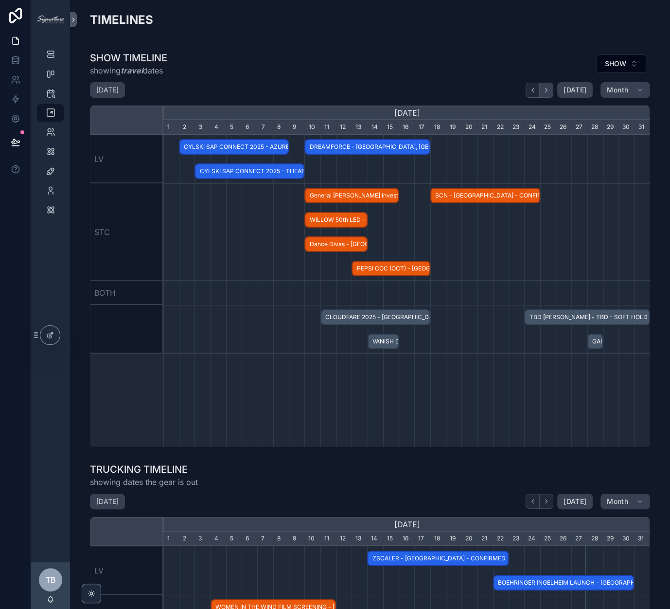
click at [553, 91] on button "scrollable content" at bounding box center [547, 90] width 14 height 15
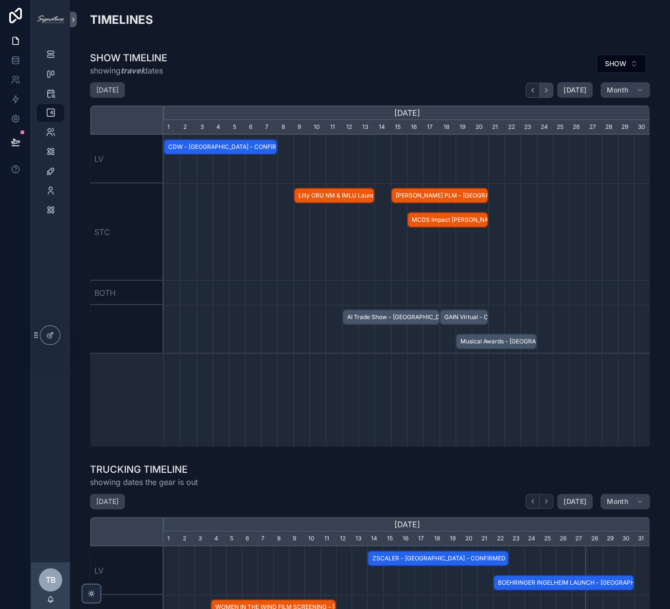
click at [553, 91] on button "scrollable content" at bounding box center [547, 90] width 14 height 15
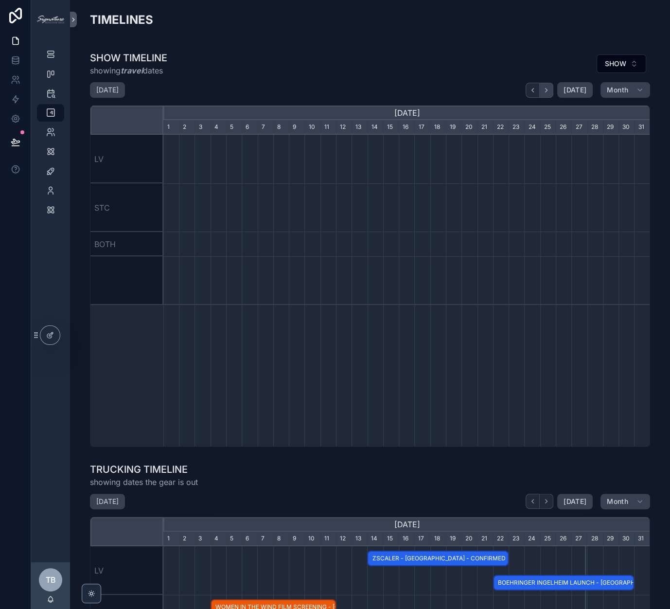
click at [553, 91] on button "scrollable content" at bounding box center [547, 90] width 14 height 15
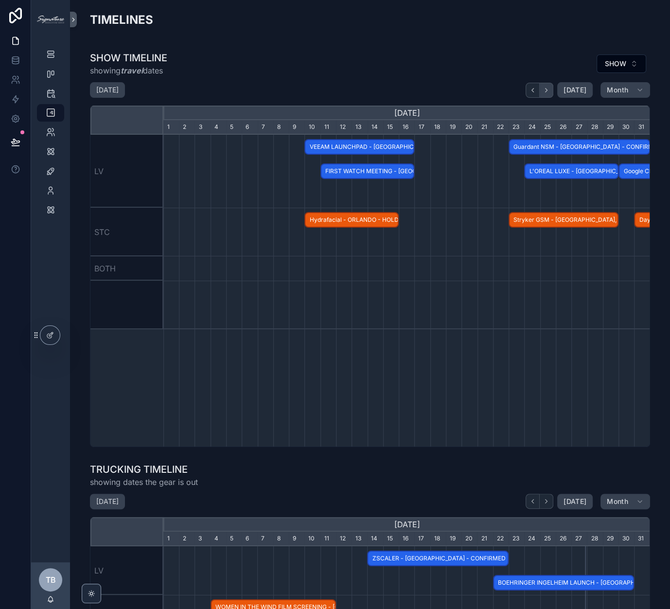
click at [553, 91] on button "scrollable content" at bounding box center [547, 90] width 14 height 15
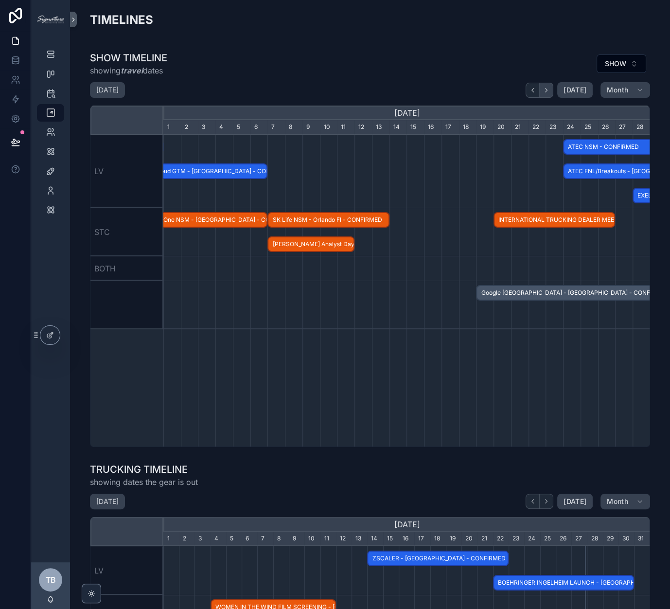
click at [553, 91] on button "scrollable content" at bounding box center [547, 90] width 14 height 15
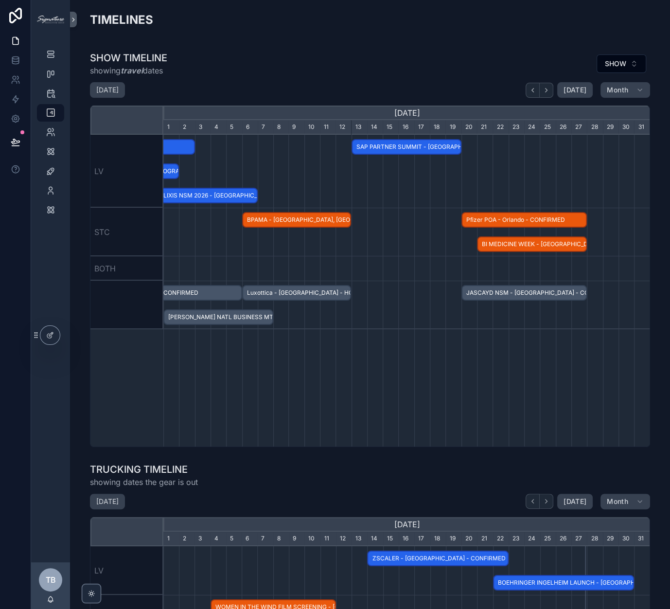
click at [506, 254] on div "scrollable content" at bounding box center [407, 232] width 1460 height 49
click at [497, 240] on span "BI MEDICINE WEEK - [GEOGRAPHIC_DATA], [GEOGRAPHIC_DATA] - SOFT HOLD" at bounding box center [532, 244] width 108 height 16
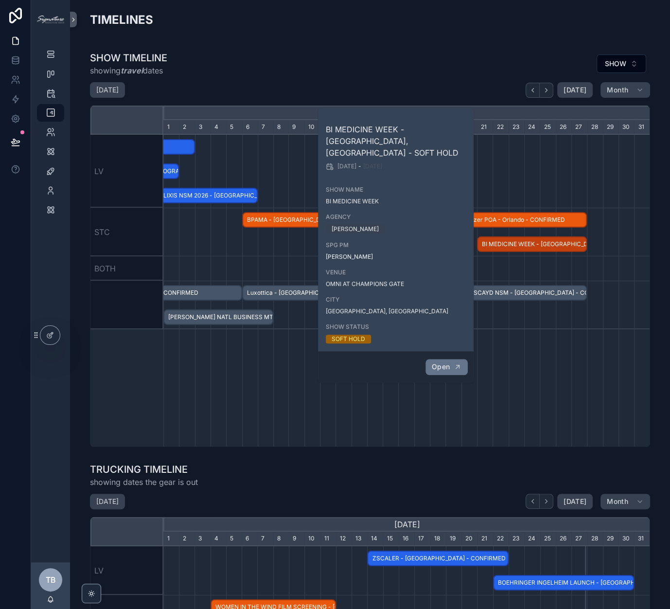
click at [431, 359] on button "Open" at bounding box center [447, 367] width 42 height 16
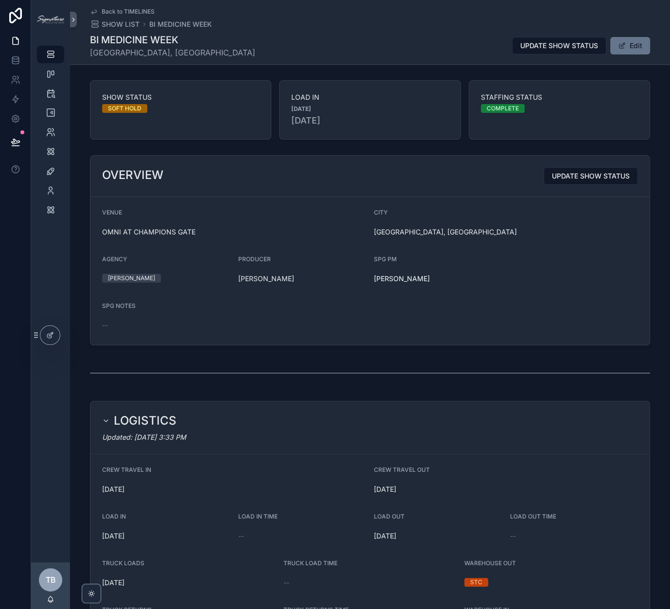
click at [121, 17] on div "Back to TIMELINES SHOW LIST BI MEDICINE WEEK" at bounding box center [151, 18] width 122 height 21
click at [116, 21] on span "SHOW LIST" at bounding box center [121, 24] width 38 height 10
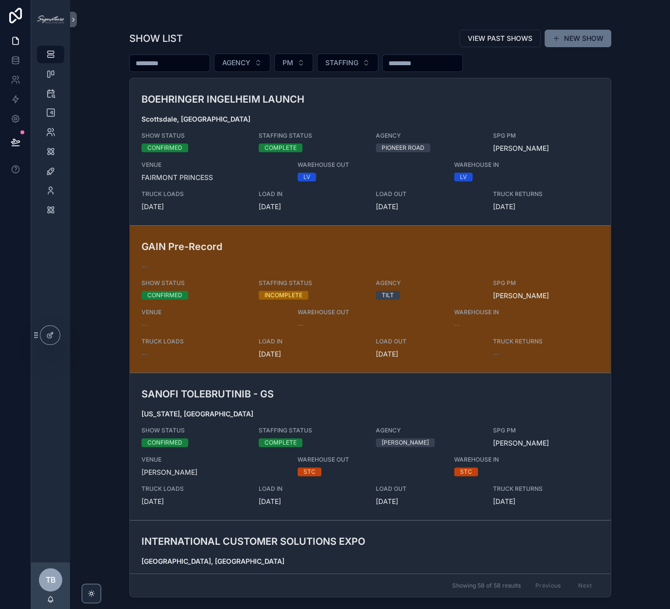
click at [181, 65] on input "scrollable content" at bounding box center [170, 63] width 80 height 14
type input "**********"
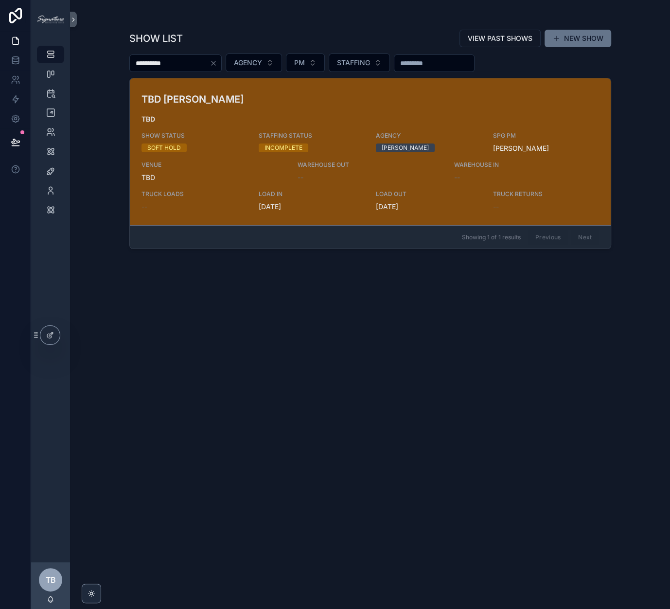
click at [233, 107] on div "TBD WILSON DOW TBD SHOW STATUS SOFT HOLD STAFFING STATUS INCOMPLETE AGENCY WILS…" at bounding box center [371, 152] width 458 height 120
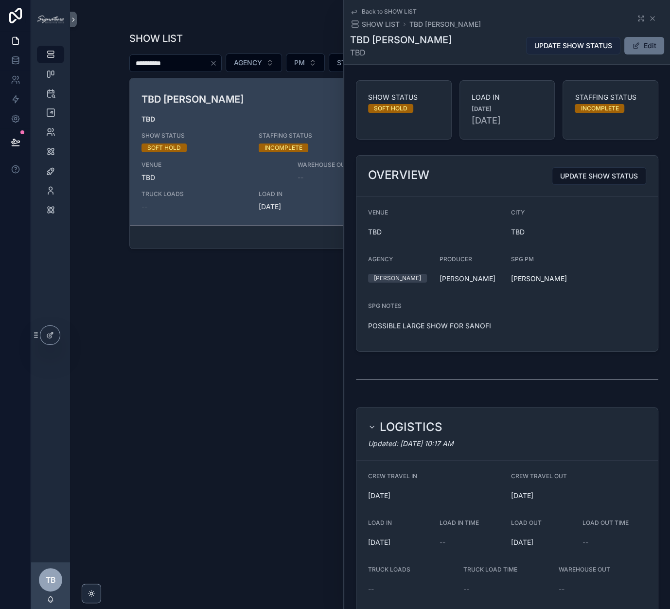
click at [588, 44] on span "UPDATE SHOW STATUS" at bounding box center [573, 46] width 78 height 10
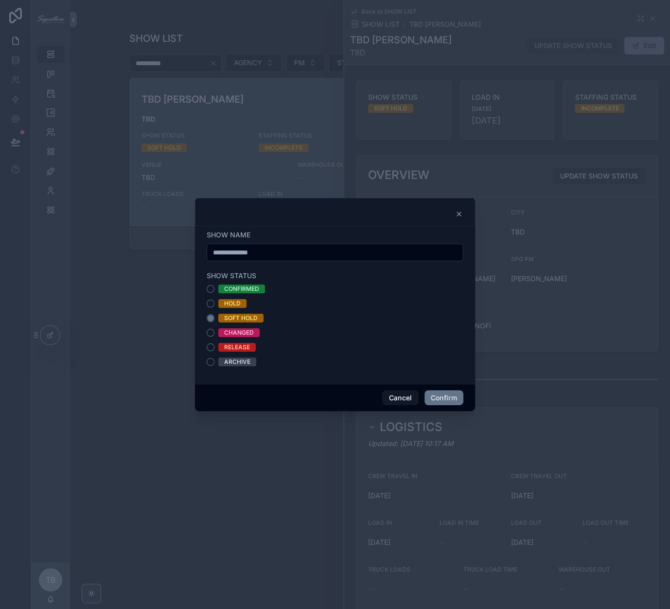
click at [241, 348] on div "RELEASE" at bounding box center [237, 347] width 26 height 9
click at [214, 348] on button "RELEASE" at bounding box center [211, 347] width 8 height 8
click at [439, 402] on button "Confirm" at bounding box center [444, 398] width 39 height 16
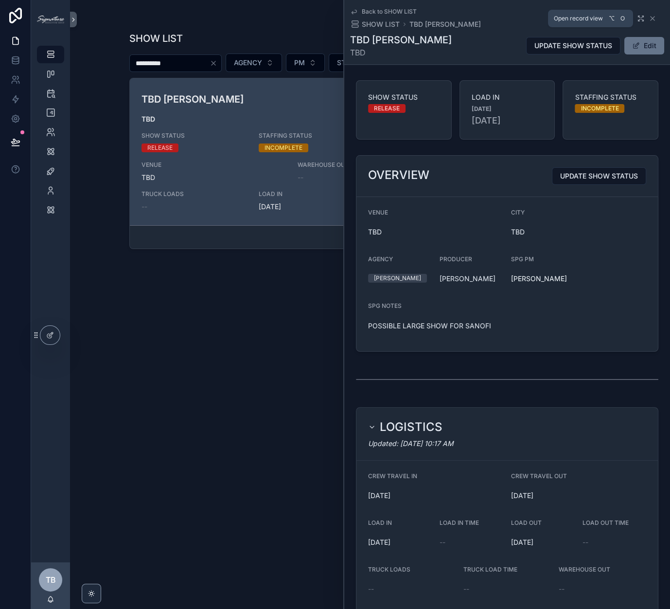
click at [640, 19] on icon "scrollable content" at bounding box center [640, 20] width 2 height 2
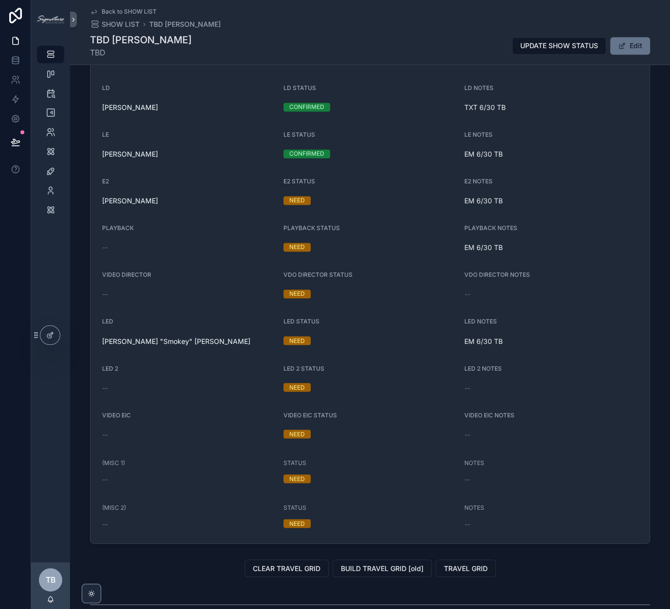
scroll to position [1176, 0]
click at [49, 112] on icon "scrollable content" at bounding box center [51, 113] width 10 height 10
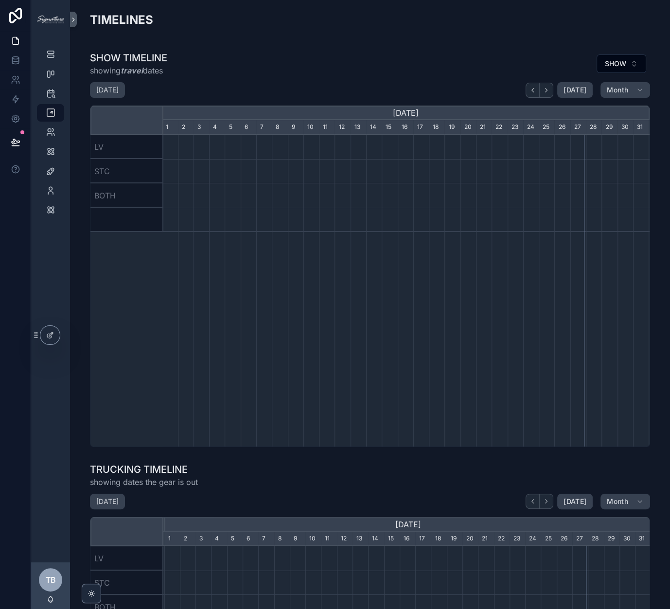
scroll to position [0, 487]
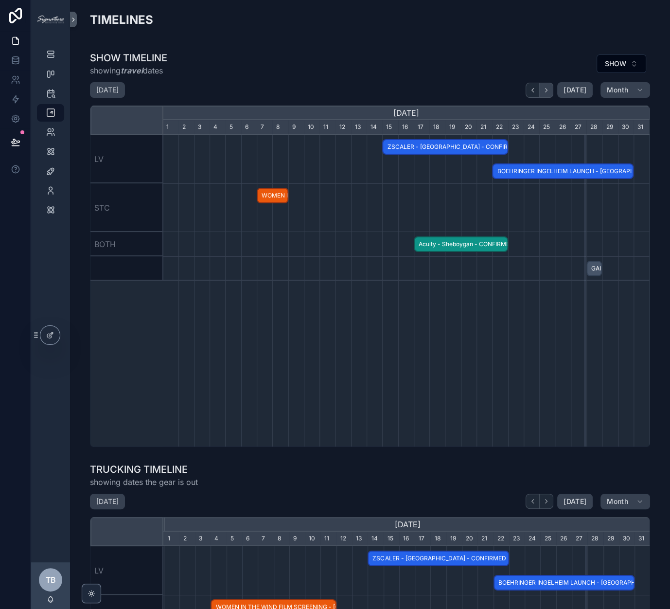
click at [550, 91] on icon "scrollable content" at bounding box center [546, 90] width 7 height 7
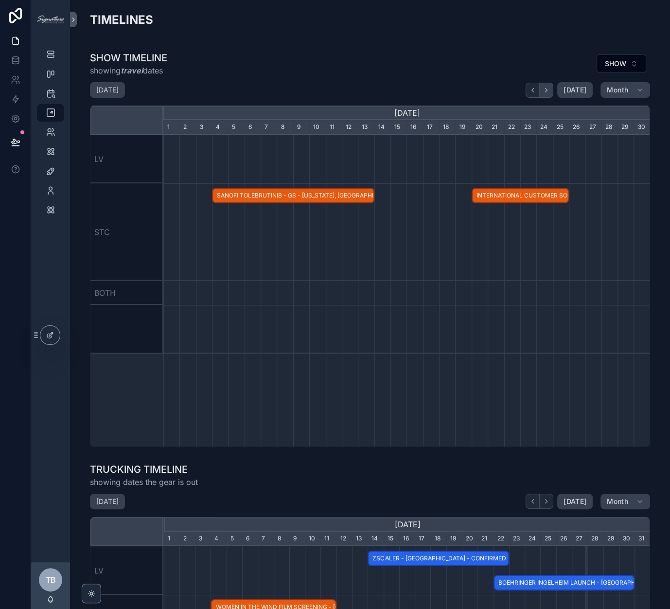
click at [550, 91] on icon "scrollable content" at bounding box center [546, 90] width 7 height 7
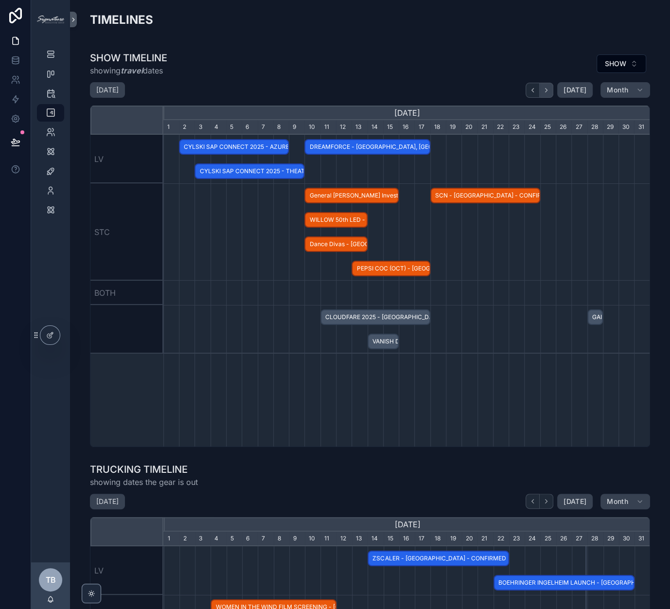
click at [550, 91] on icon "scrollable content" at bounding box center [546, 90] width 7 height 7
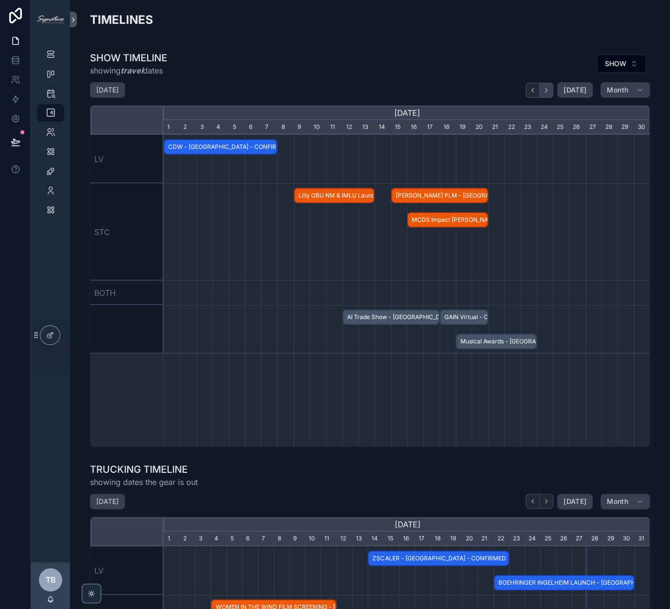
click at [550, 91] on icon "scrollable content" at bounding box center [546, 90] width 7 height 7
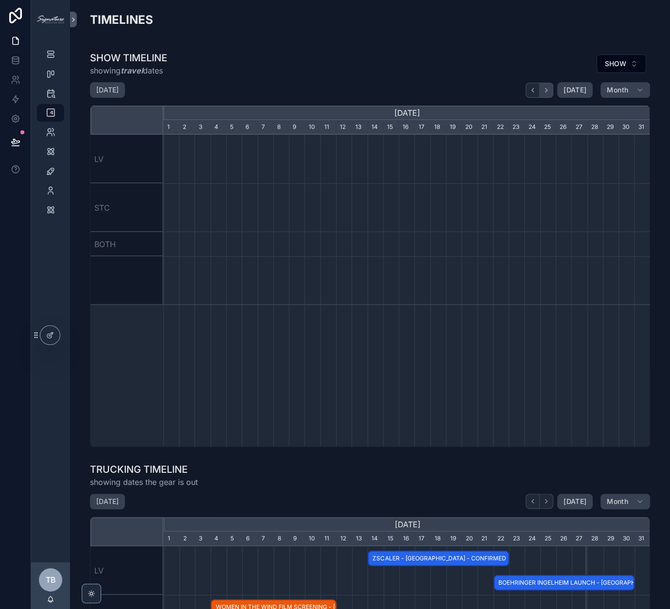
click at [550, 91] on icon "scrollable content" at bounding box center [546, 90] width 7 height 7
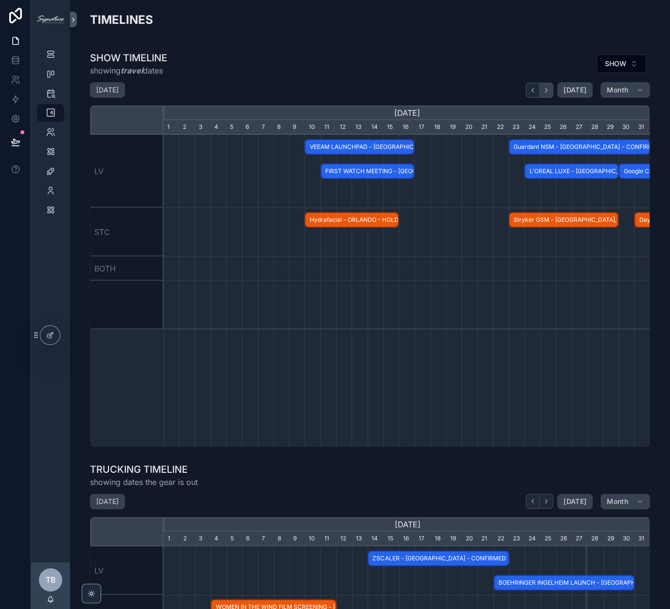
click at [550, 91] on icon "scrollable content" at bounding box center [546, 90] width 7 height 7
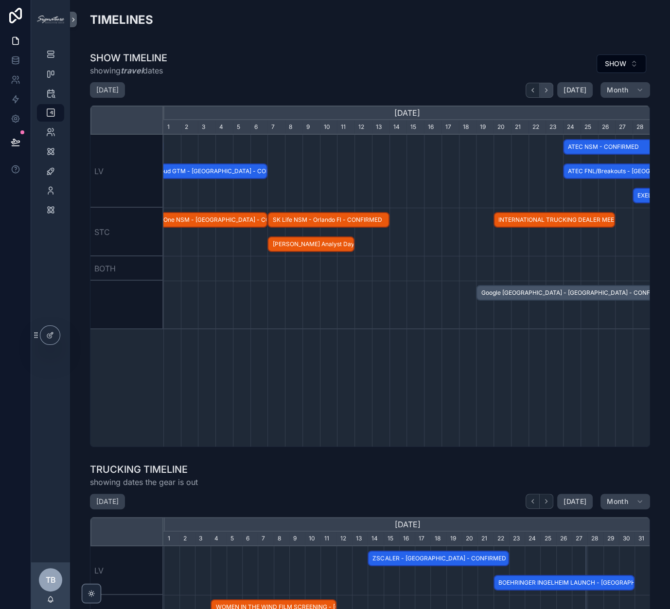
click at [550, 91] on icon "scrollable content" at bounding box center [546, 90] width 7 height 7
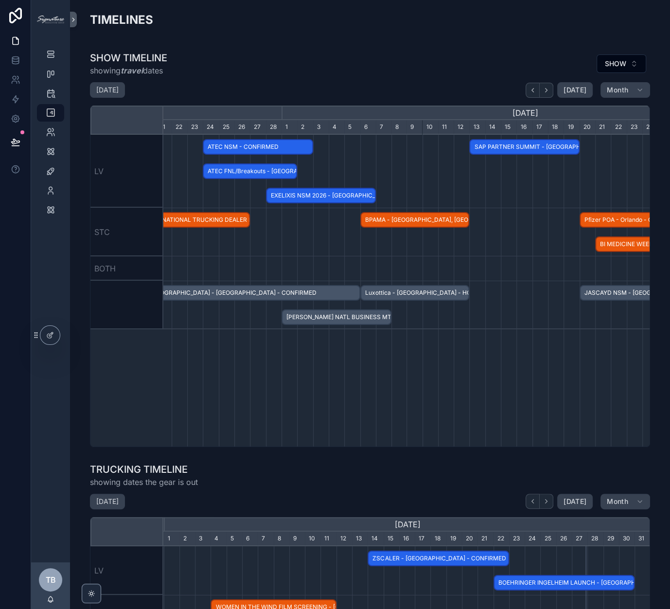
scroll to position [0, 487]
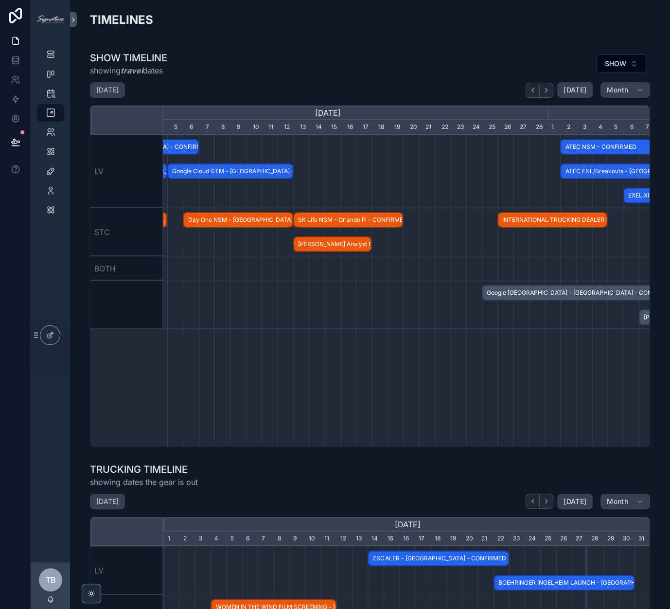
click at [184, 143] on span "Guardant NSM - [GEOGRAPHIC_DATA] - CONFIRMED" at bounding box center [128, 147] width 140 height 16
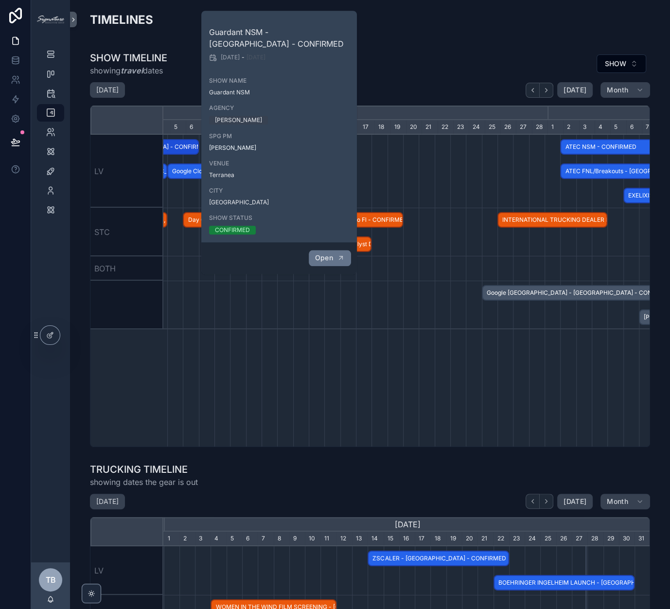
click at [324, 255] on span "Open" at bounding box center [324, 257] width 18 height 9
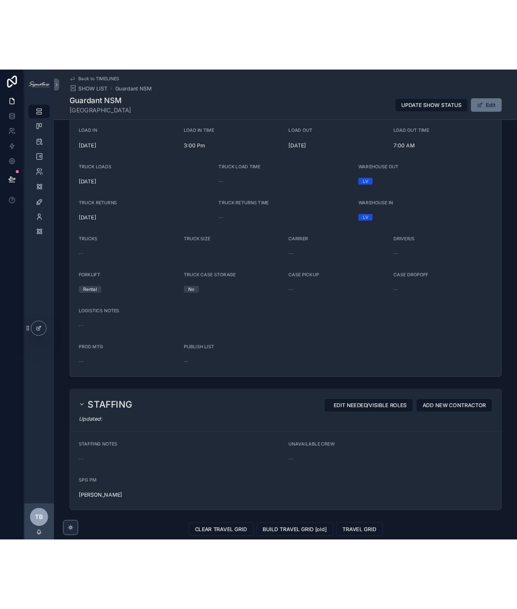
scroll to position [444, 0]
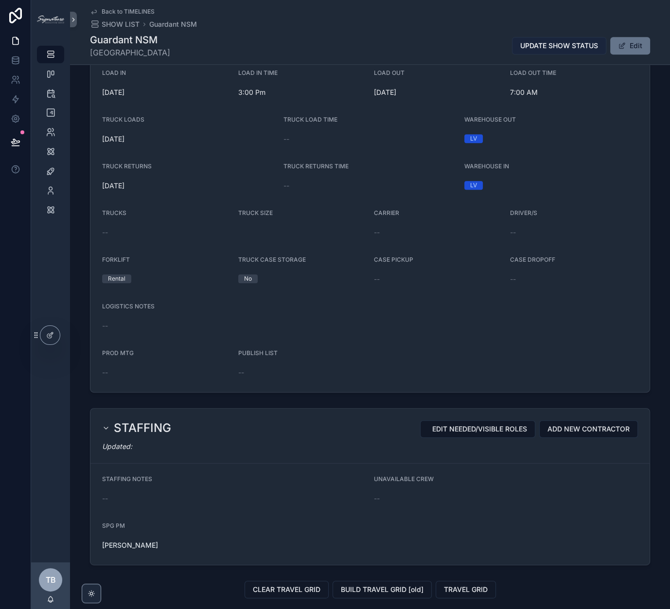
click at [584, 52] on button "UPDATE SHOW STATUS" at bounding box center [559, 46] width 94 height 18
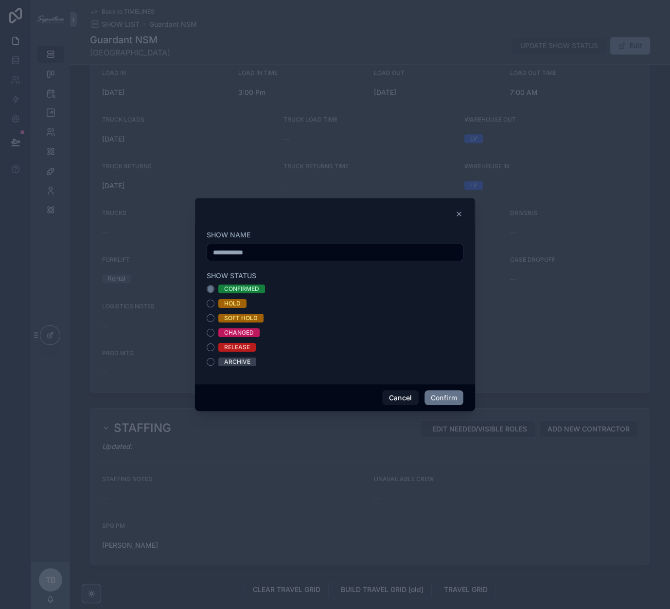
click at [457, 212] on icon at bounding box center [459, 214] width 4 height 4
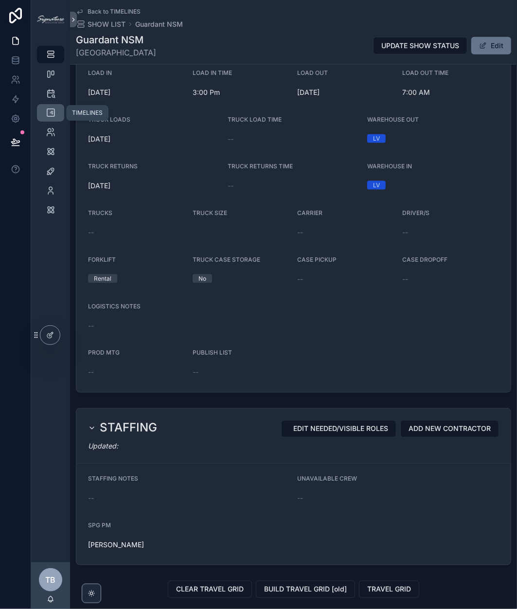
click at [55, 113] on icon "scrollable content" at bounding box center [51, 113] width 10 height 10
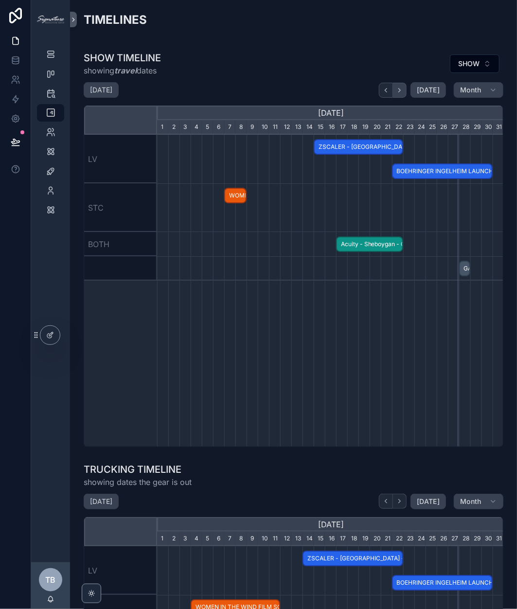
click at [403, 88] on icon "scrollable content" at bounding box center [399, 90] width 7 height 7
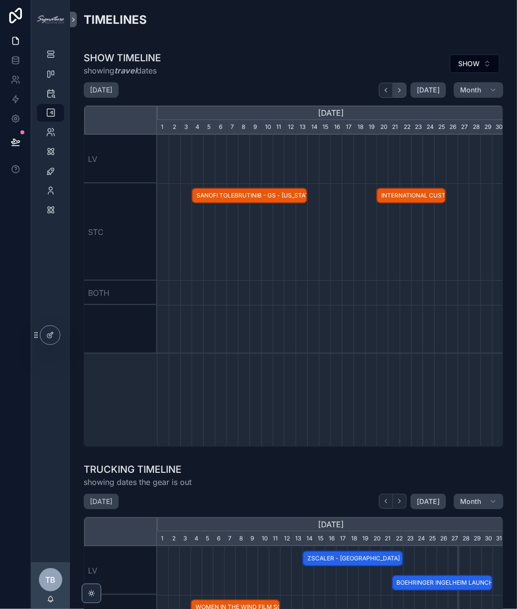
click at [403, 88] on icon "scrollable content" at bounding box center [399, 90] width 7 height 7
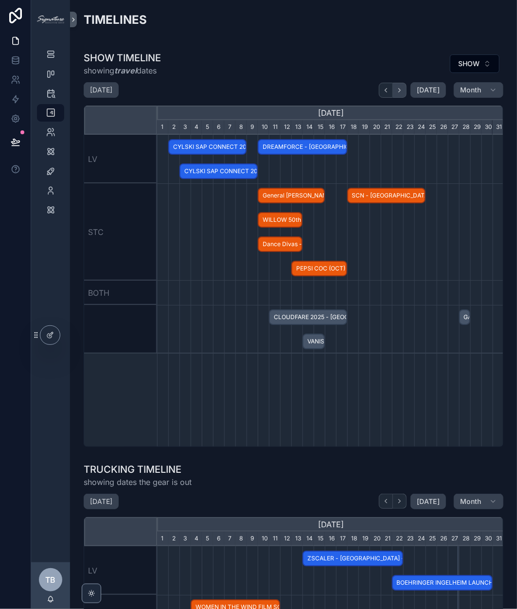
click at [403, 88] on icon "scrollable content" at bounding box center [399, 90] width 7 height 7
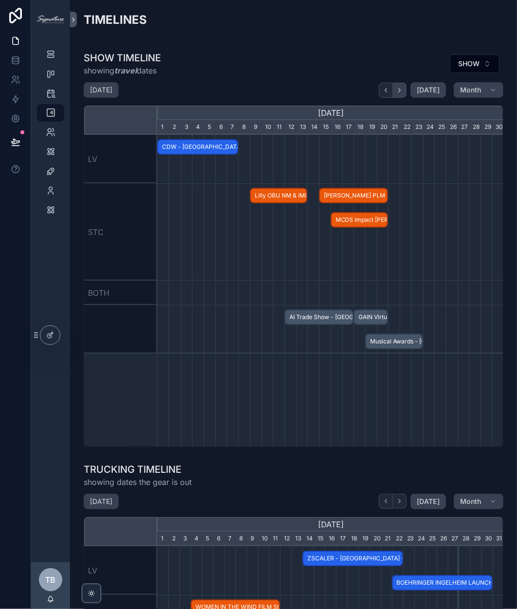
click at [403, 88] on icon "scrollable content" at bounding box center [399, 90] width 7 height 7
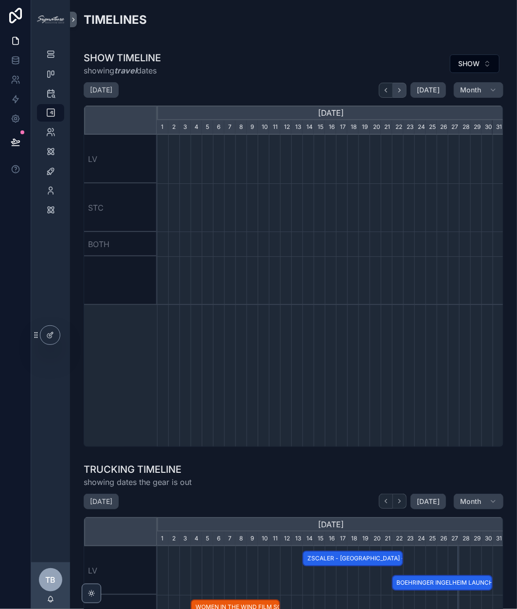
click at [403, 88] on icon "scrollable content" at bounding box center [399, 90] width 7 height 7
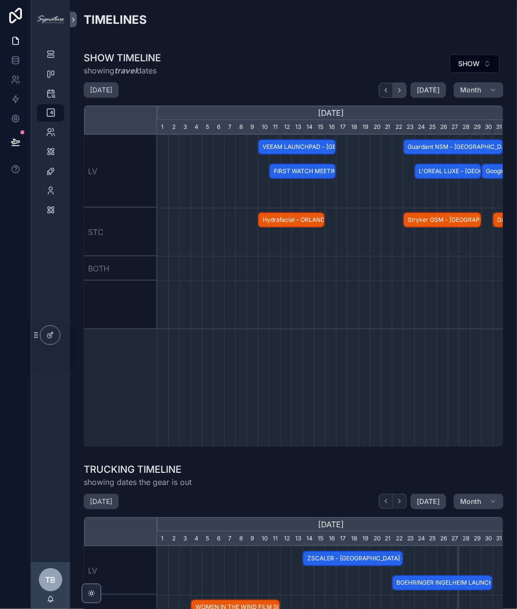
click at [403, 88] on icon "scrollable content" at bounding box center [399, 90] width 7 height 7
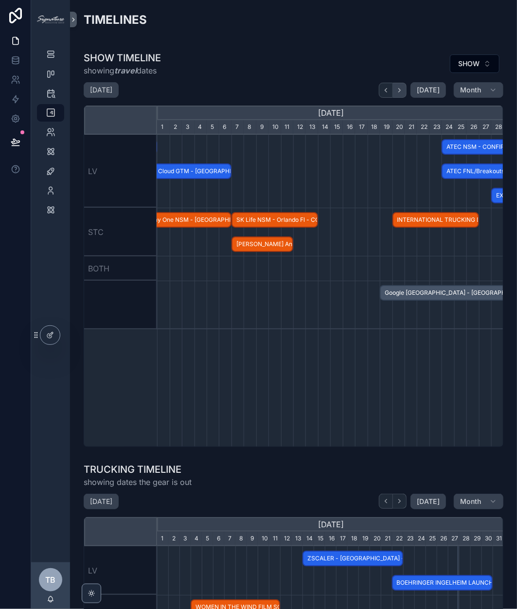
click at [403, 88] on icon "scrollable content" at bounding box center [399, 90] width 7 height 7
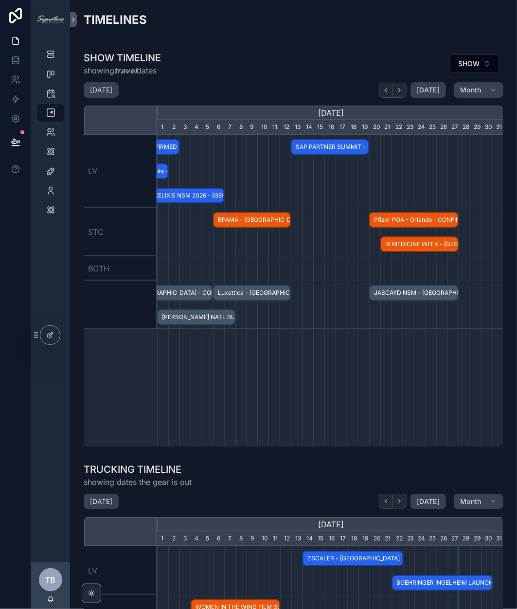
click at [418, 291] on span "JASCAYD NSM - [GEOGRAPHIC_DATA] - CONFIRMED" at bounding box center [414, 293] width 88 height 16
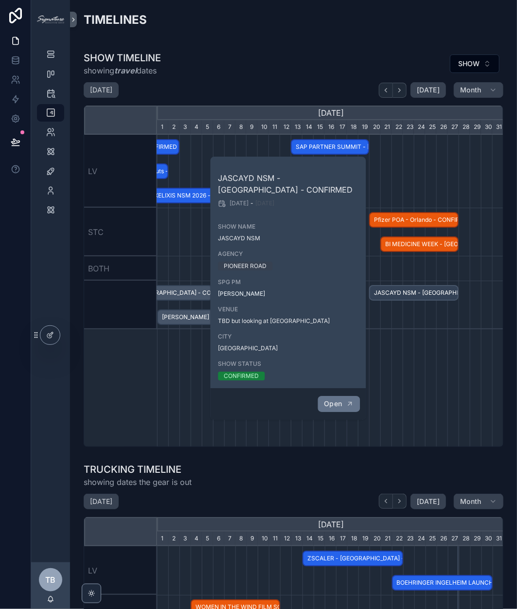
click at [342, 400] on span "Open" at bounding box center [333, 403] width 18 height 9
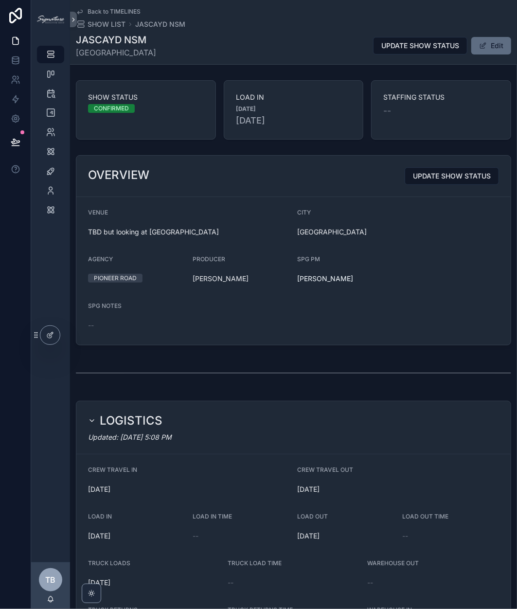
click at [497, 46] on button "Edit" at bounding box center [491, 46] width 40 height 18
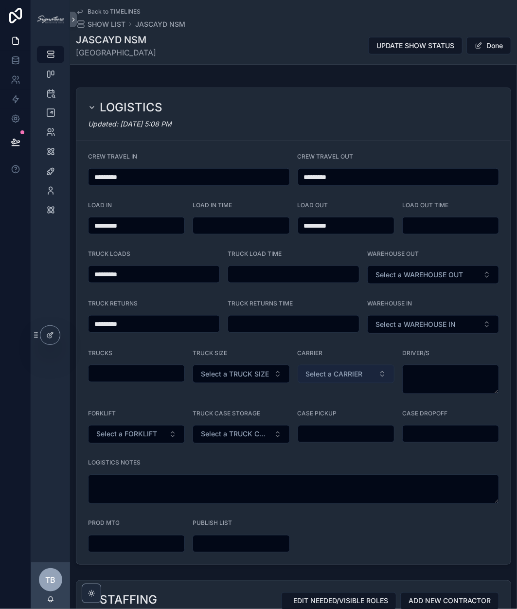
scroll to position [347, 0]
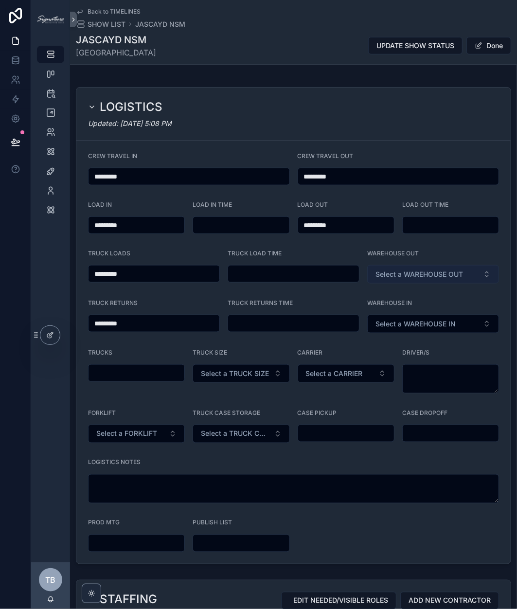
click at [413, 269] on span "Select a WAREHOUSE OUT" at bounding box center [419, 274] width 88 height 10
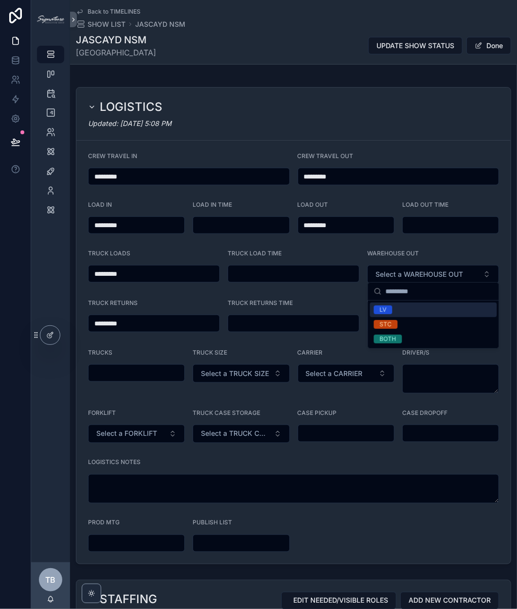
click at [399, 306] on div "LV" at bounding box center [433, 309] width 127 height 15
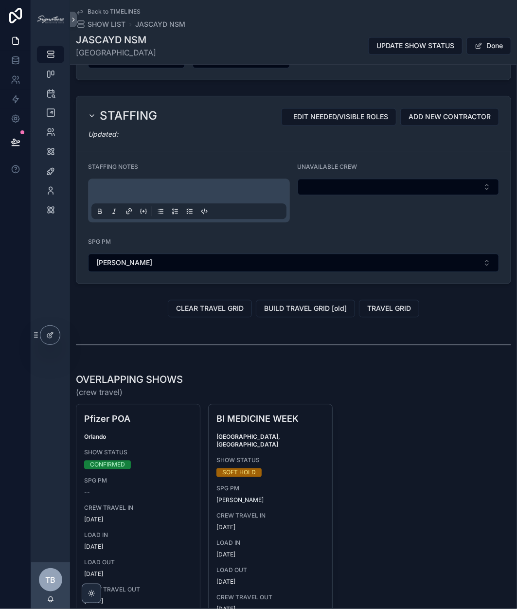
scroll to position [834, 0]
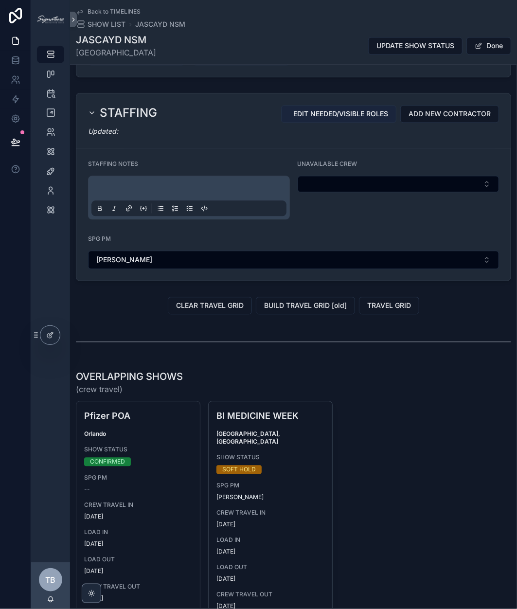
click at [333, 109] on span "EDIT NEEDED/VISIBLE ROLES" at bounding box center [340, 114] width 95 height 10
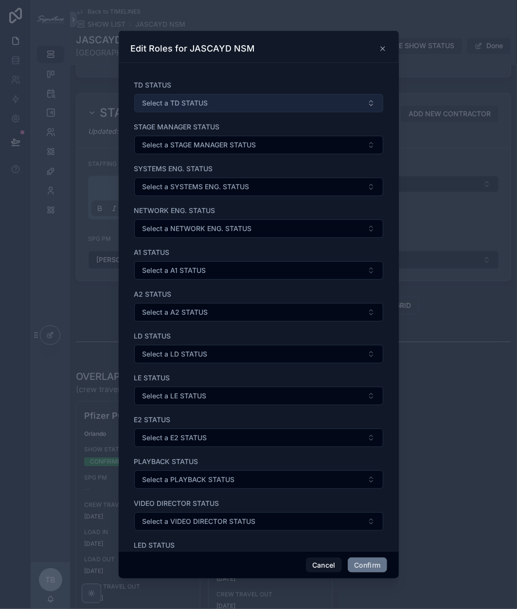
click at [263, 99] on button "Select a TD STATUS" at bounding box center [258, 103] width 249 height 18
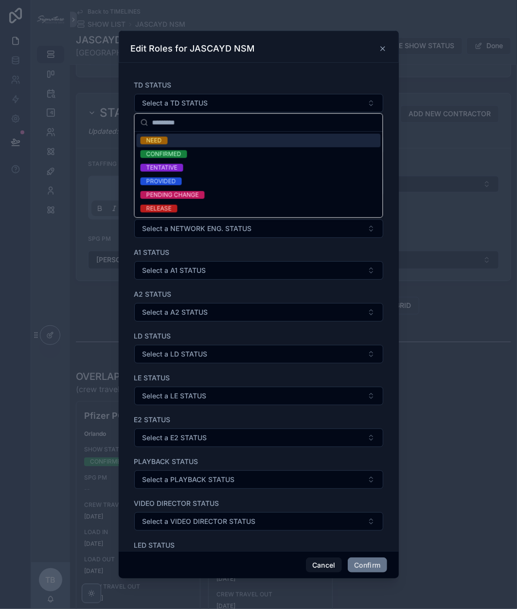
click at [233, 141] on div "NEED" at bounding box center [259, 141] width 244 height 14
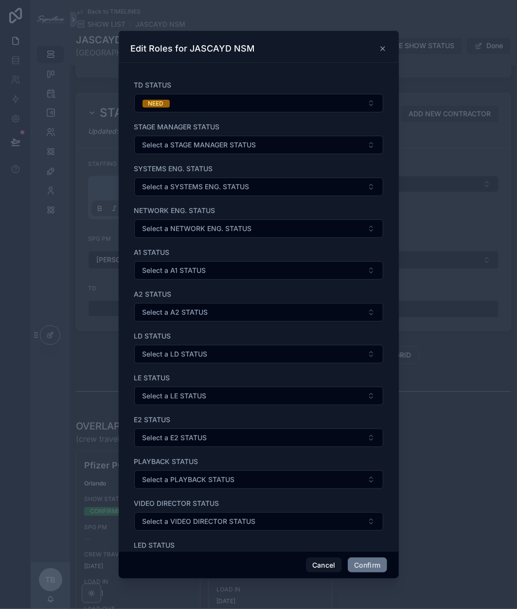
click at [169, 297] on div "A2 STATUS Select a A2 STATUS" at bounding box center [258, 305] width 249 height 32
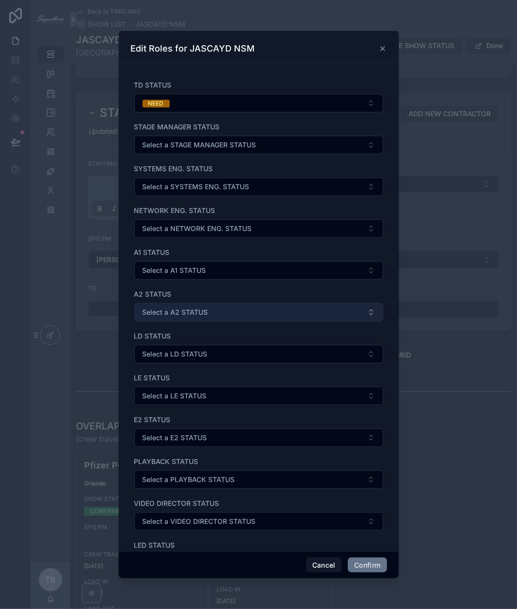
click at [163, 309] on span "Select a A2 STATUS" at bounding box center [175, 312] width 66 height 10
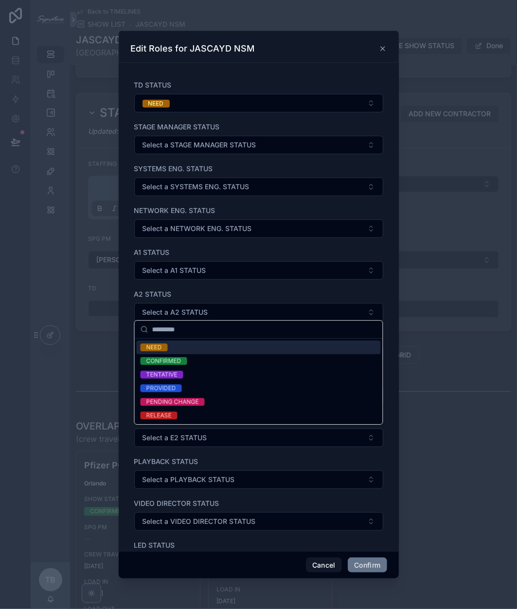
click at [164, 348] on span "NEED" at bounding box center [154, 347] width 27 height 8
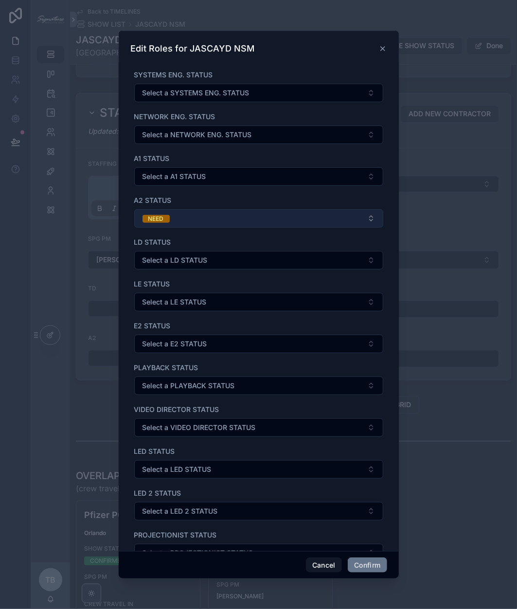
scroll to position [98, 0]
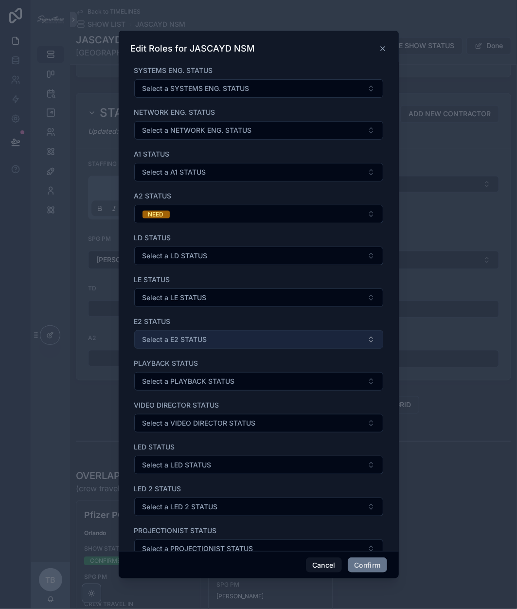
click at [185, 335] on span "Select a E2 STATUS" at bounding box center [174, 340] width 65 height 10
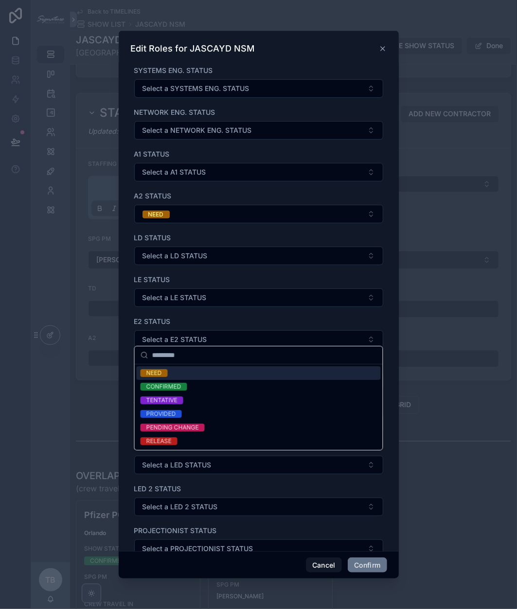
click at [173, 374] on div "NEED" at bounding box center [259, 373] width 244 height 14
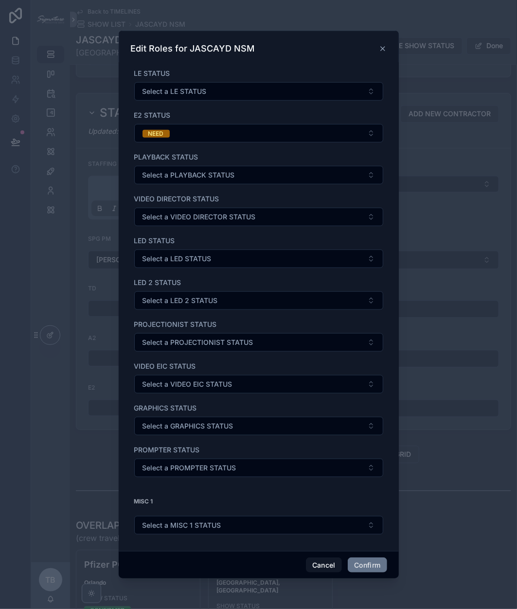
scroll to position [326, 0]
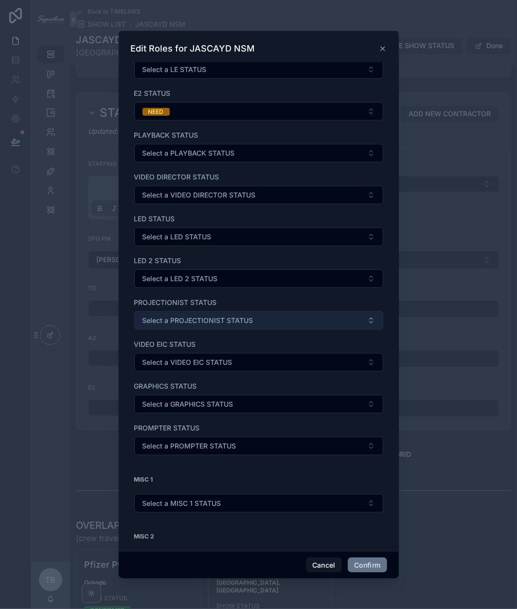
click at [190, 311] on button "Select a PROJECTIONIST STATUS" at bounding box center [258, 320] width 249 height 18
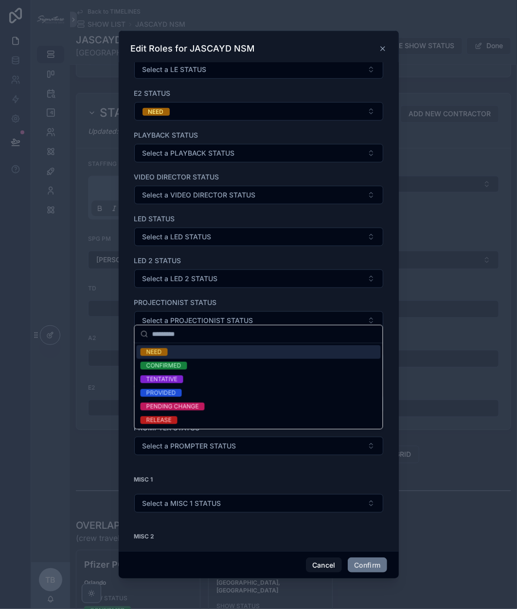
click at [172, 353] on div "NEED" at bounding box center [259, 352] width 244 height 14
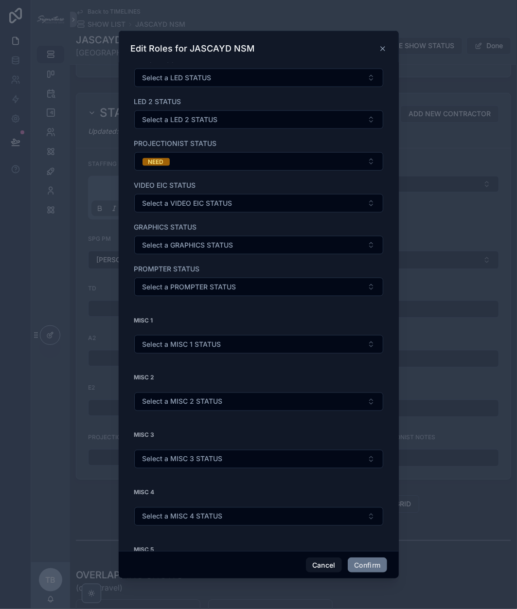
scroll to position [490, 0]
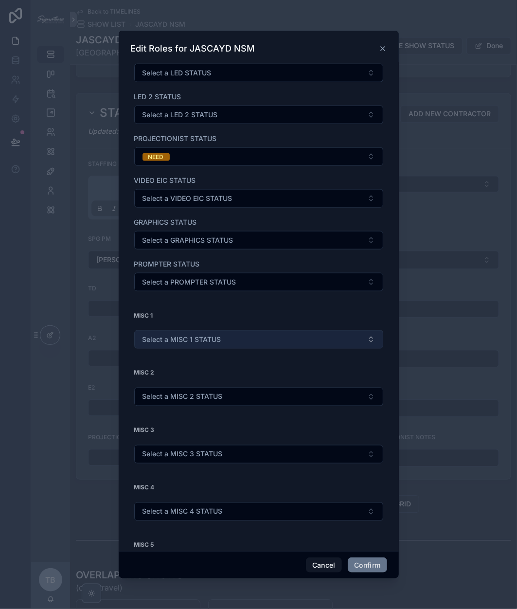
click at [182, 335] on span "Select a MISC 1 STATUS" at bounding box center [181, 340] width 79 height 10
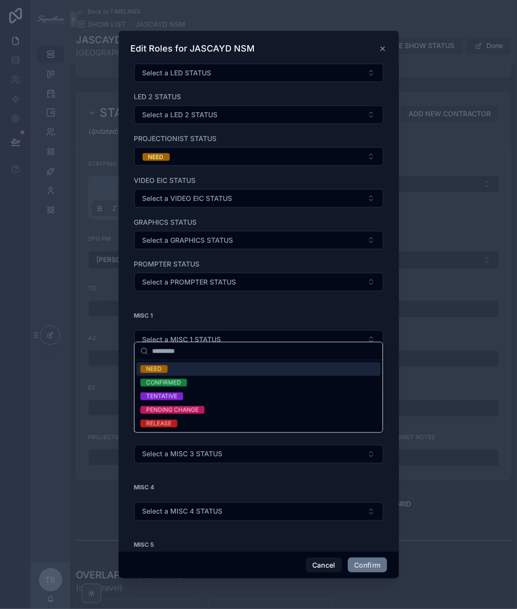
click at [167, 367] on span "NEED" at bounding box center [154, 369] width 27 height 8
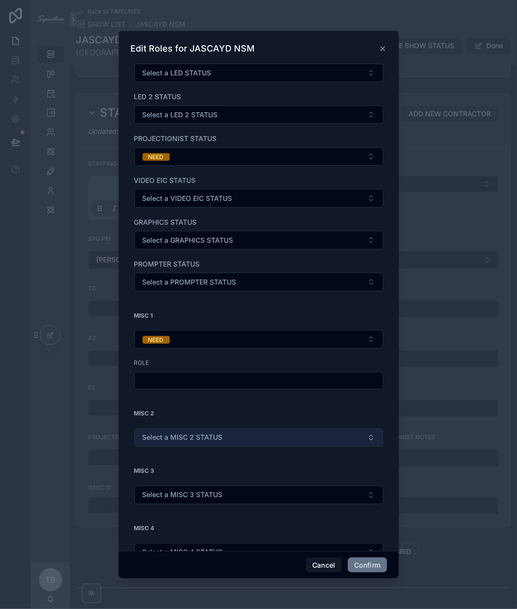
click at [155, 433] on span "Select a MISC 2 STATUS" at bounding box center [182, 438] width 80 height 10
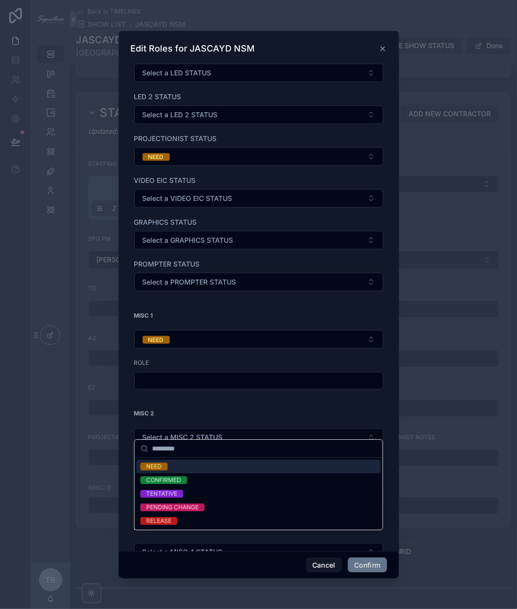
click at [156, 469] on div "NEED" at bounding box center [154, 466] width 16 height 8
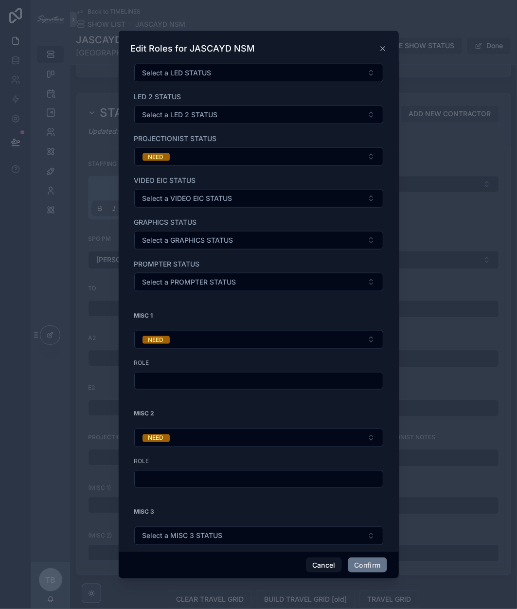
click at [163, 376] on input "text" at bounding box center [259, 381] width 248 height 14
type input "*"
type input "********"
click at [163, 475] on input "text" at bounding box center [259, 479] width 248 height 14
type input "********"
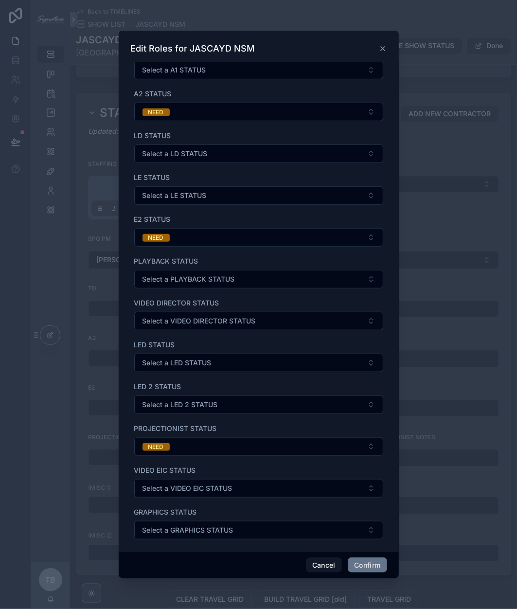
scroll to position [195, 0]
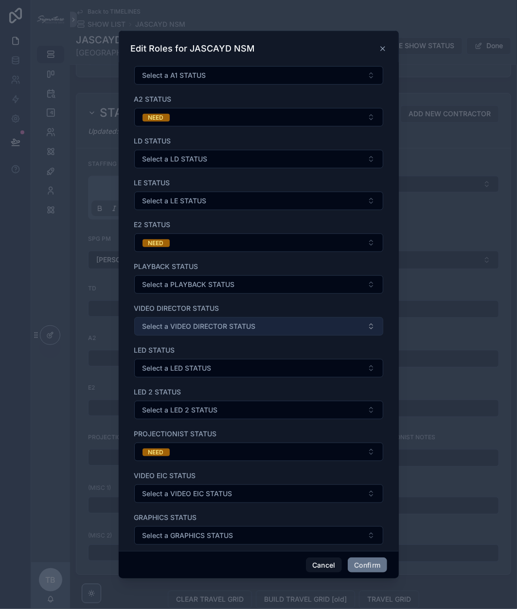
click at [197, 324] on span "Select a VIDEO DIRECTOR STATUS" at bounding box center [198, 326] width 113 height 10
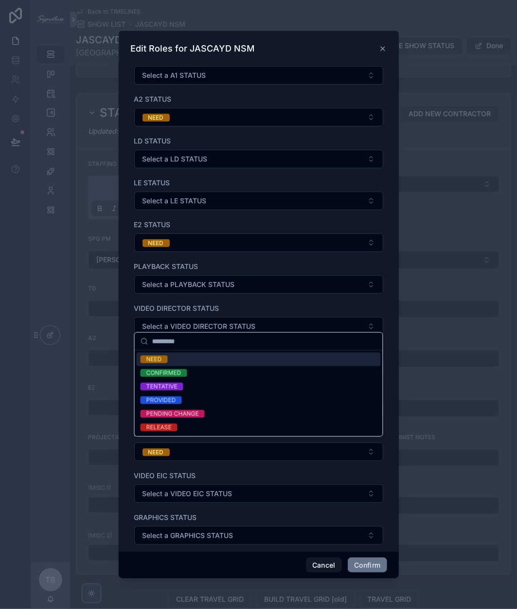
click at [169, 357] on div "NEED" at bounding box center [259, 360] width 244 height 14
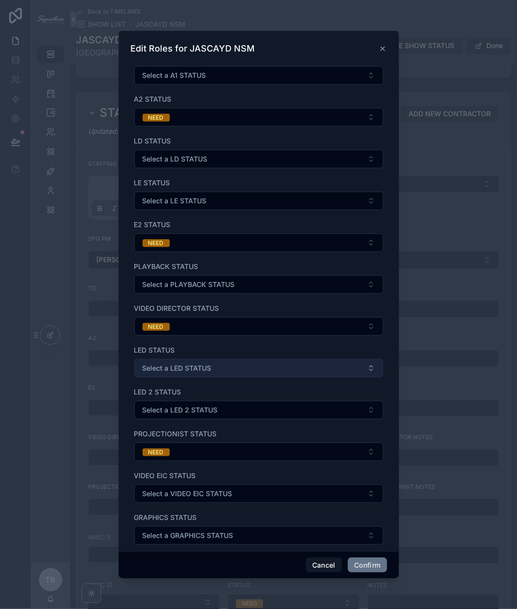
click at [192, 365] on span "Select a LED STATUS" at bounding box center [176, 368] width 69 height 10
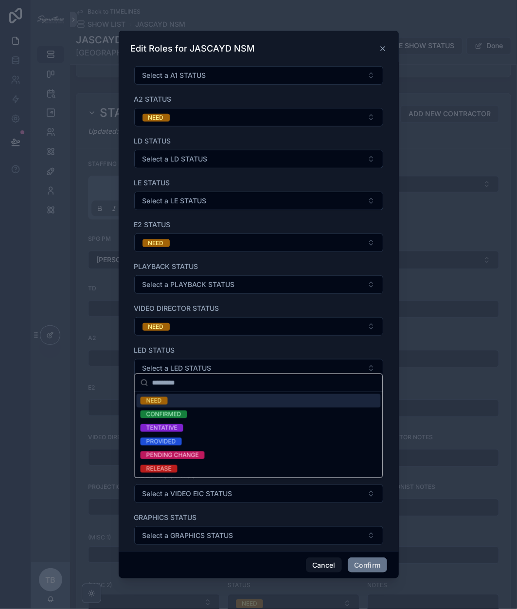
click at [178, 401] on div "NEED" at bounding box center [259, 401] width 244 height 14
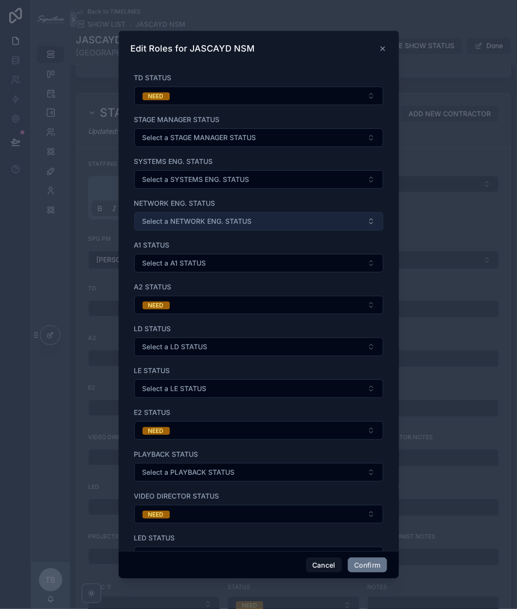
scroll to position [0, 0]
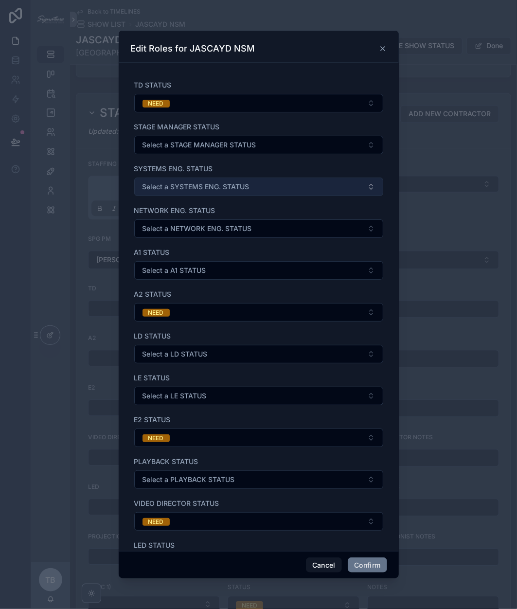
click at [223, 182] on span "Select a SYSTEMS ENG. STATUS" at bounding box center [195, 187] width 107 height 10
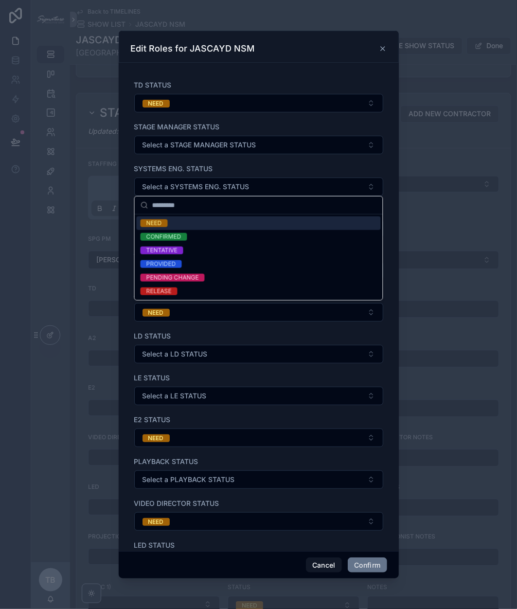
click at [187, 217] on div "NEED" at bounding box center [259, 223] width 244 height 14
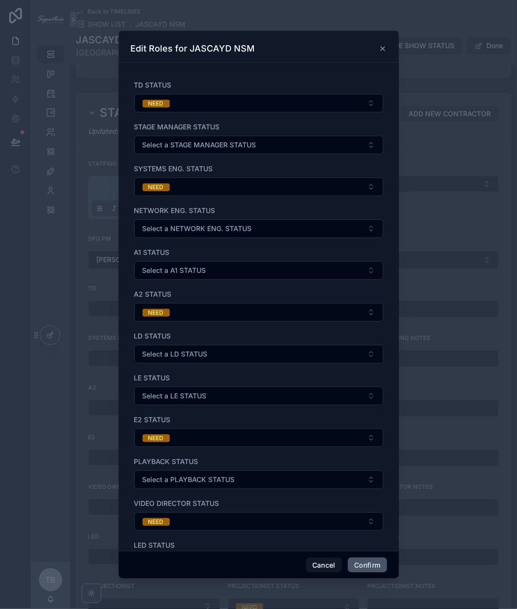
click at [373, 568] on button "Confirm" at bounding box center [367, 565] width 39 height 16
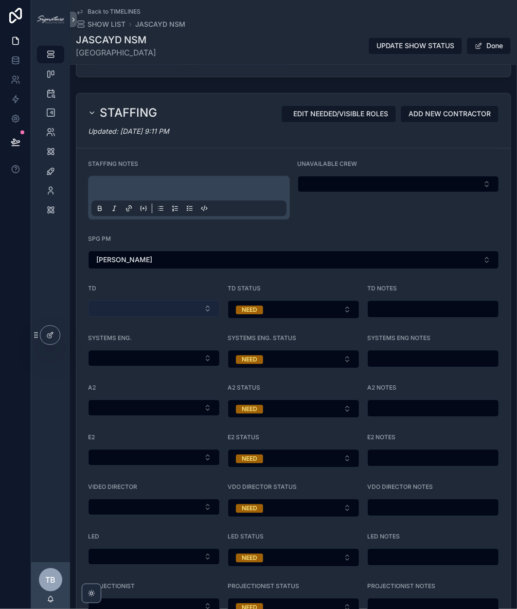
click at [163, 304] on button "Select Button" at bounding box center [154, 308] width 132 height 17
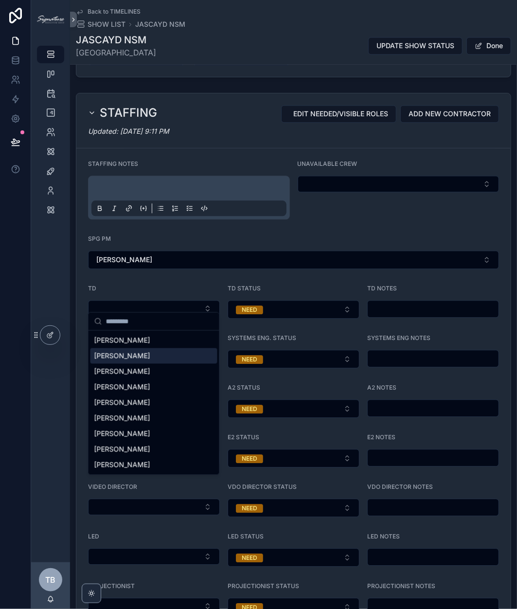
drag, startPoint x: 127, startPoint y: 366, endPoint x: 120, endPoint y: 357, distance: 12.1
click at [120, 357] on div "[PERSON_NAME] [PERSON_NAME] [PERSON_NAME] [PERSON_NAME] [PERSON_NAME] [PERSON_N…" at bounding box center [153, 403] width 127 height 140
click at [120, 357] on span "[PERSON_NAME]" at bounding box center [122, 356] width 56 height 10
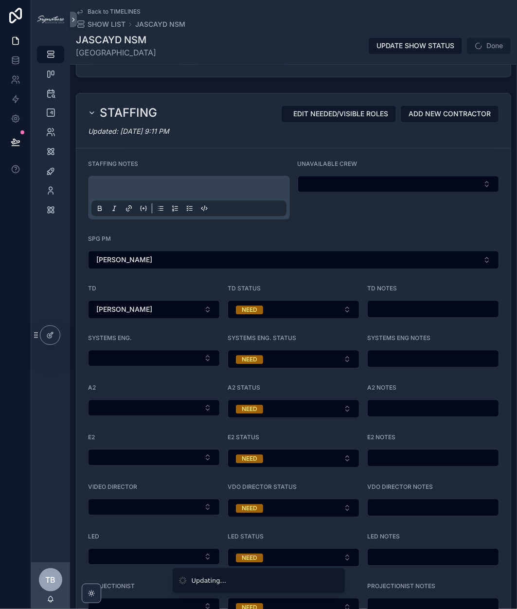
click at [123, 359] on div "SYSTEMS ENG." at bounding box center [154, 351] width 132 height 34
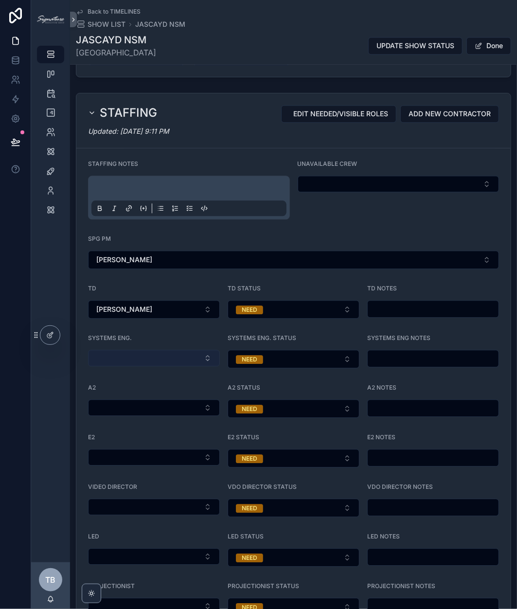
click at [128, 351] on button "Select Button" at bounding box center [154, 358] width 132 height 17
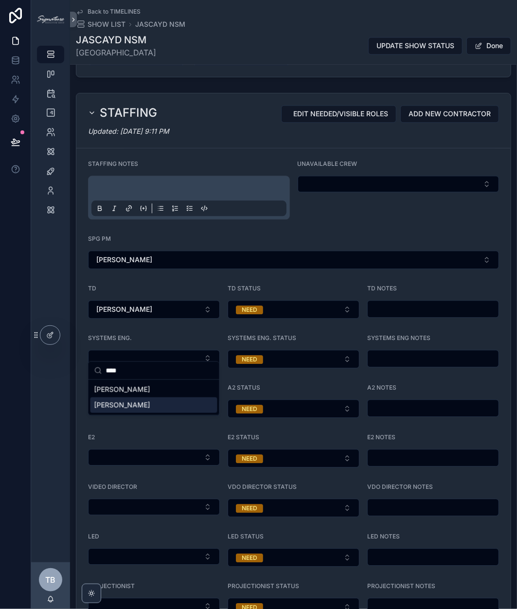
type input "****"
click at [123, 403] on span "[PERSON_NAME]" at bounding box center [122, 405] width 56 height 10
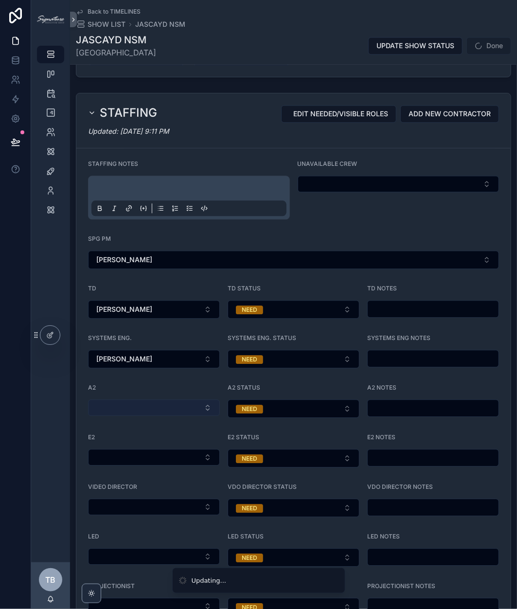
click at [116, 400] on button "Select Button" at bounding box center [154, 407] width 132 height 17
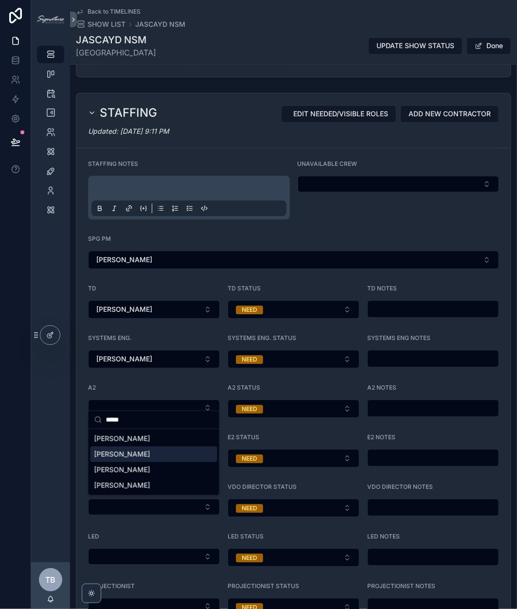
type input "*****"
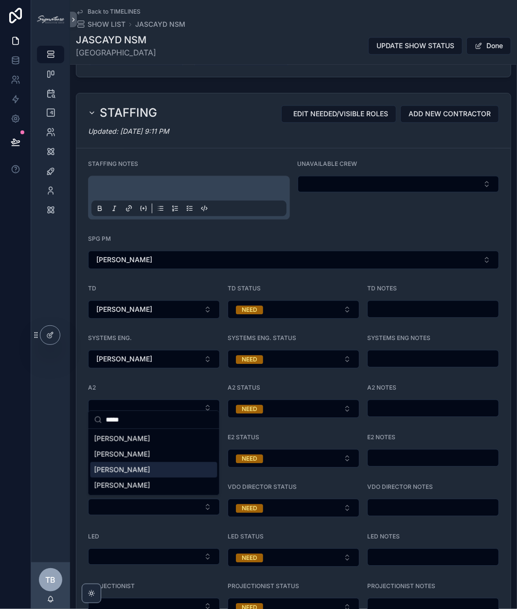
click at [129, 469] on span "Kevin Koesterer" at bounding box center [122, 470] width 56 height 10
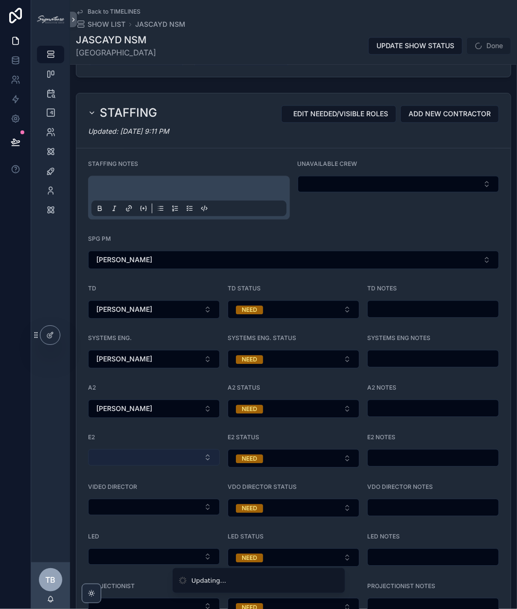
click at [117, 454] on button "Select Button" at bounding box center [154, 457] width 132 height 17
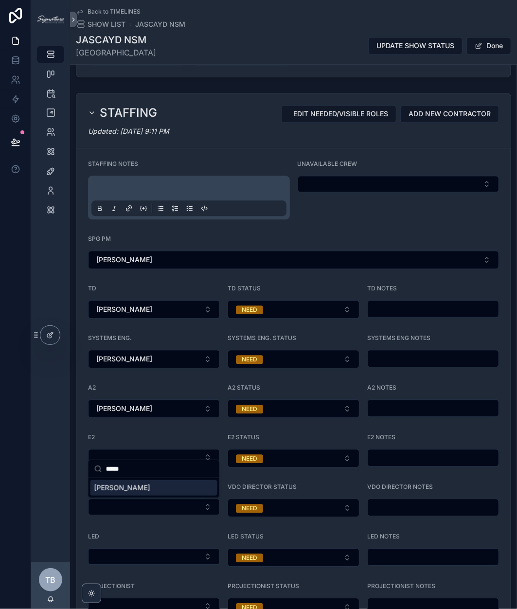
type input "*****"
click at [123, 488] on span "[PERSON_NAME]" at bounding box center [122, 488] width 56 height 10
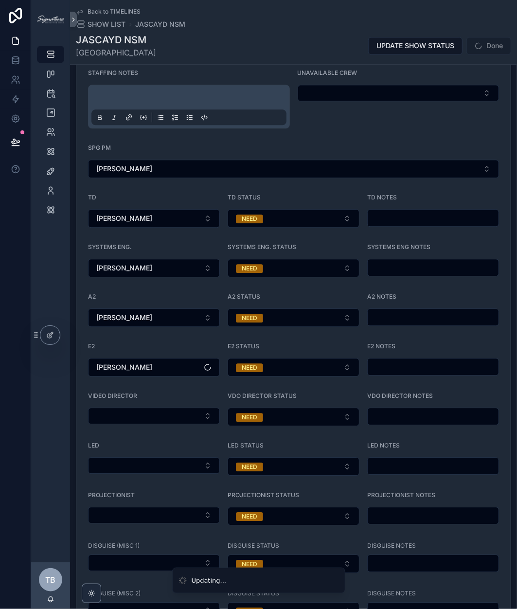
scroll to position [926, 0]
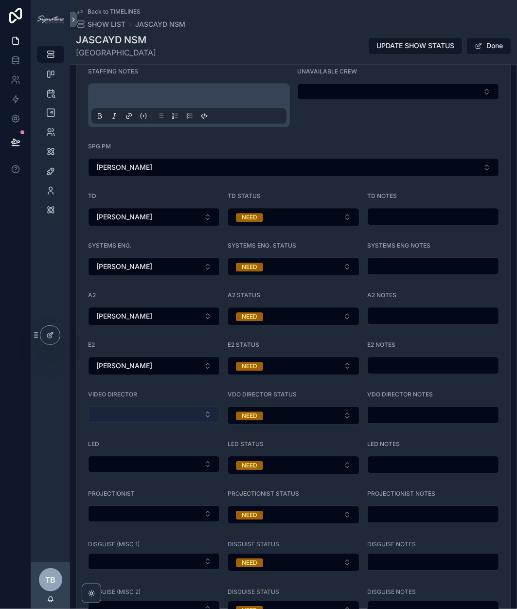
click at [118, 408] on button "Select Button" at bounding box center [154, 414] width 132 height 17
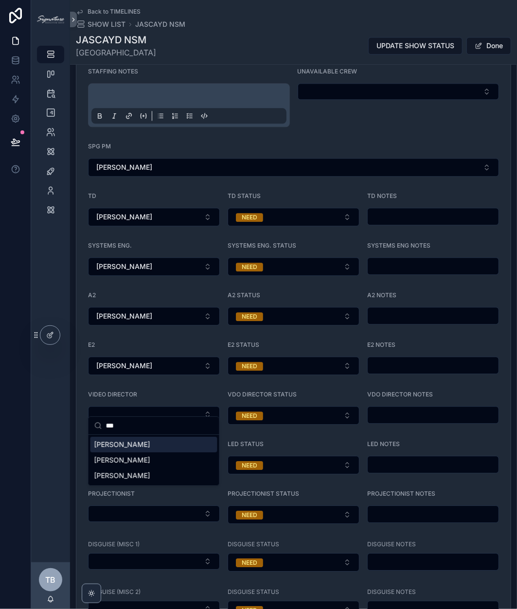
type input "***"
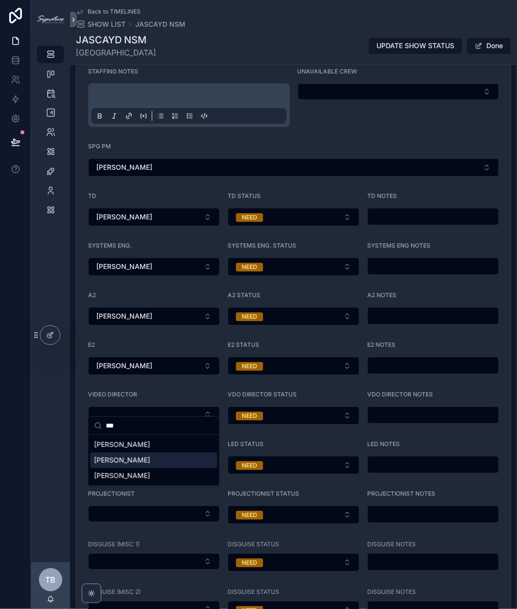
click at [119, 455] on span "[PERSON_NAME]" at bounding box center [122, 460] width 56 height 10
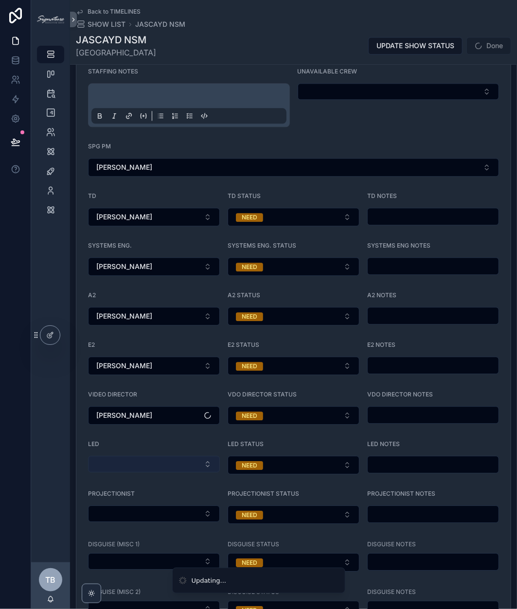
click at [113, 462] on button "Select Button" at bounding box center [154, 464] width 132 height 17
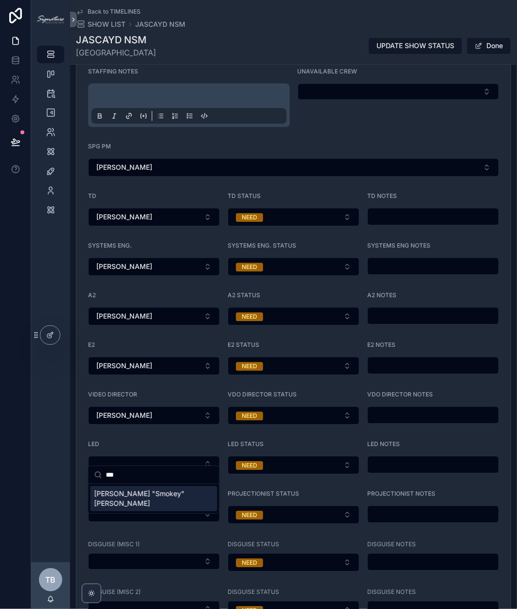
type input "***"
click at [126, 494] on span "[PERSON_NAME] "Smokey" [PERSON_NAME]" at bounding box center [147, 498] width 107 height 19
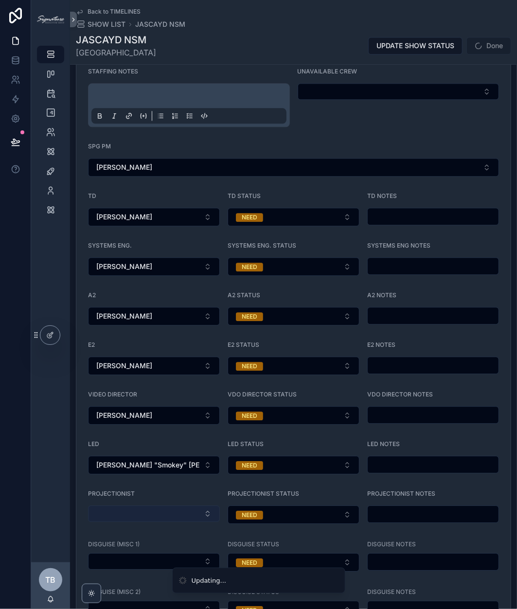
click at [121, 506] on button "Select Button" at bounding box center [154, 513] width 132 height 17
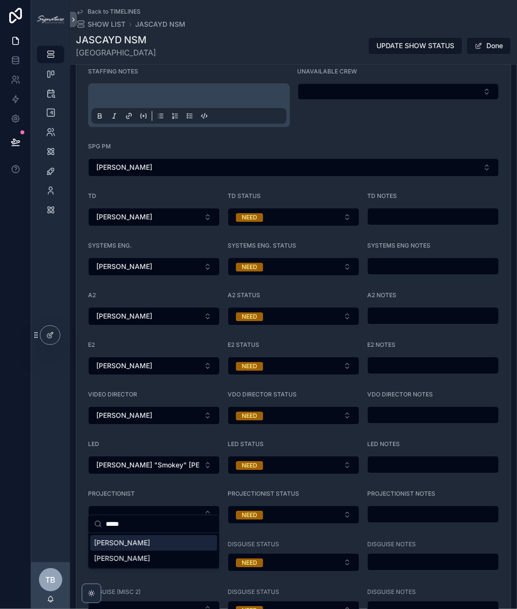
type input "*****"
click at [118, 540] on span "[PERSON_NAME]" at bounding box center [122, 543] width 56 height 10
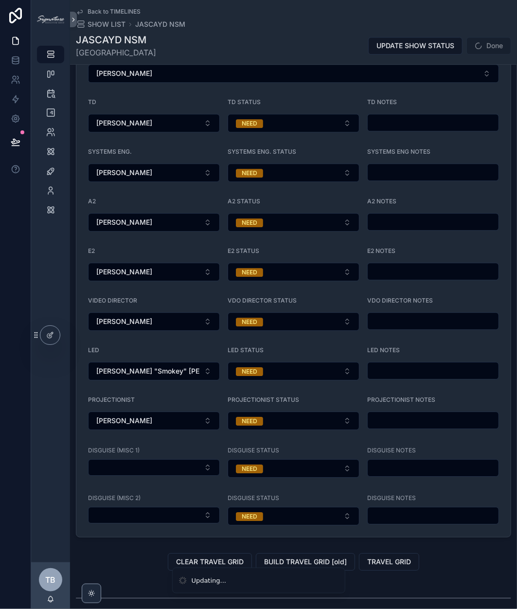
scroll to position [1023, 0]
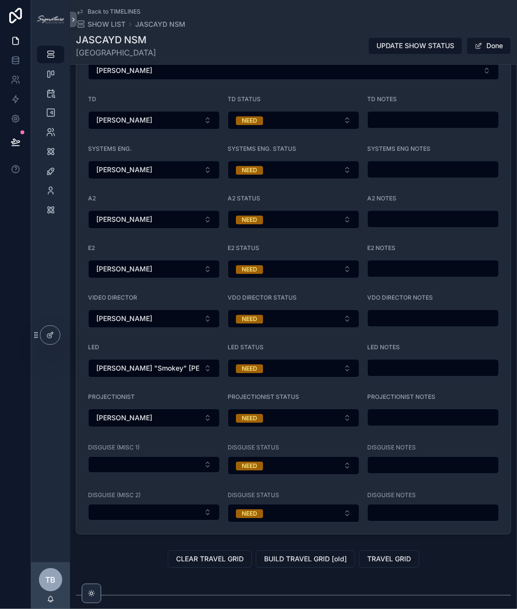
click at [126, 445] on div "DISGUISE (MISC 1)" at bounding box center [154, 459] width 132 height 32
click at [121, 456] on button "Select Button" at bounding box center [154, 464] width 132 height 17
type input "***"
click at [125, 493] on span "[PERSON_NAME]" at bounding box center [122, 493] width 56 height 10
click at [112, 504] on button "Select Button" at bounding box center [154, 512] width 132 height 17
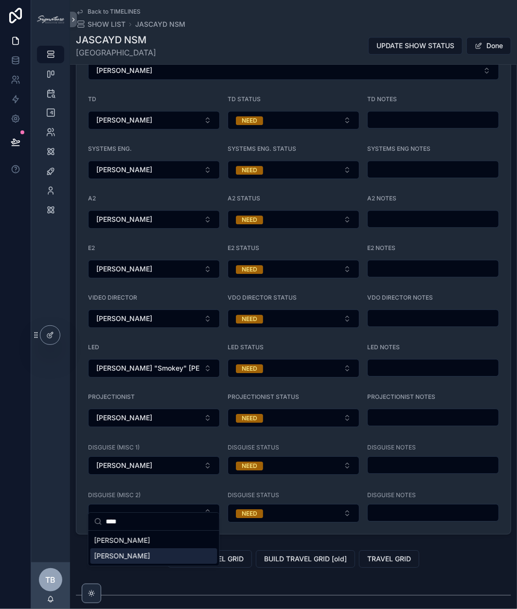
type input "****"
click at [122, 554] on span "[PERSON_NAME]" at bounding box center [122, 556] width 56 height 10
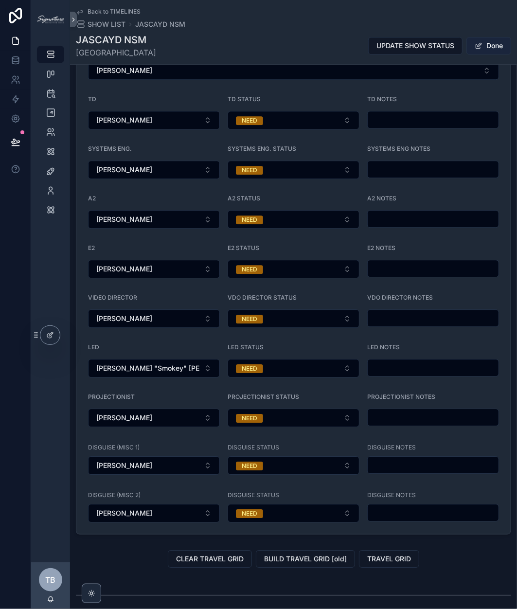
click at [497, 40] on button "Done" at bounding box center [488, 46] width 45 height 18
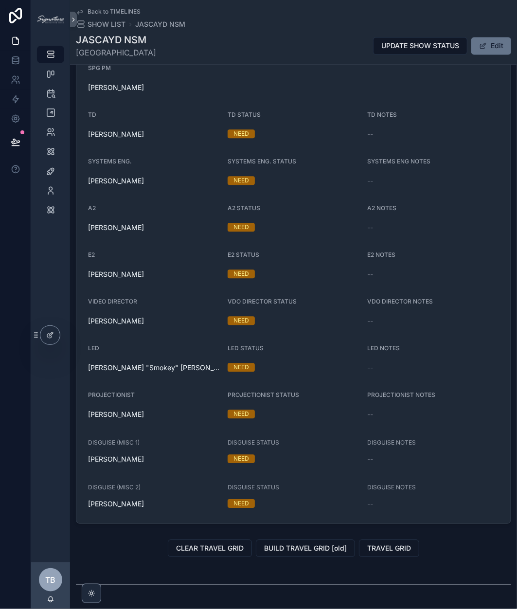
scroll to position [906, 0]
